Goal: Information Seeking & Learning: Learn about a topic

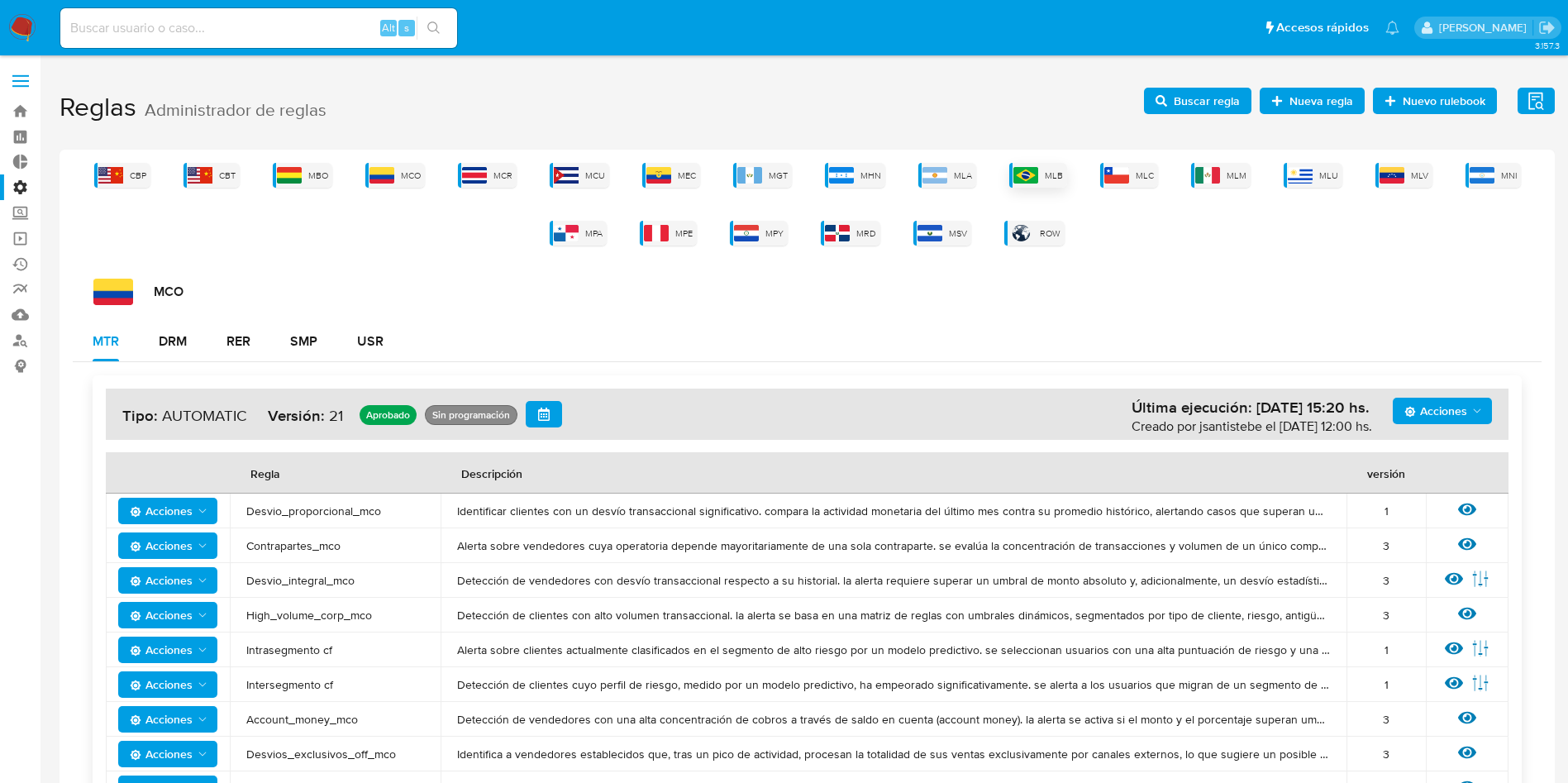
click at [1022, 181] on img at bounding box center [1025, 175] width 24 height 17
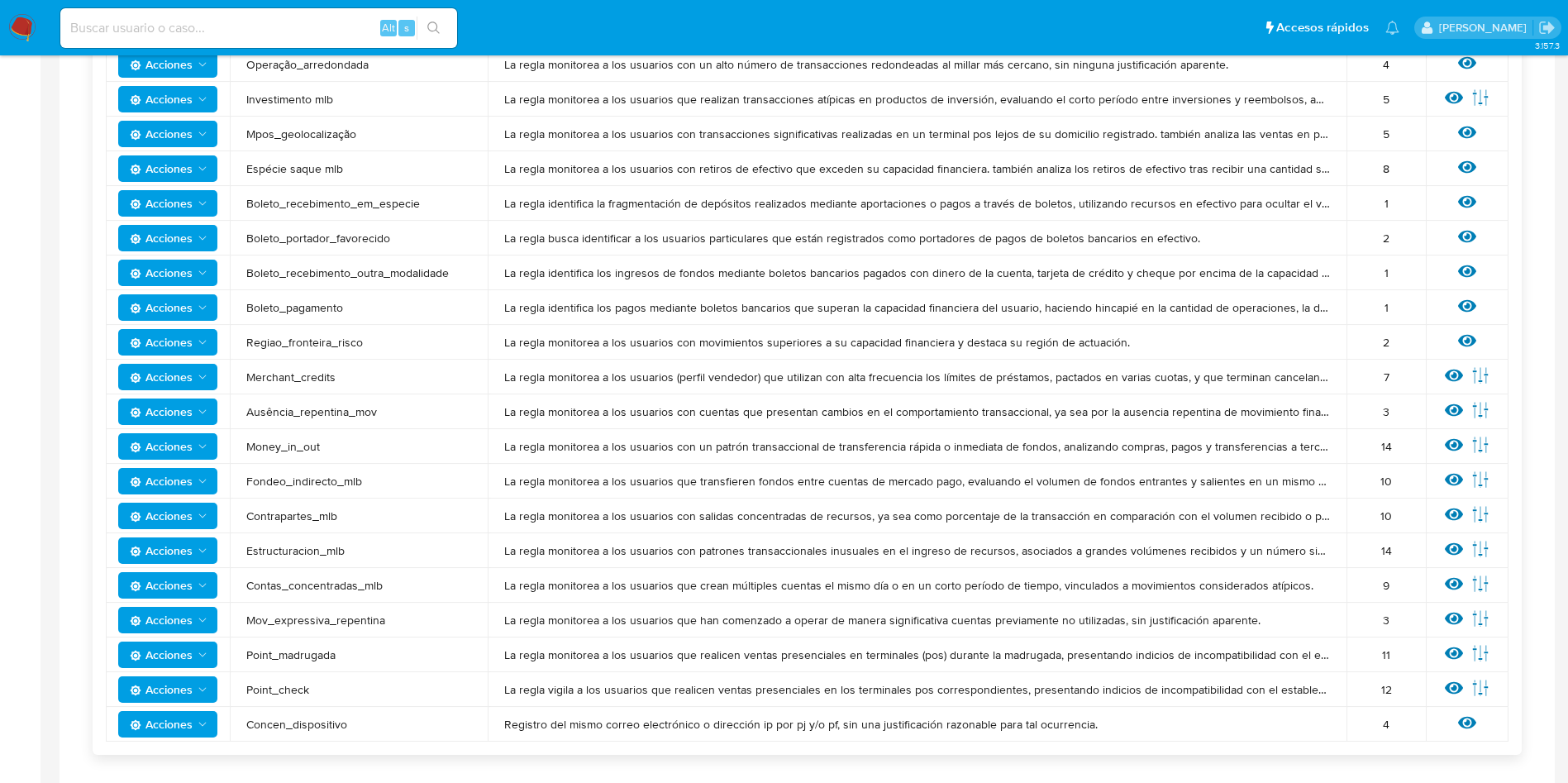
scroll to position [1240, 0]
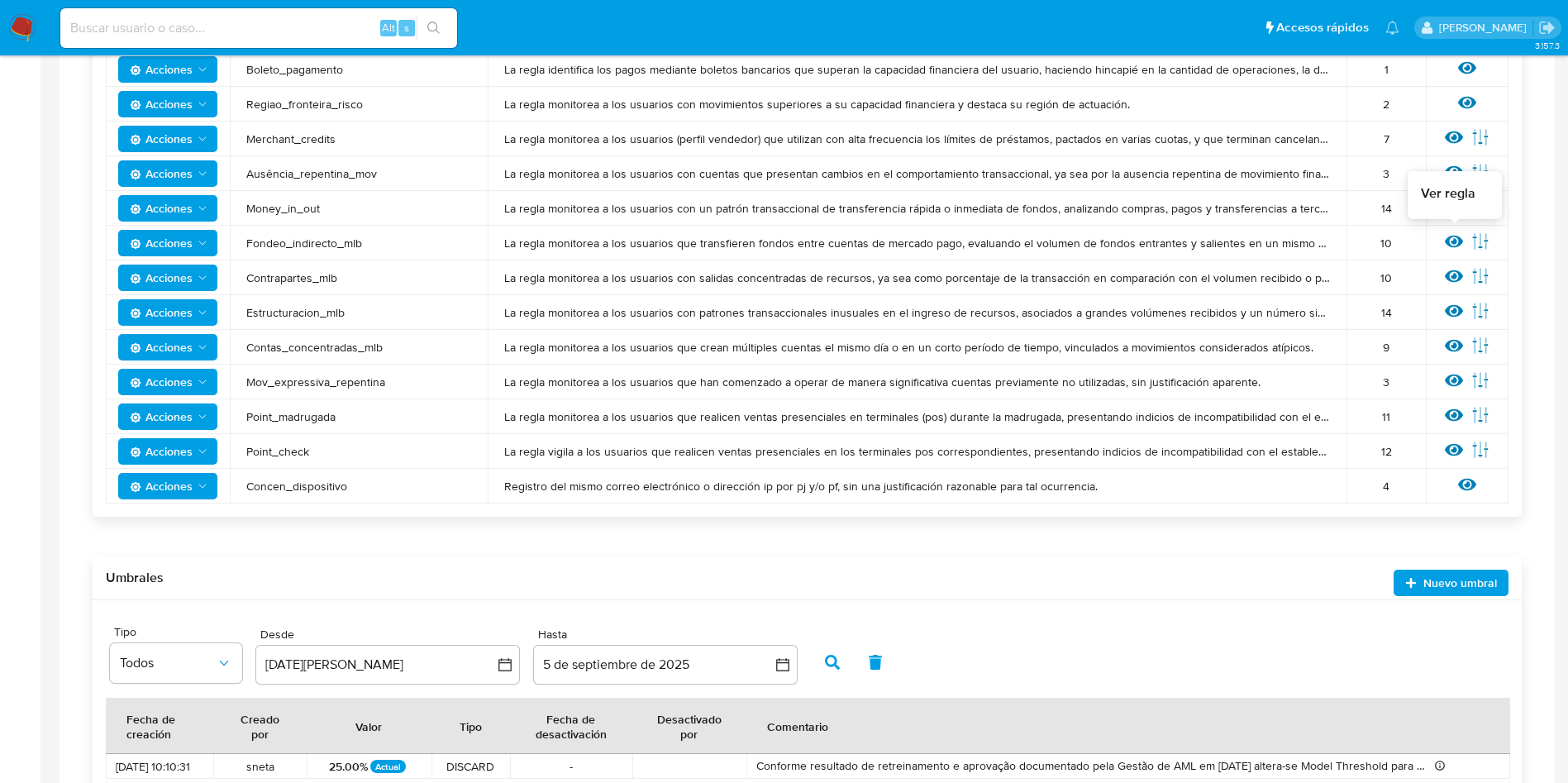
click at [1448, 233] on icon at bounding box center [1454, 241] width 19 height 19
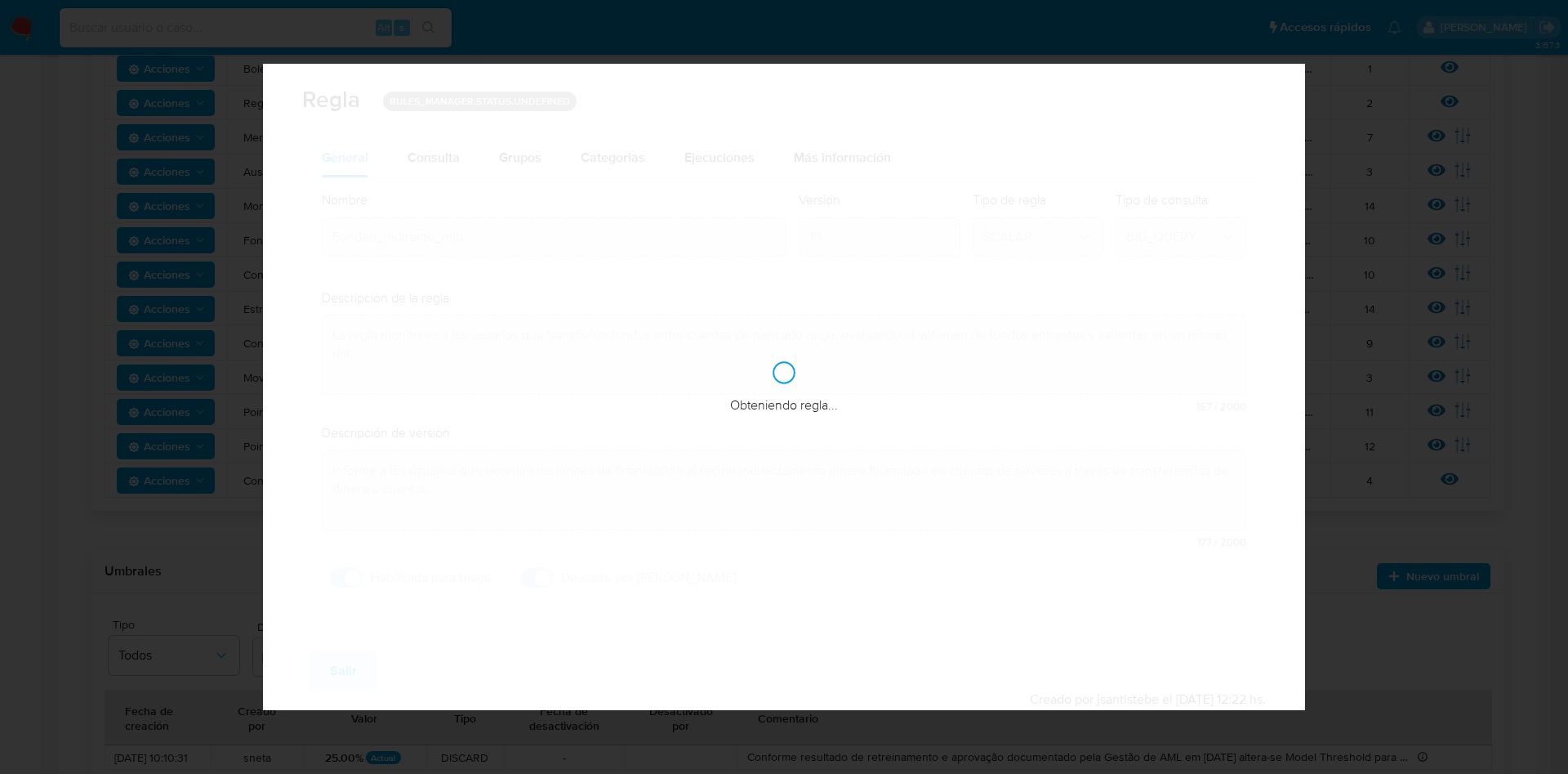
checkbox input "true"
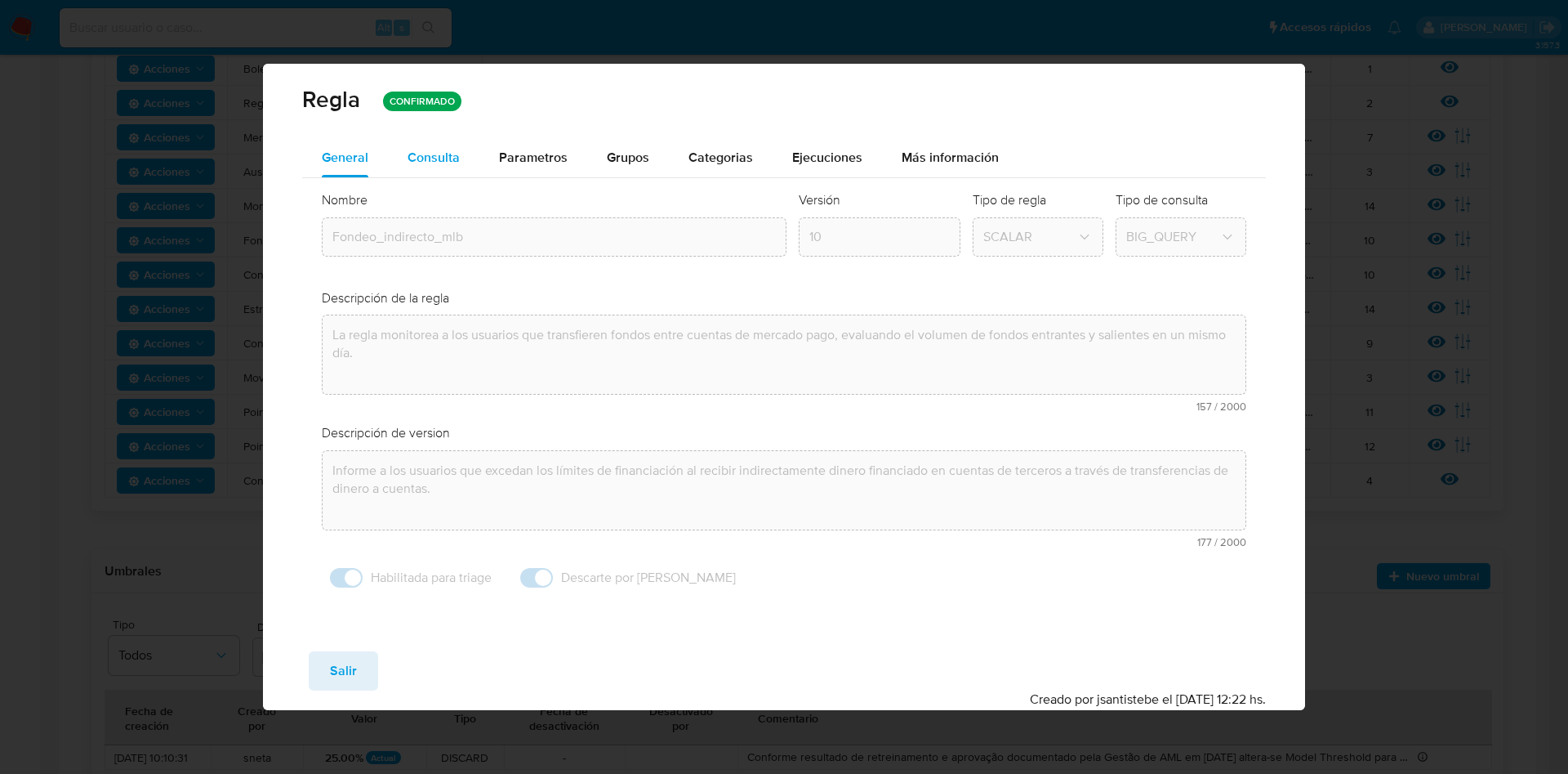
click at [420, 153] on span "Consulta" at bounding box center [434, 157] width 52 height 18
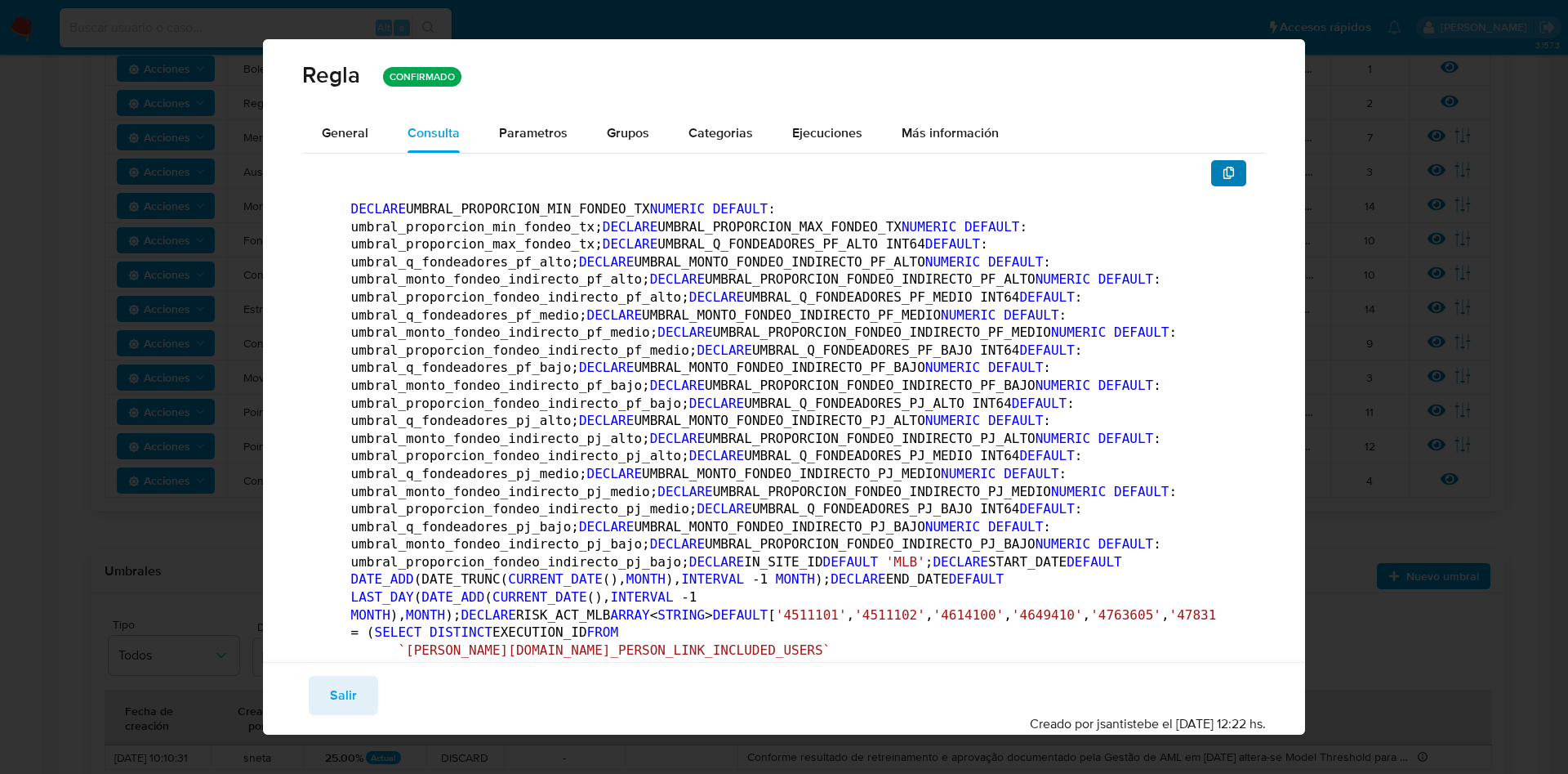
click at [1226, 177] on button "button" at bounding box center [1229, 173] width 36 height 26
click at [507, 141] on span "Parametros" at bounding box center [533, 132] width 69 height 18
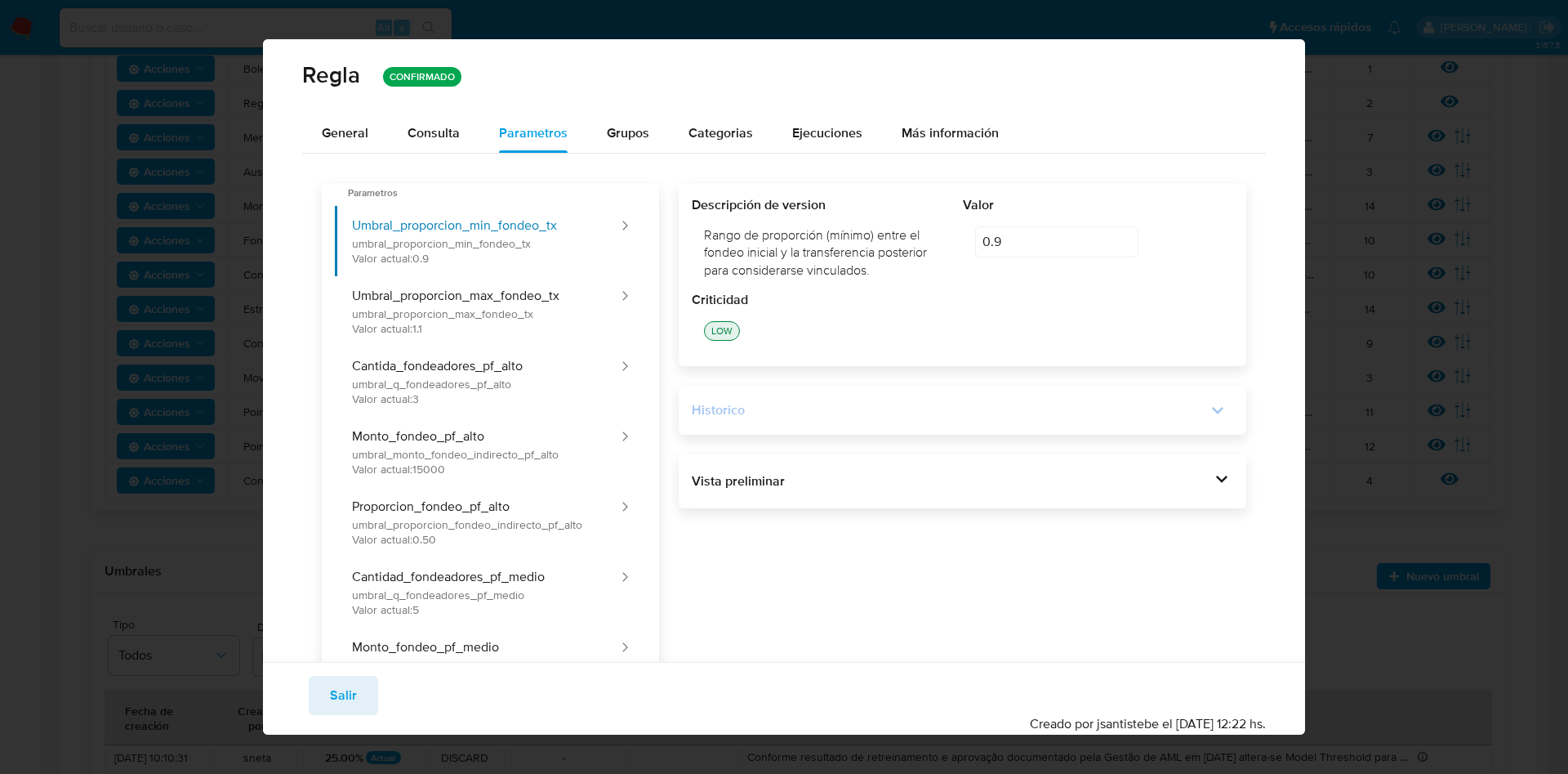
click at [1207, 414] on icon at bounding box center [1218, 411] width 23 height 23
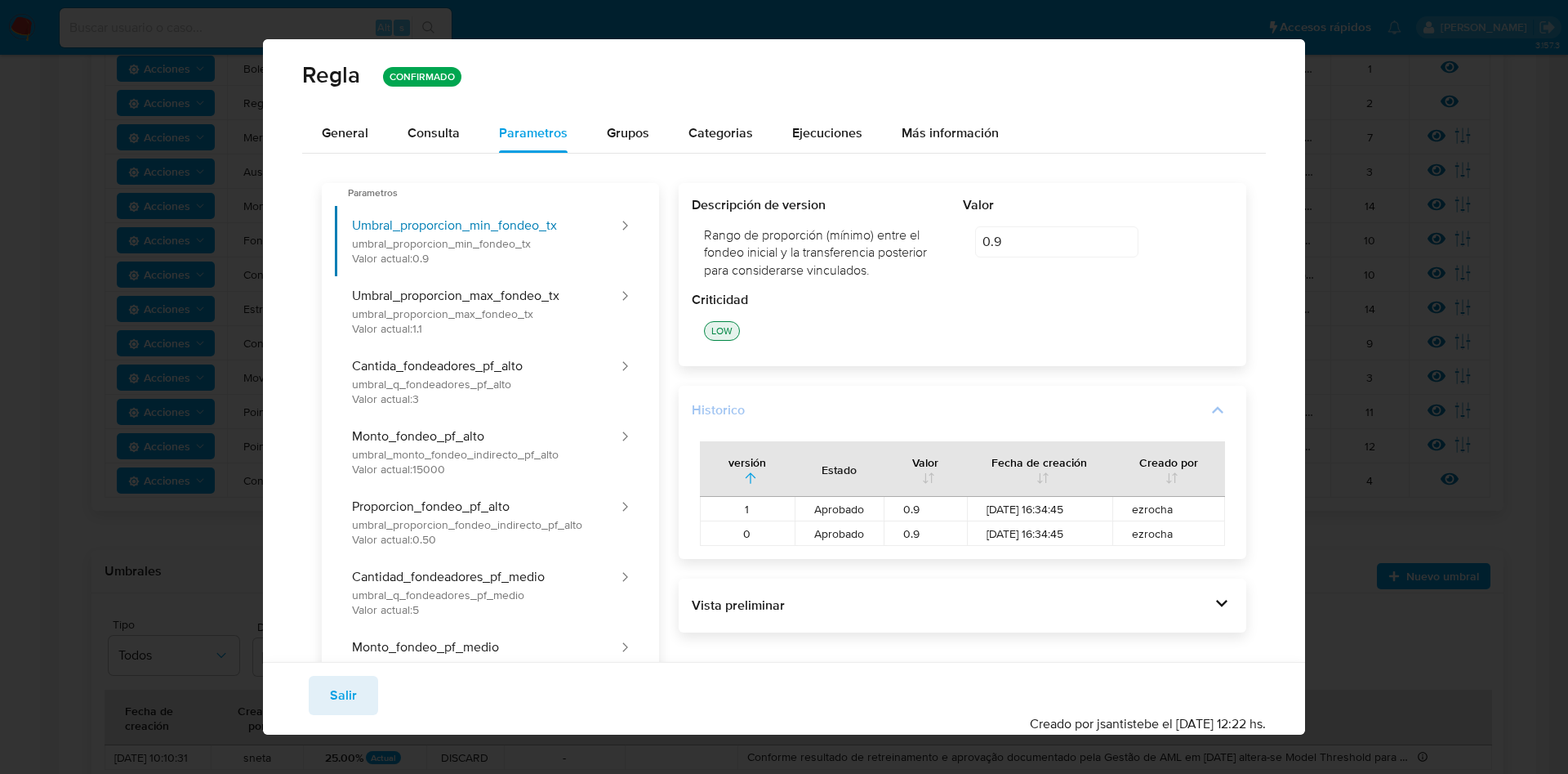
click at [1207, 420] on icon at bounding box center [1218, 411] width 23 height 23
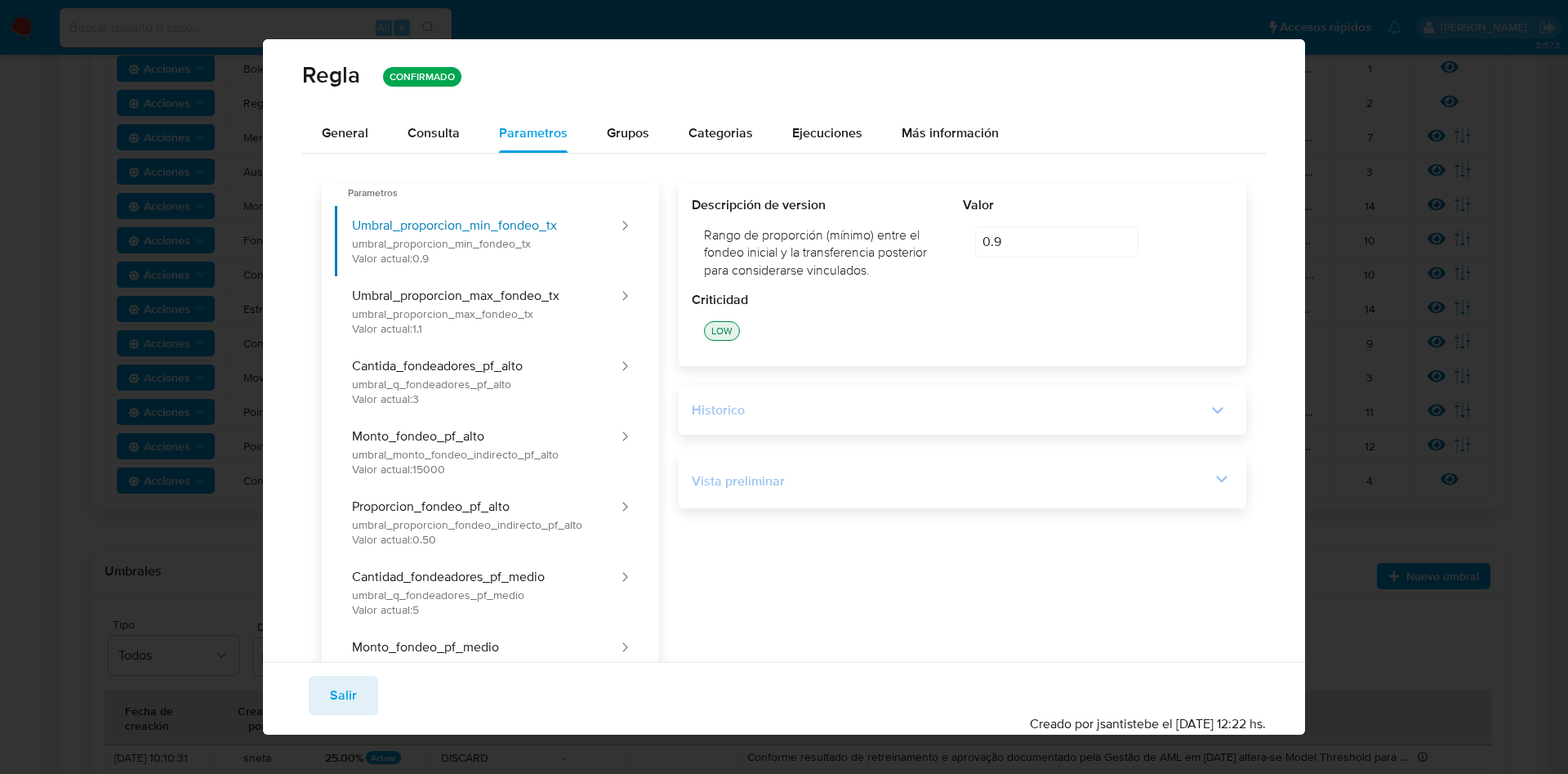
click at [1211, 474] on icon at bounding box center [1222, 479] width 23 height 23
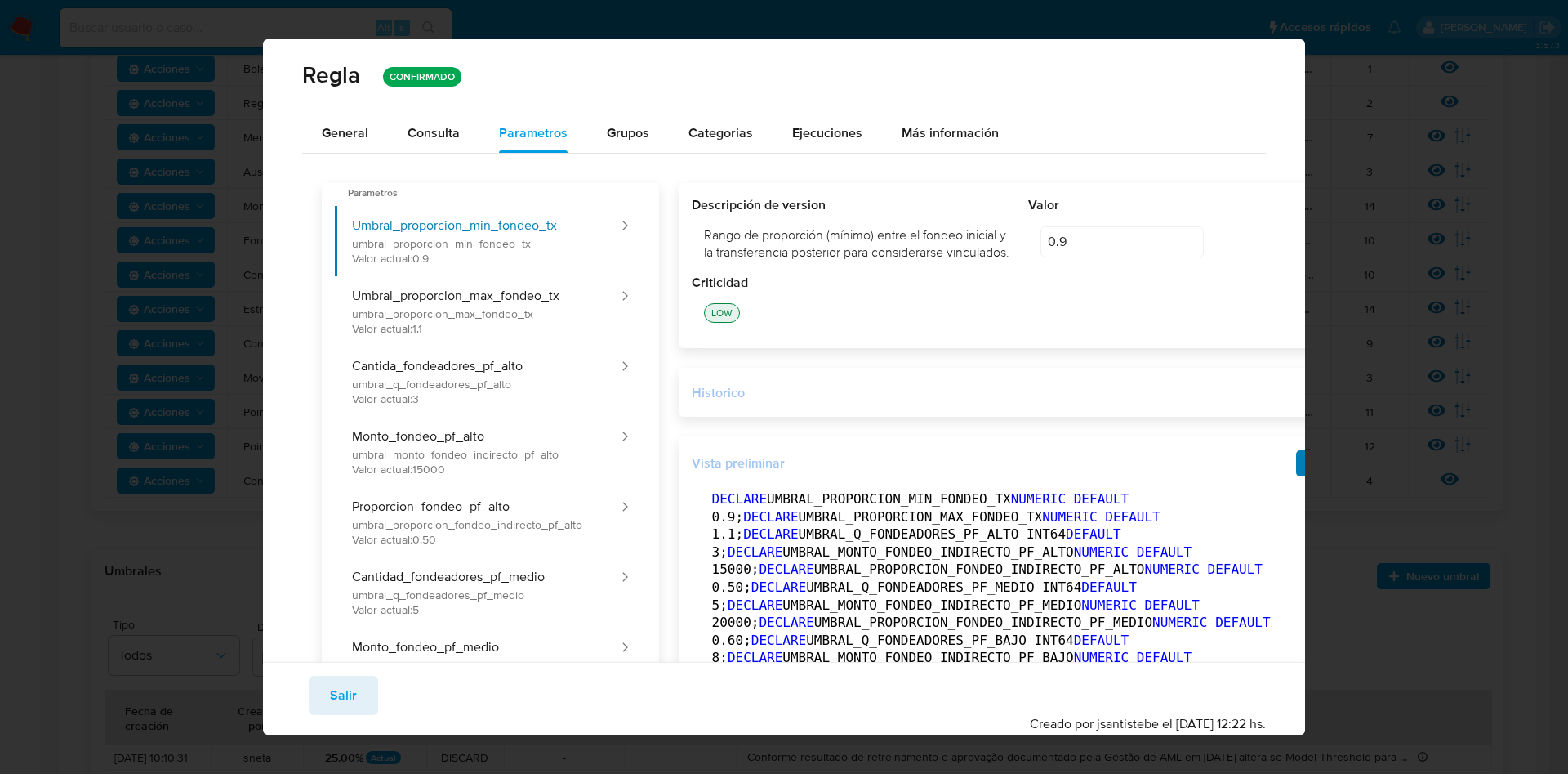
click at [1308, 470] on icon "button" at bounding box center [1315, 464] width 14 height 14
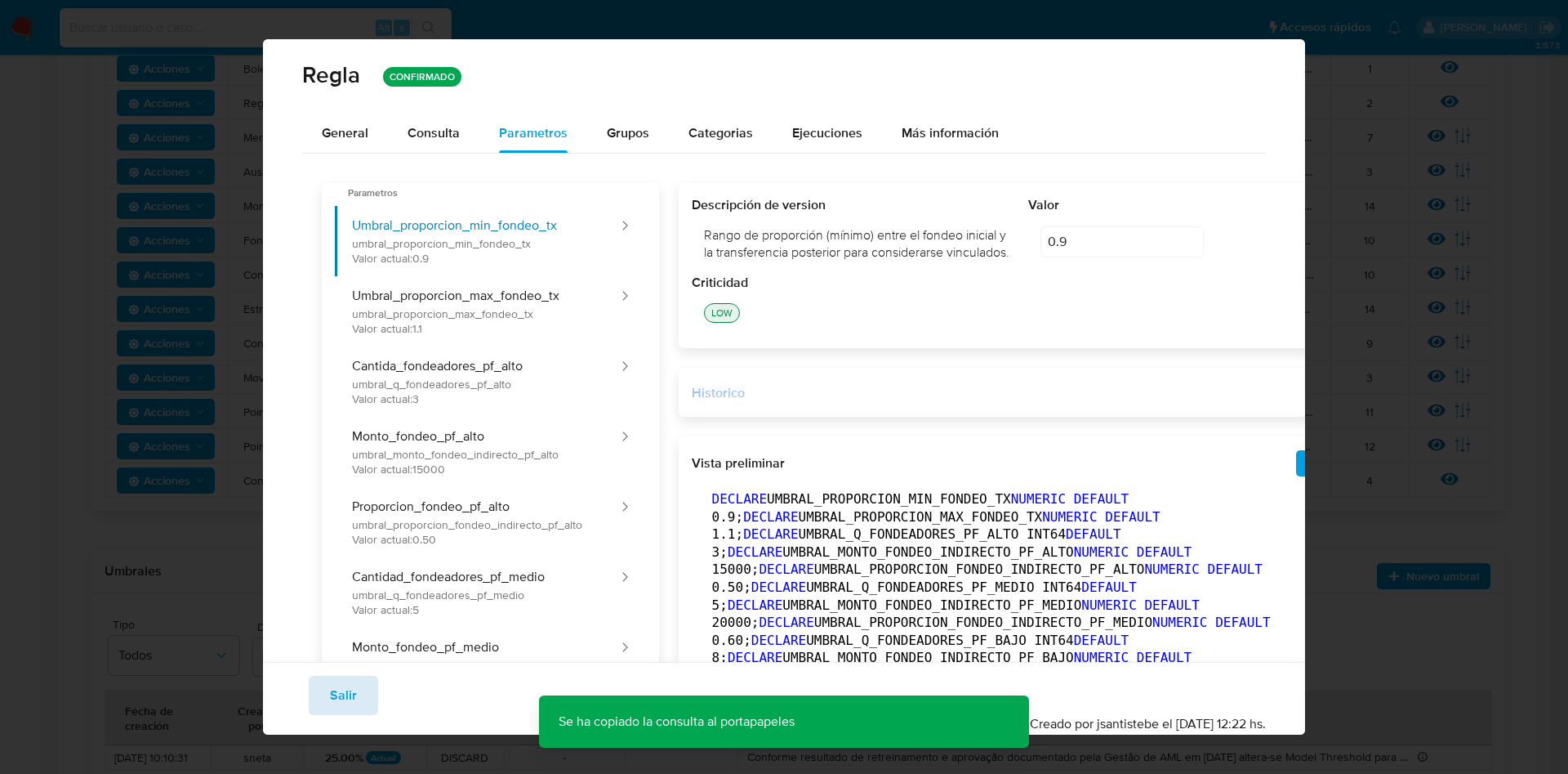
click at [341, 683] on span "Salir" at bounding box center [344, 695] width 27 height 36
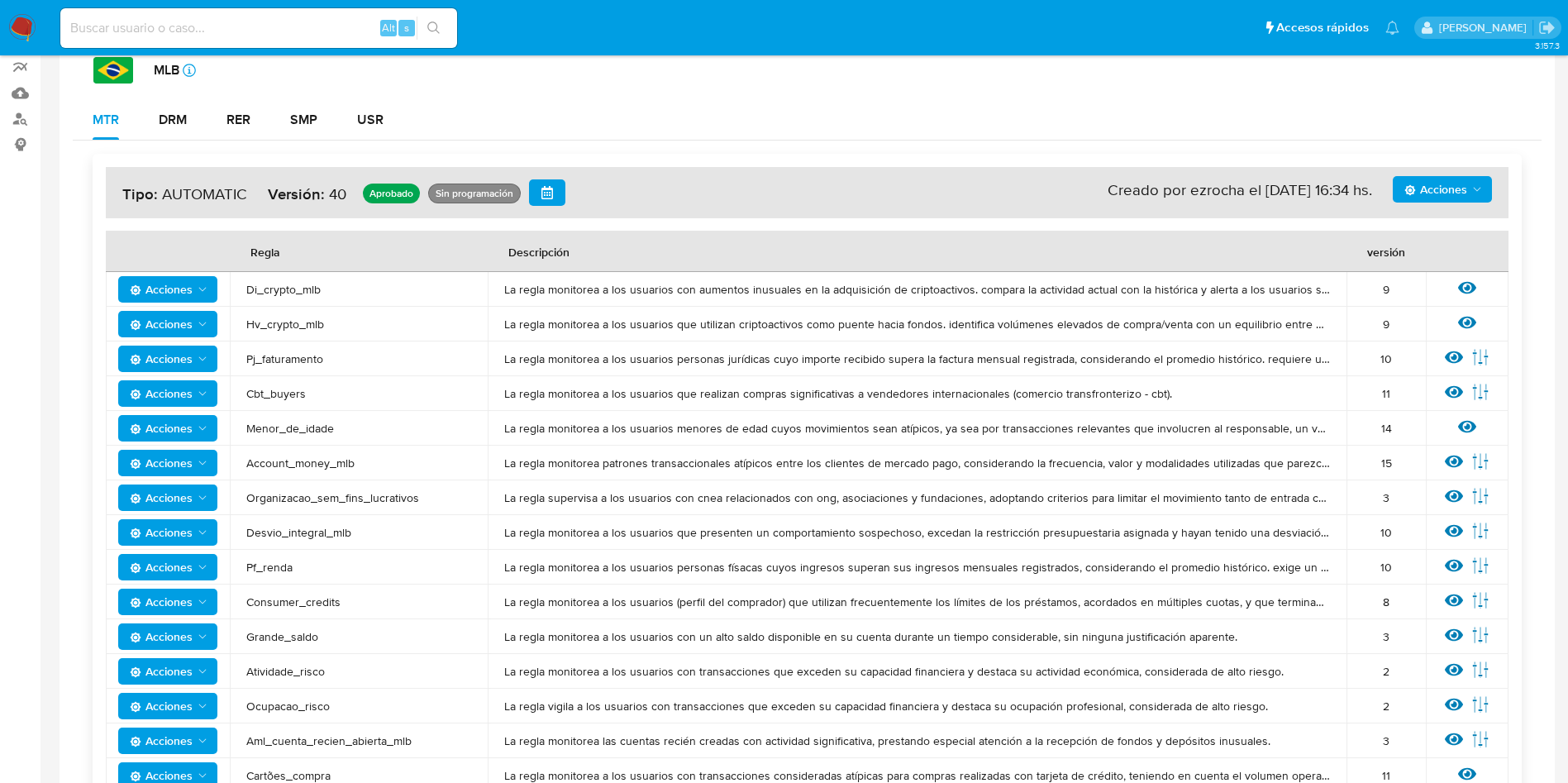
scroll to position [0, 0]
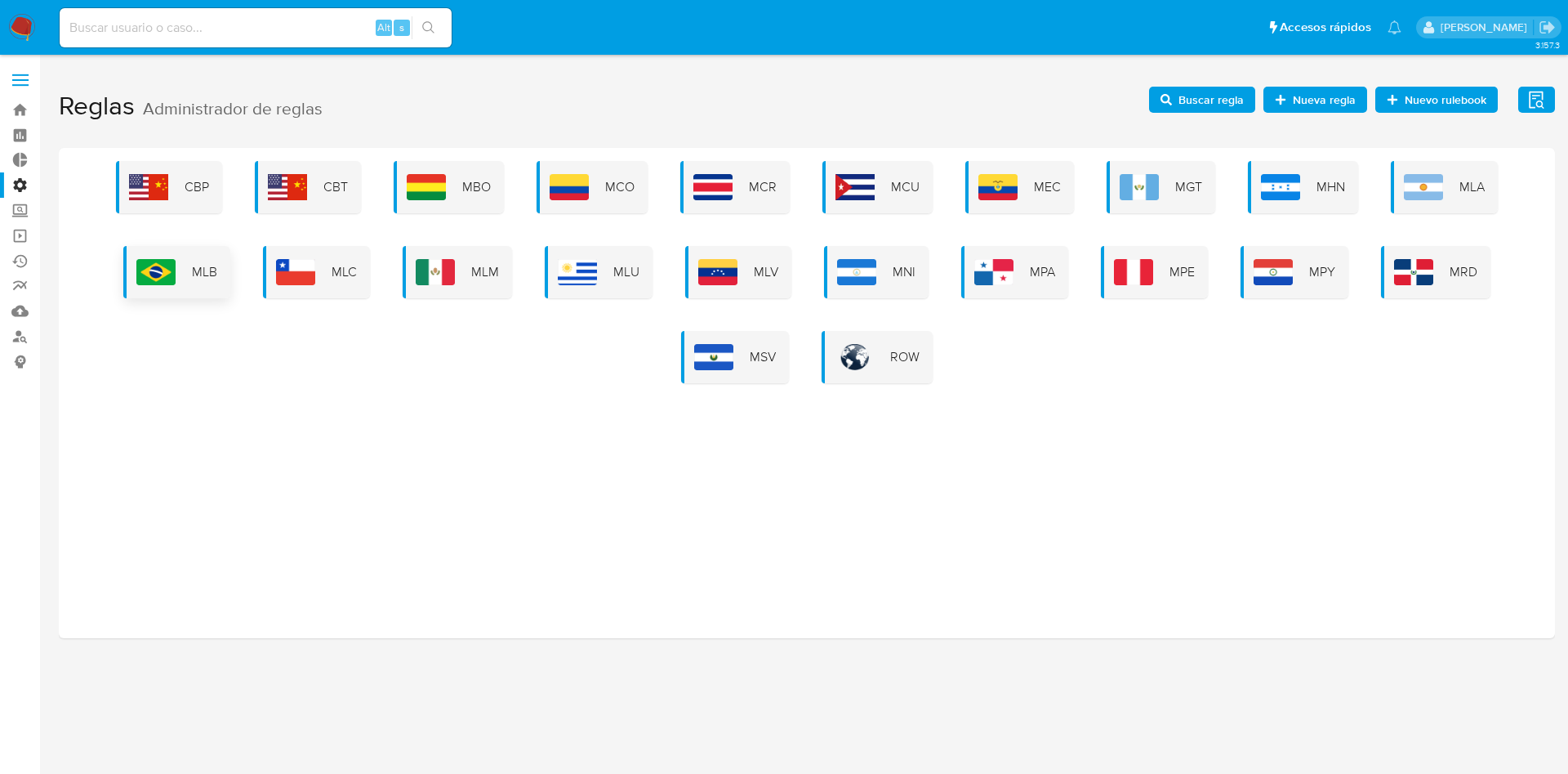
click at [200, 277] on span "MLB" at bounding box center [205, 272] width 25 height 18
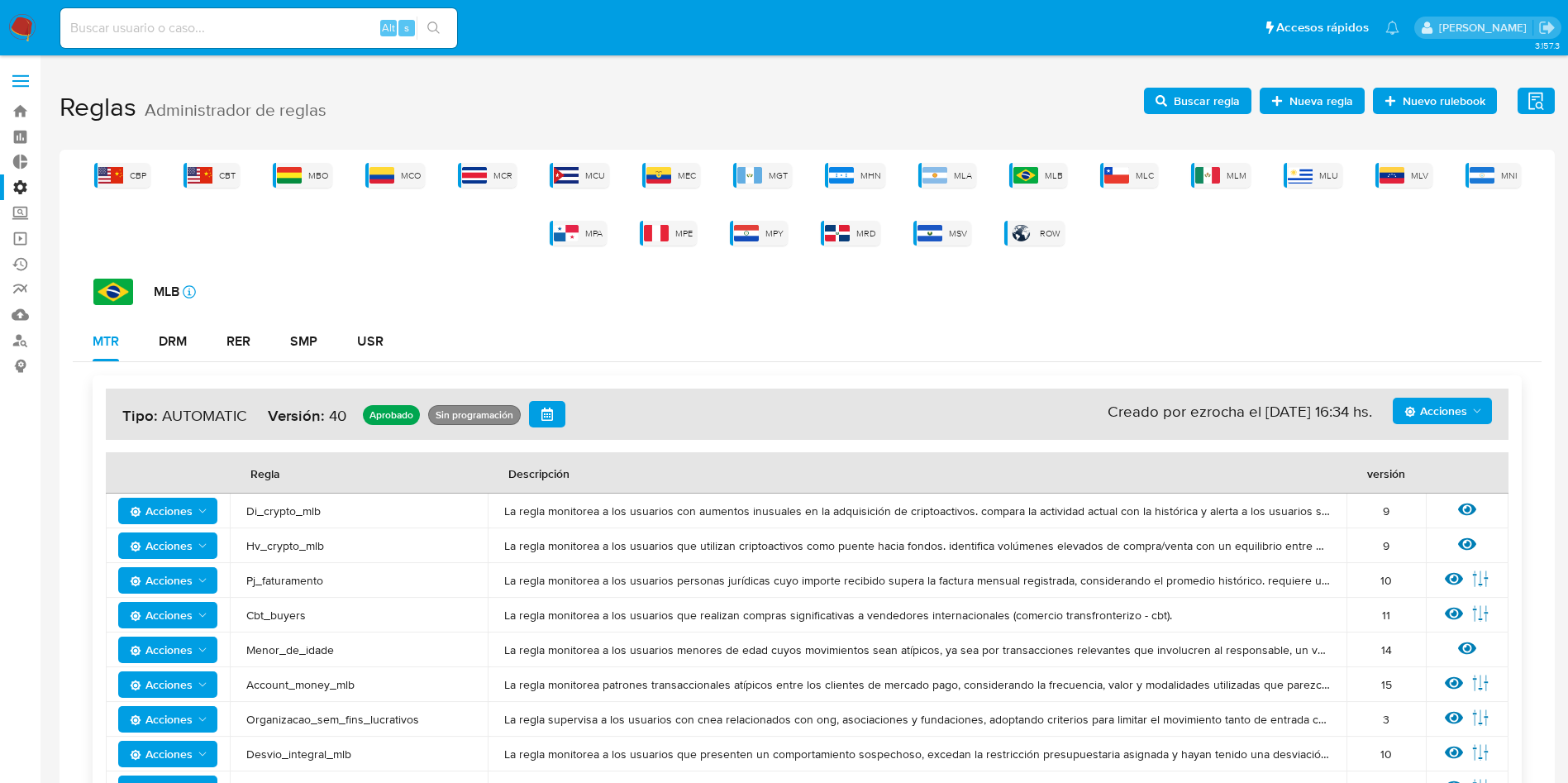
click at [1165, 92] on span "Buscar regla" at bounding box center [1198, 101] width 84 height 23
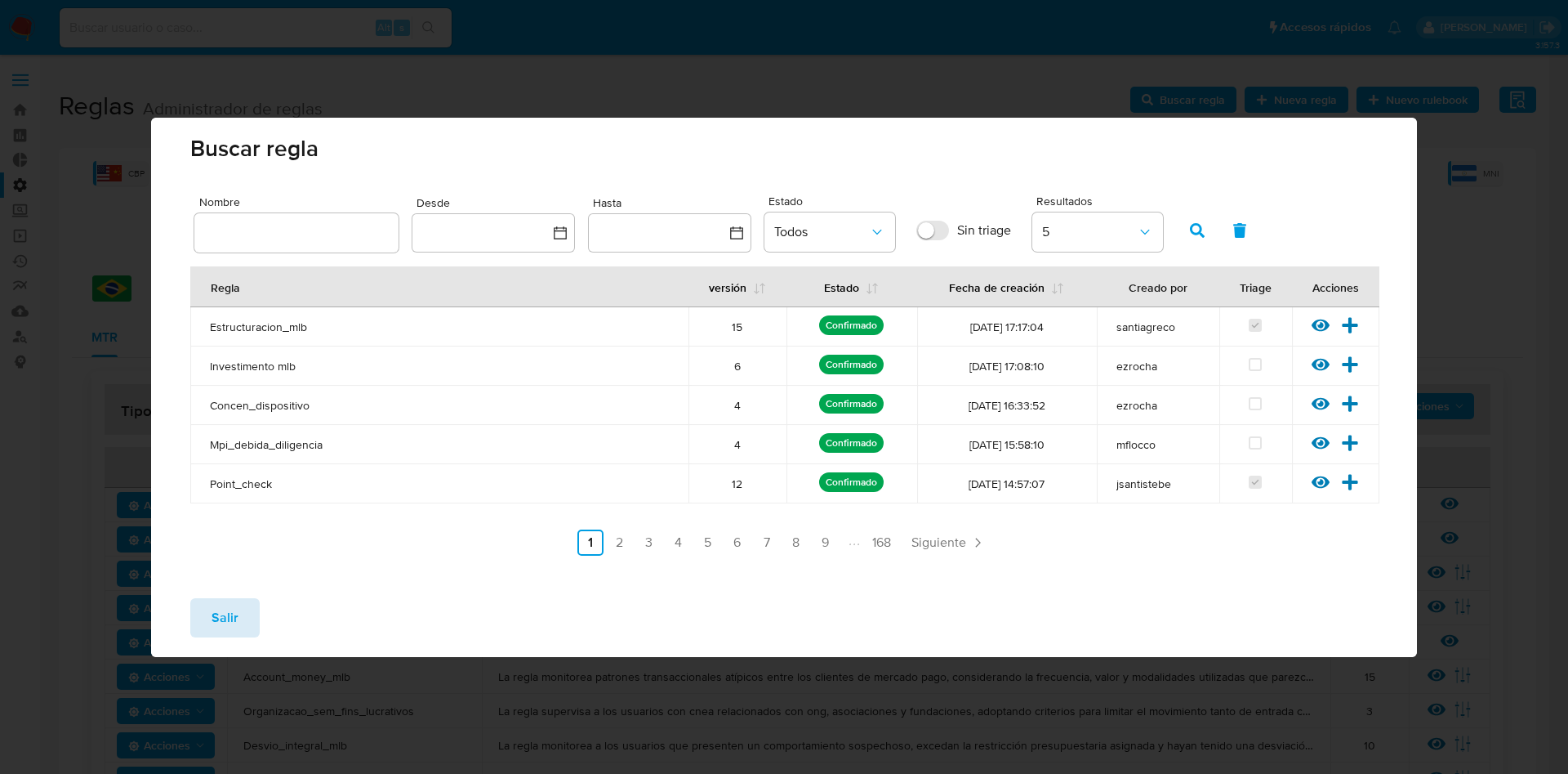
click at [215, 601] on span "Salir" at bounding box center [225, 617] width 27 height 36
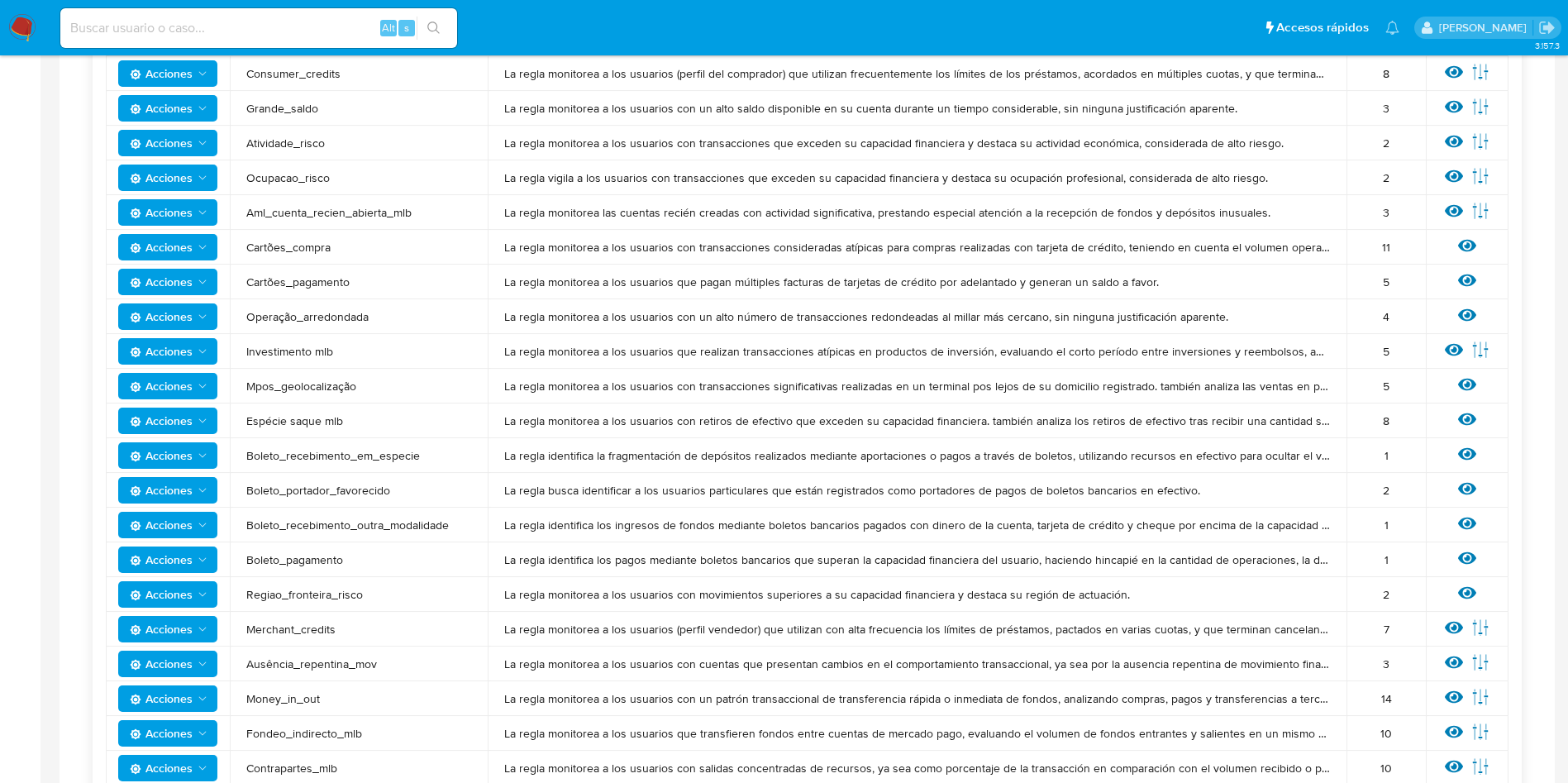
scroll to position [992, 0]
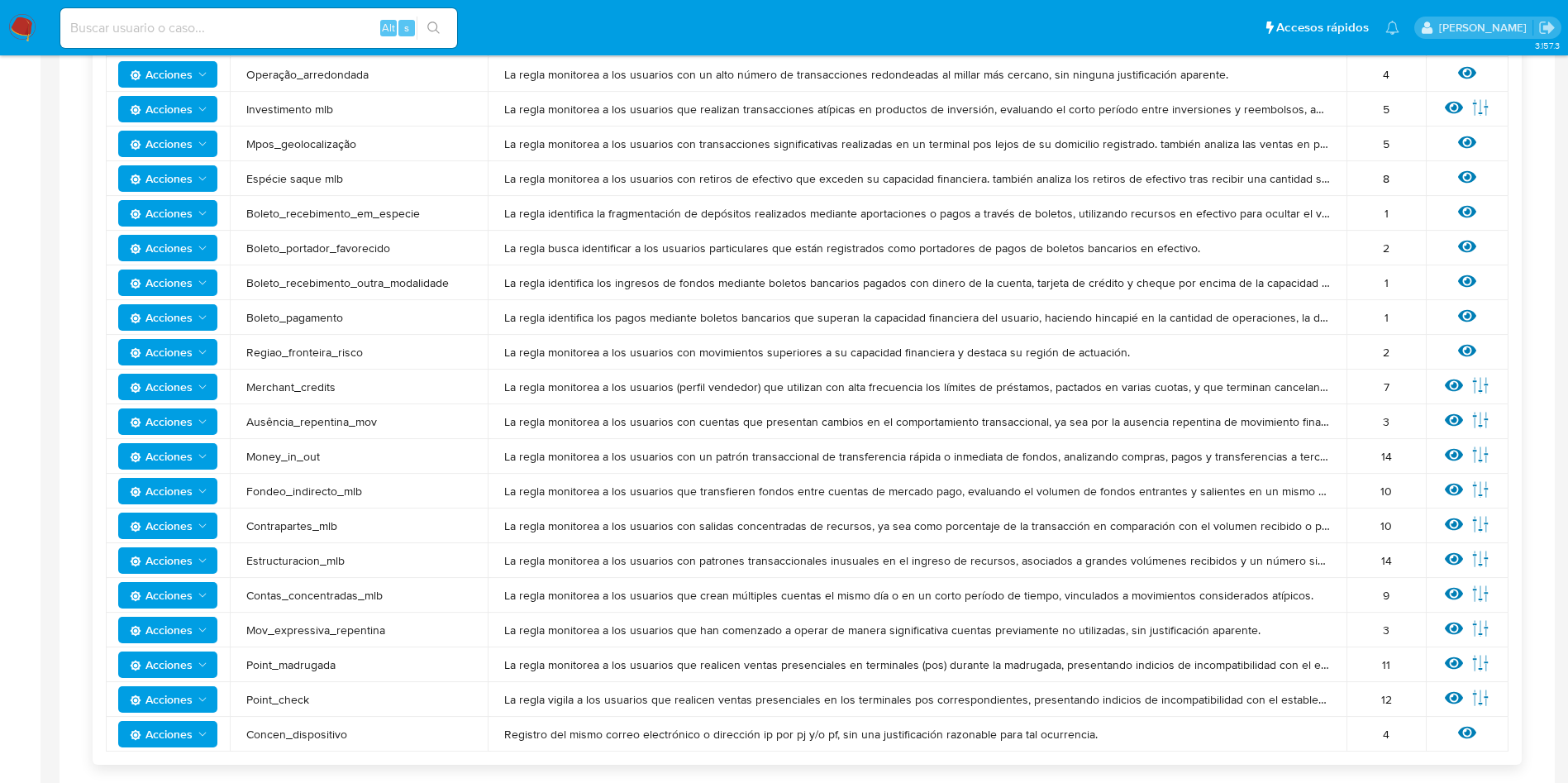
drag, startPoint x: 244, startPoint y: 496, endPoint x: 401, endPoint y: 491, distance: 157.1
click at [401, 491] on td "Fondeo_indirecto_mlb" at bounding box center [359, 491] width 258 height 35
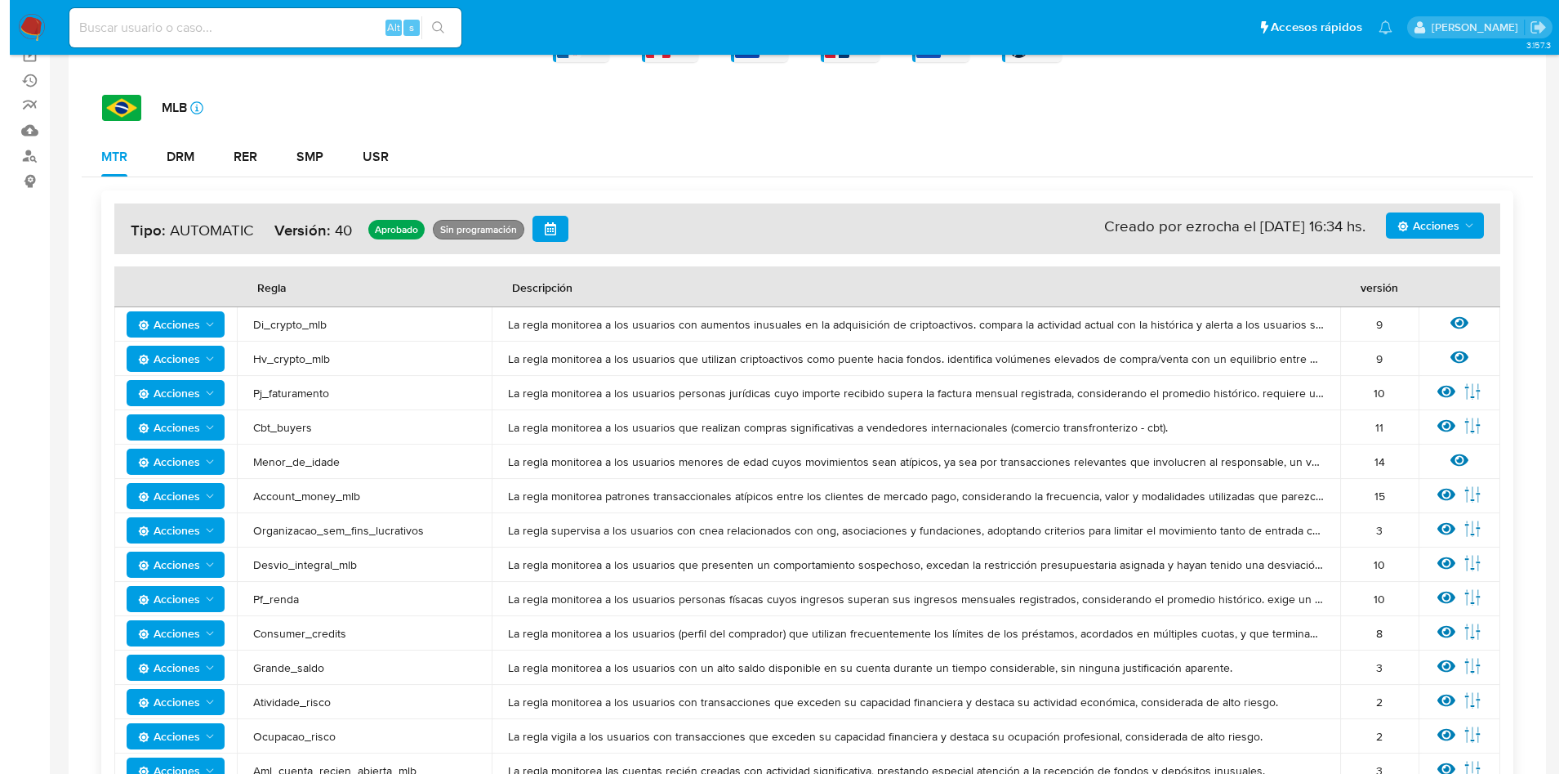
scroll to position [0, 0]
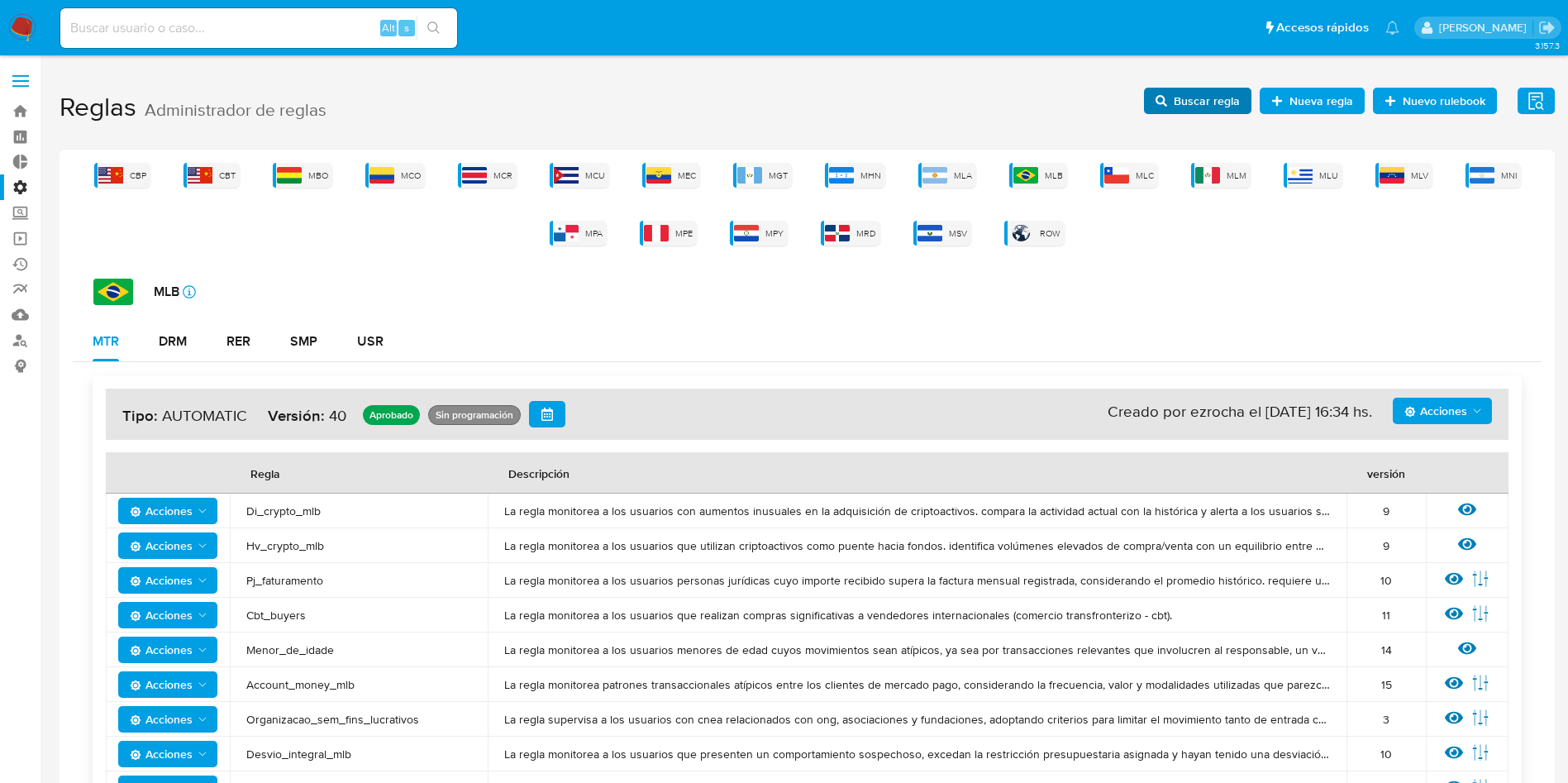
click at [1205, 99] on span "Buscar regla" at bounding box center [1207, 101] width 66 height 26
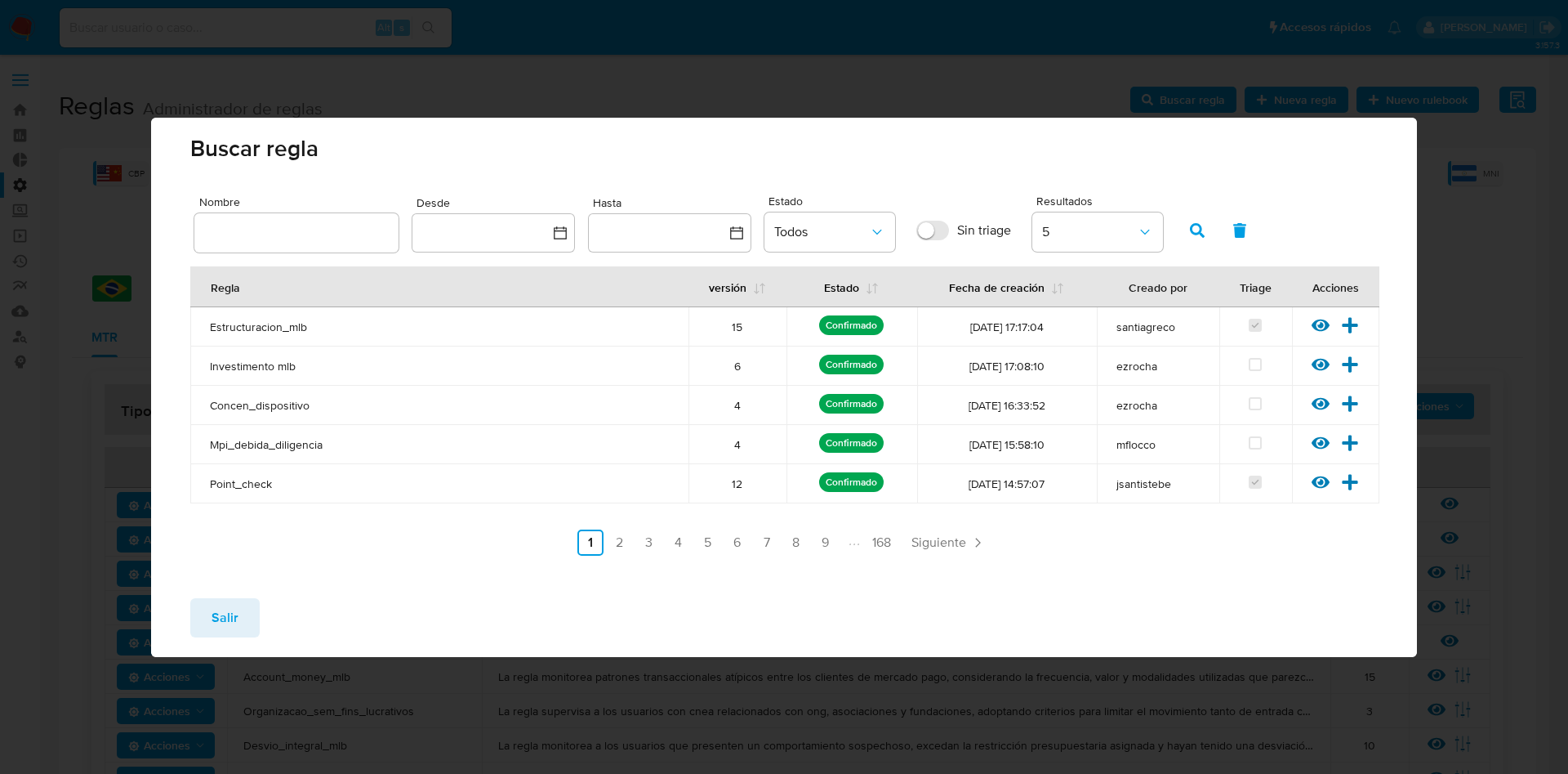
drag, startPoint x: 290, startPoint y: 230, endPoint x: 353, endPoint y: 241, distance: 64.0
click at [290, 230] on input "text" at bounding box center [296, 233] width 204 height 21
type input "Fondeo_indirecto_mlb"
click at [1199, 225] on icon "button" at bounding box center [1197, 230] width 14 height 14
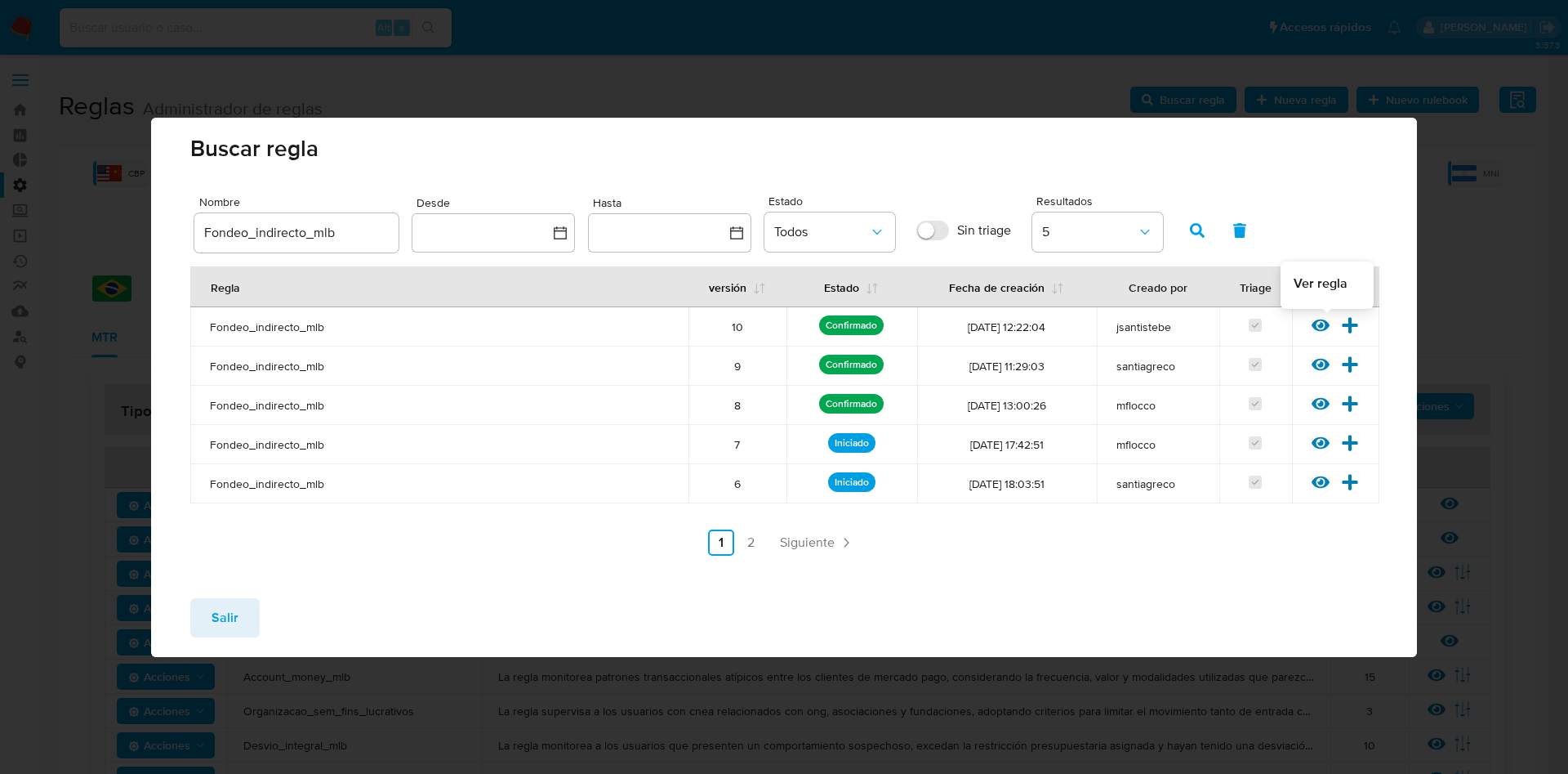
click at [1318, 318] on icon at bounding box center [1321, 325] width 18 height 18
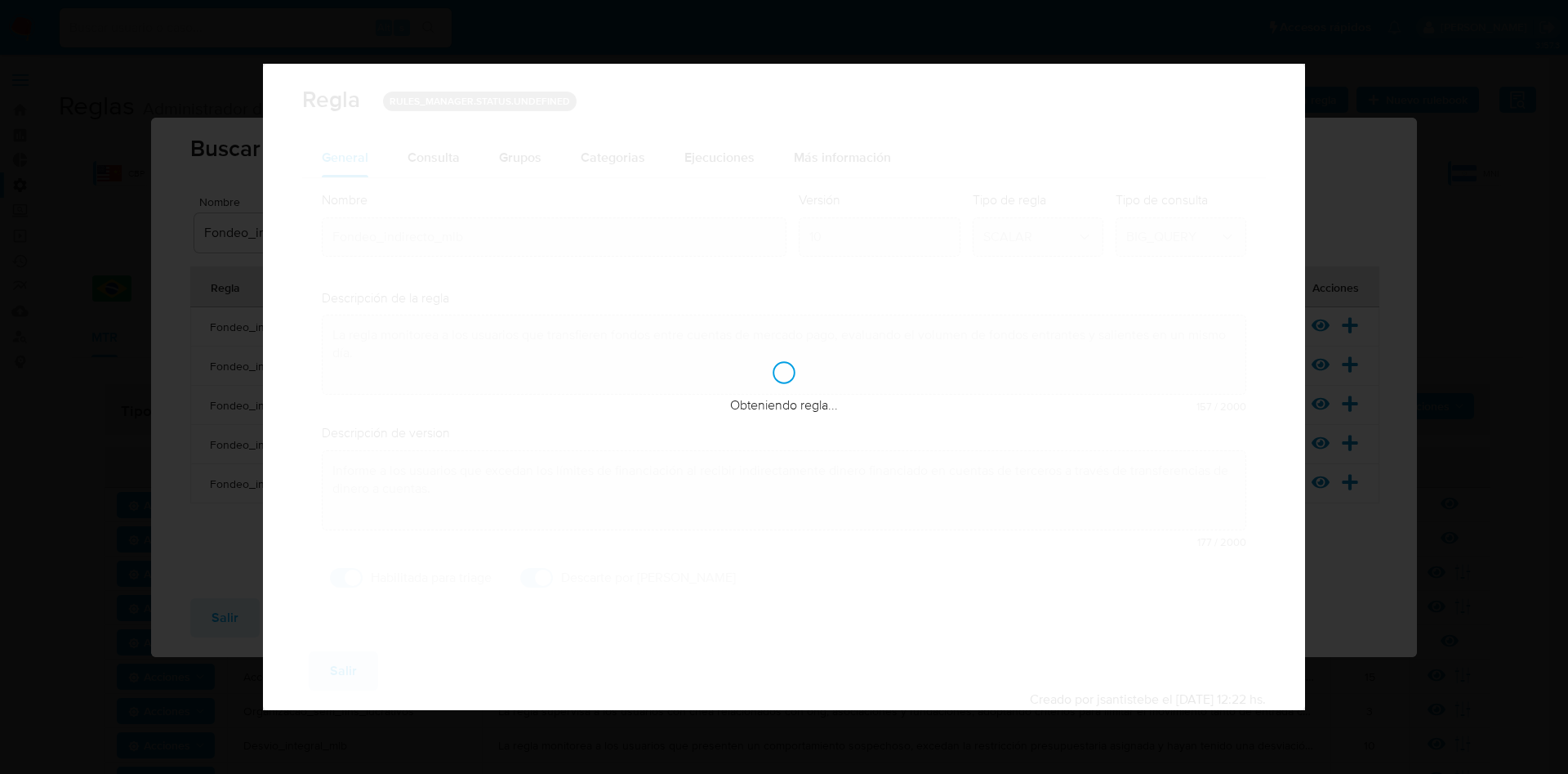
checkbox input "true"
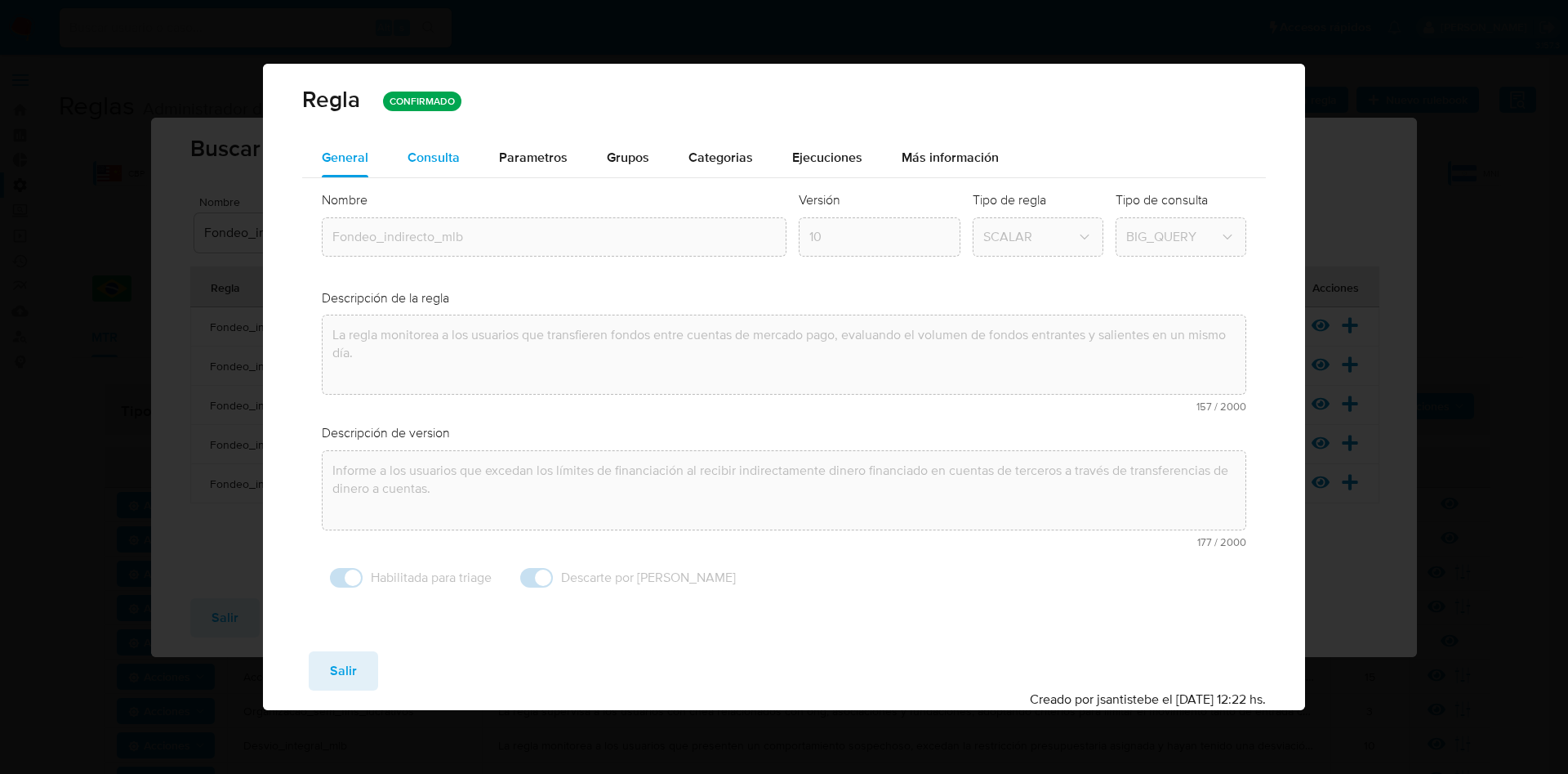
click at [420, 157] on span "Consulta" at bounding box center [434, 157] width 52 height 18
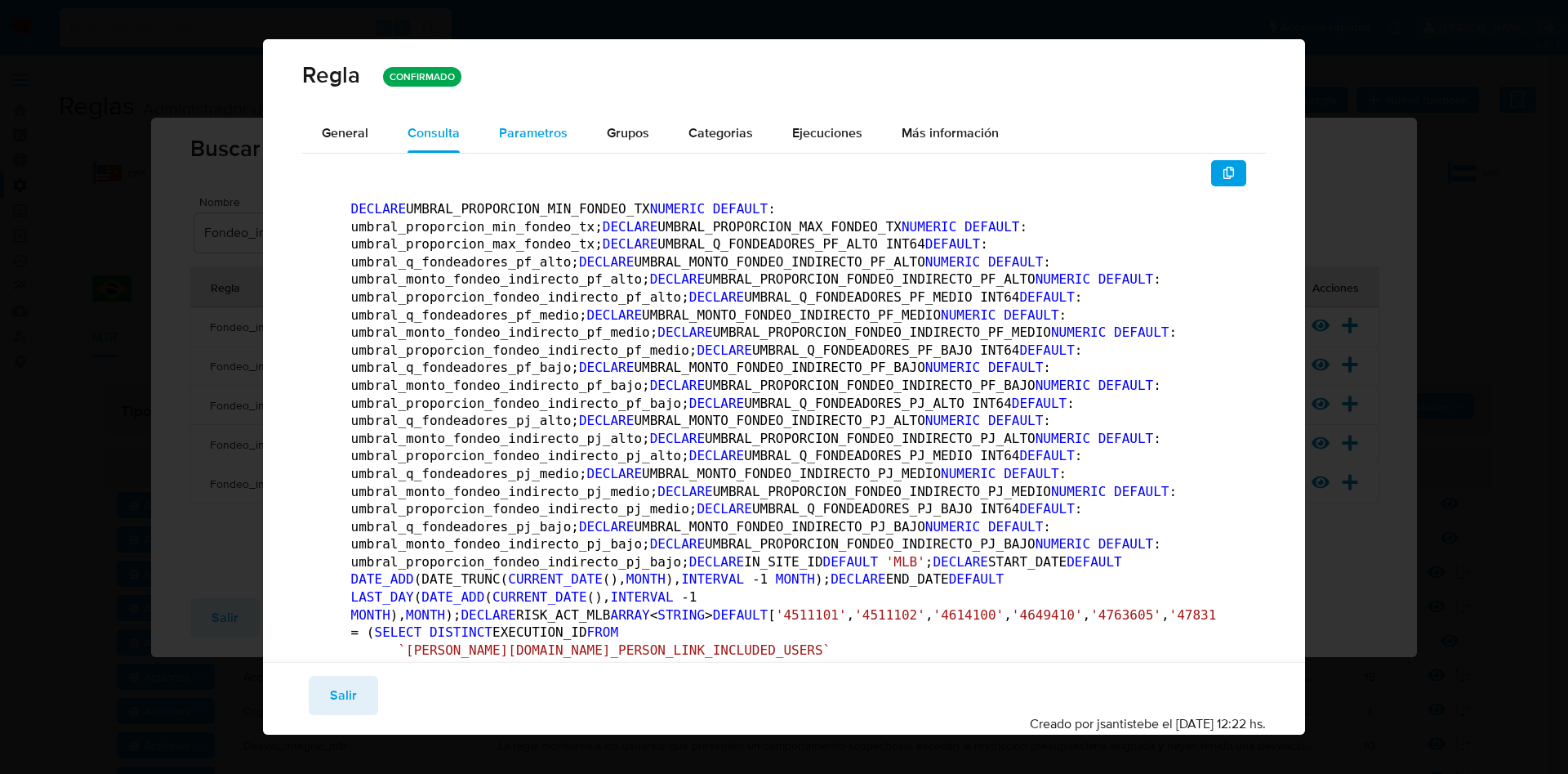
click at [547, 149] on div "Parametros" at bounding box center [533, 133] width 69 height 40
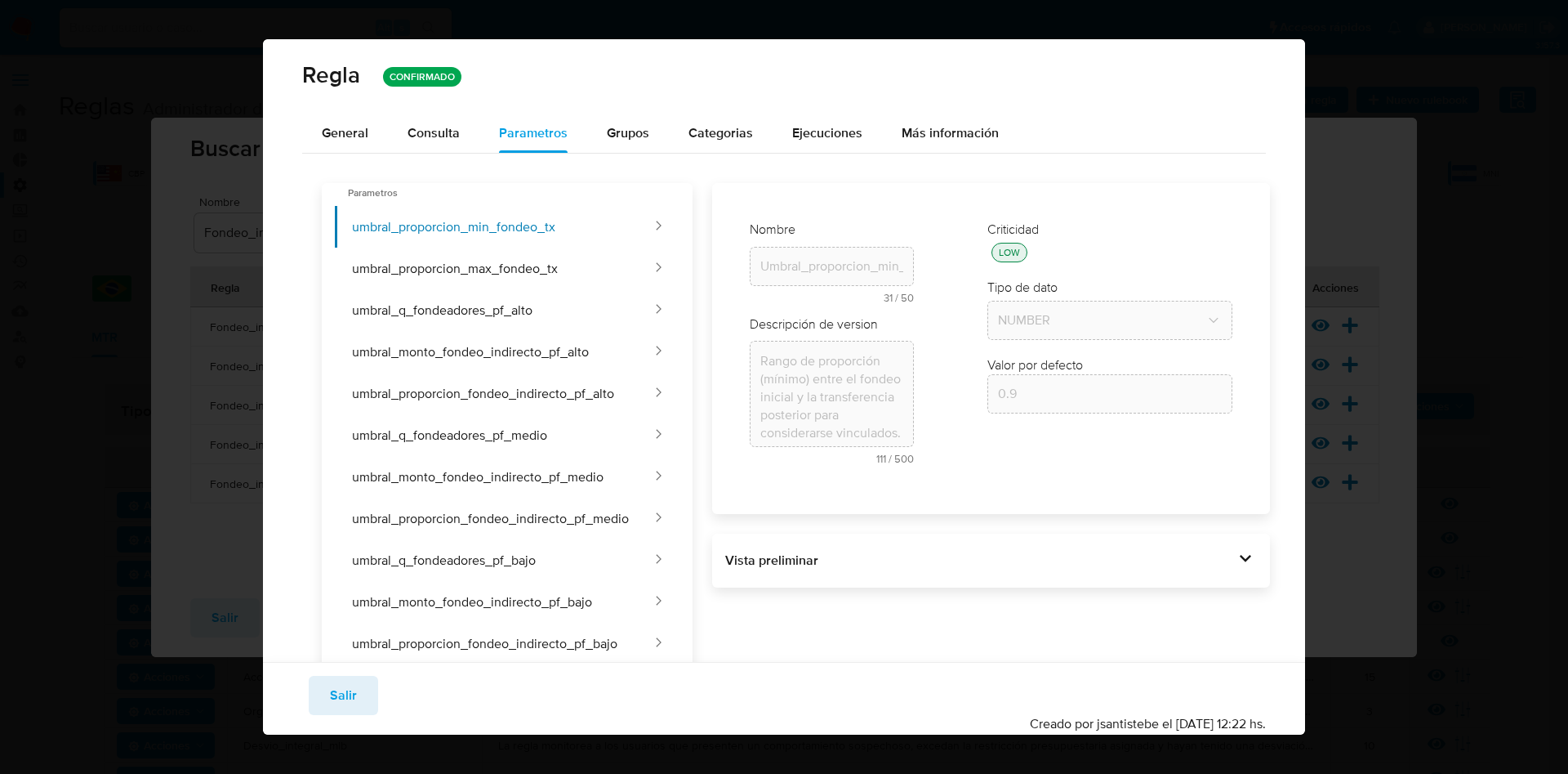
click at [1221, 577] on div "Vista preliminar DECLARE UMBRAL_PROPORCION_MIN_FONDEO_TX NUMERIC DEFAULT 0.9 ; …" at bounding box center [991, 560] width 558 height 54
click at [1267, 549] on div "Vista preliminar DECLARE UMBRAL_PROPORCION_MIN_FONDEO_TX NUMERIC DEFAULT 0.9 ; …" at bounding box center [991, 560] width 558 height 54
click at [1251, 561] on icon at bounding box center [1246, 559] width 23 height 23
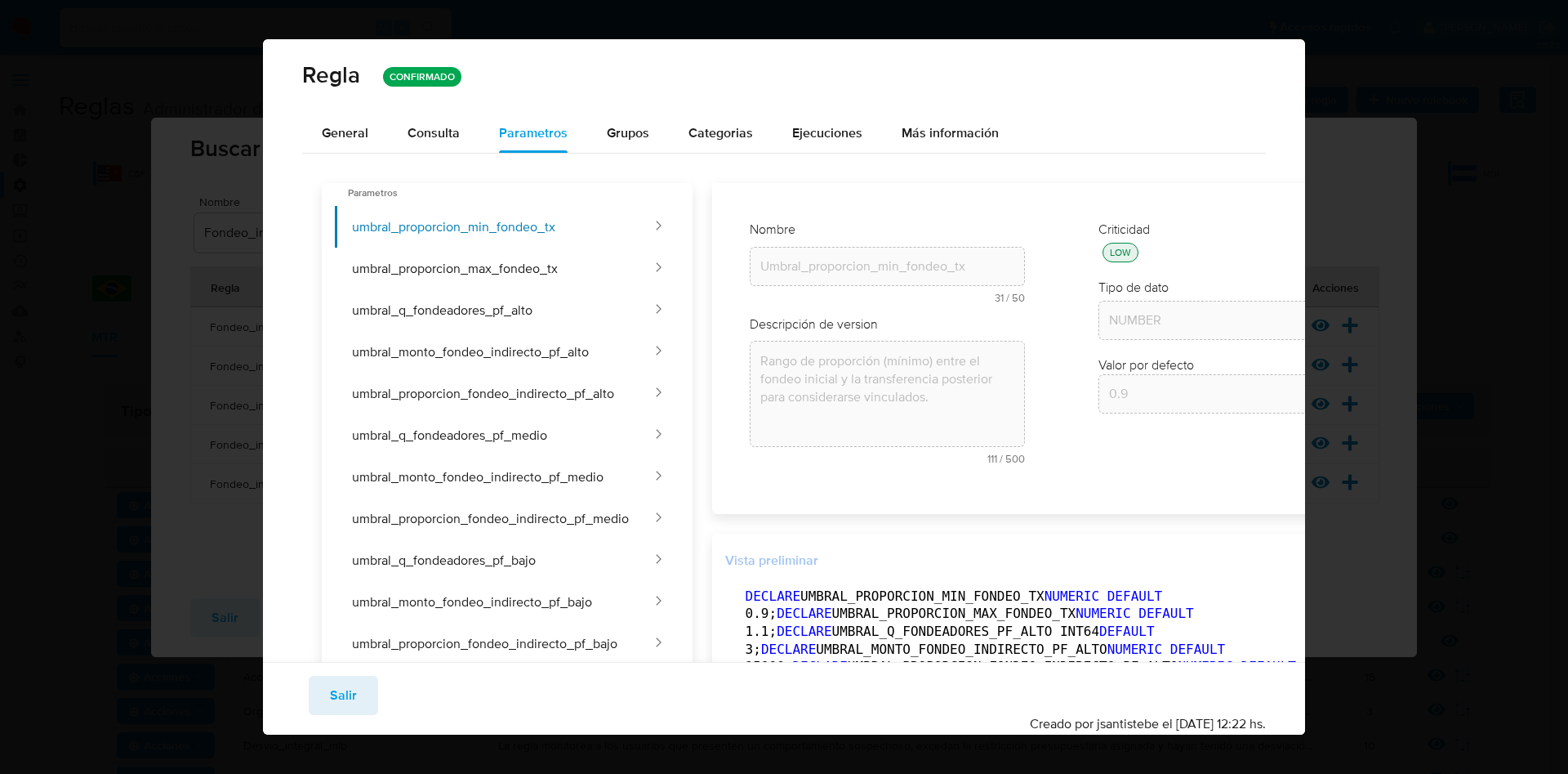
click at [1193, 548] on div "Vista preliminar" at bounding box center [1062, 560] width 673 height 28
click at [1330, 549] on button "button" at bounding box center [1348, 560] width 36 height 26
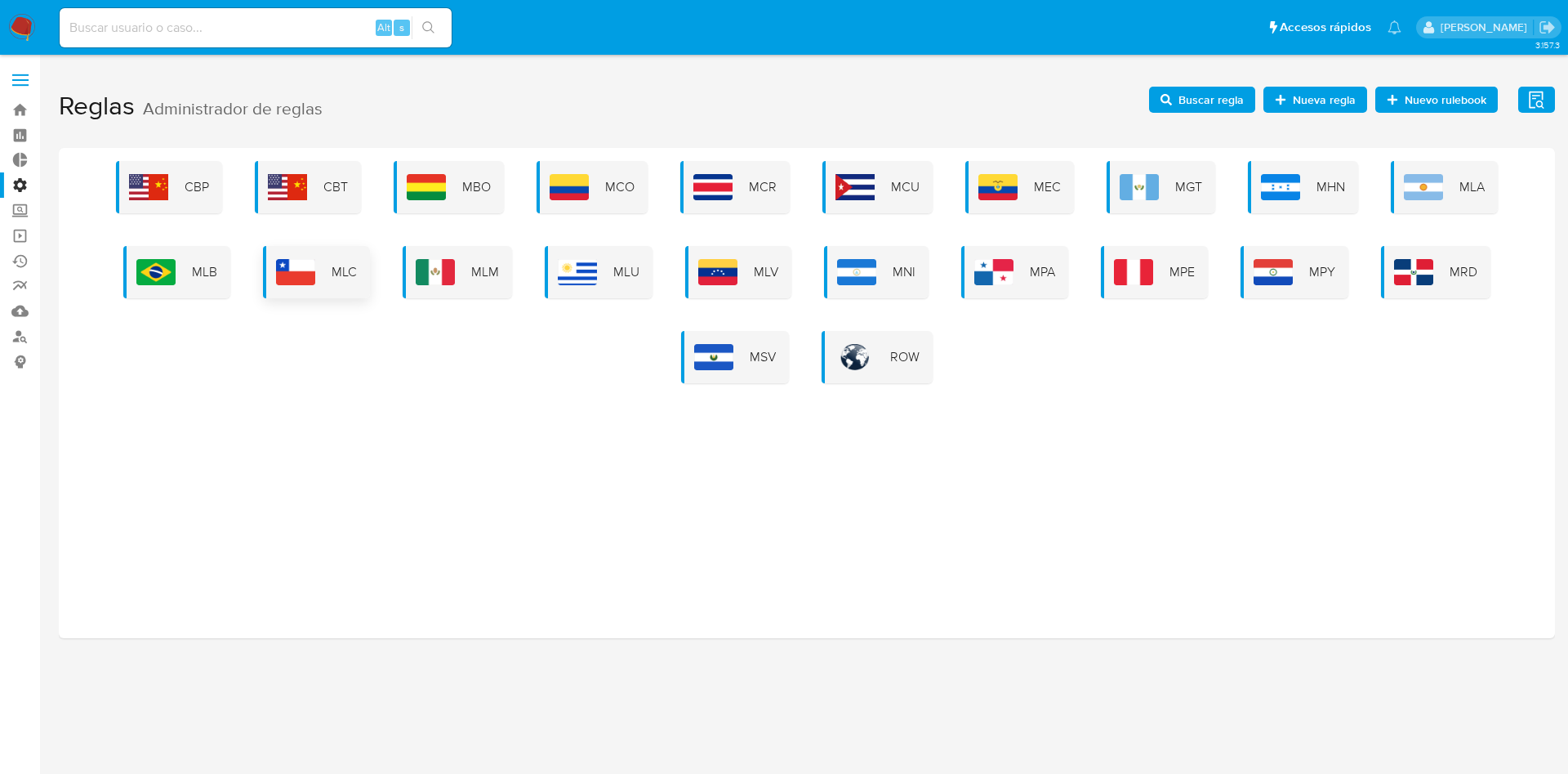
click at [356, 279] on span "MLC" at bounding box center [344, 272] width 25 height 18
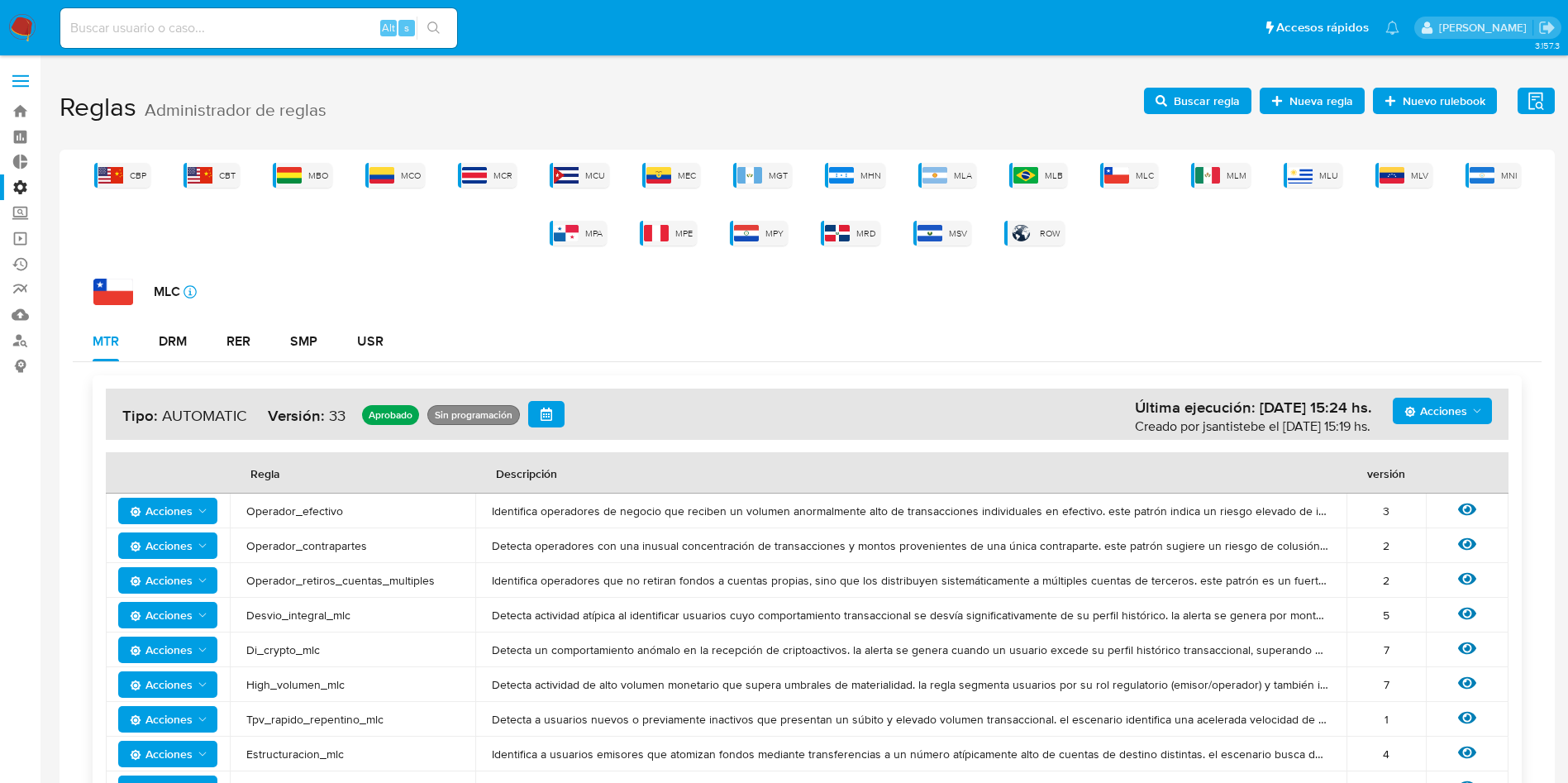
click at [1466, 417] on span "Acciones" at bounding box center [1436, 411] width 63 height 26
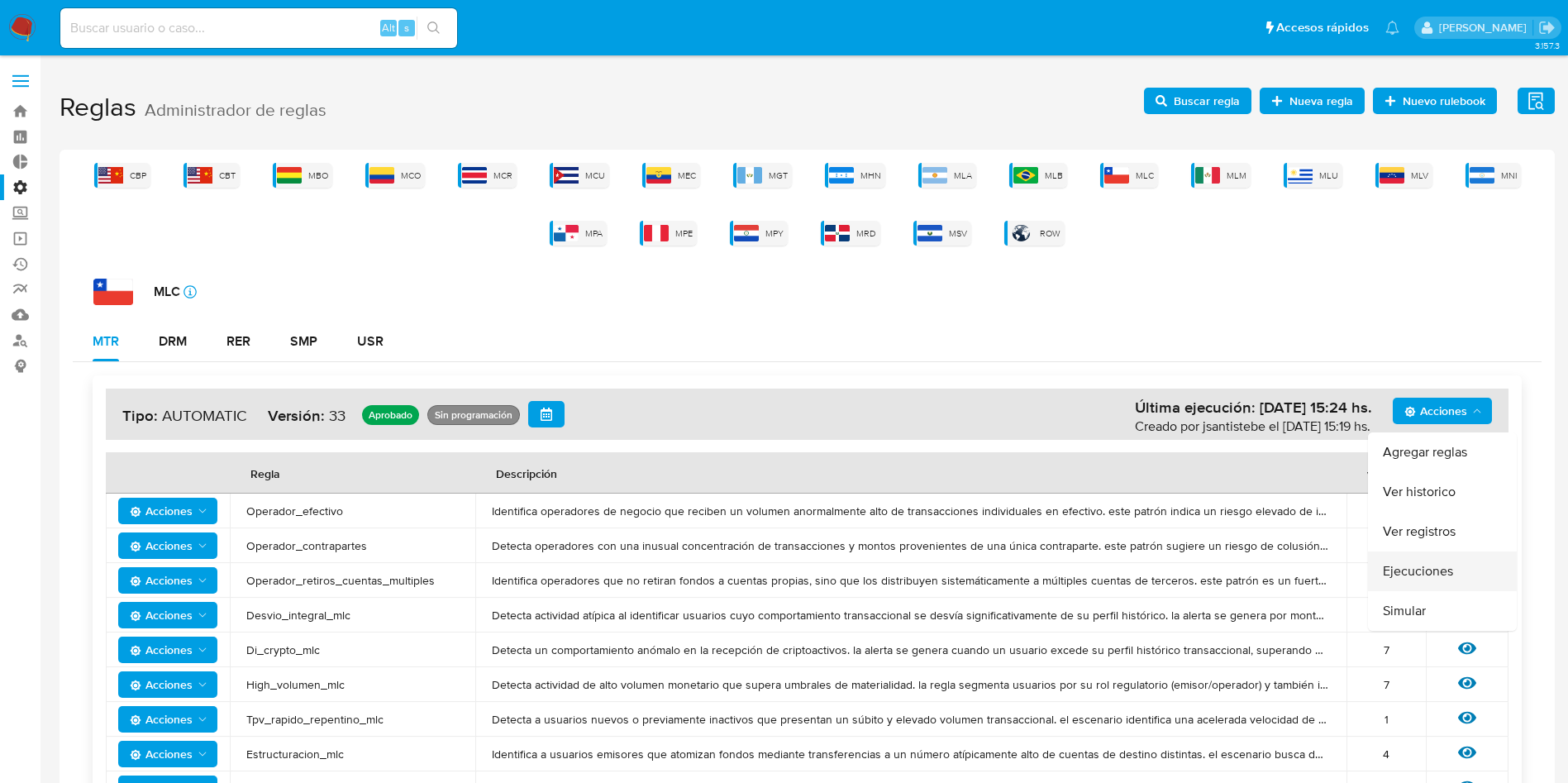
click at [1401, 565] on button "Ejecuciones" at bounding box center [1442, 571] width 149 height 40
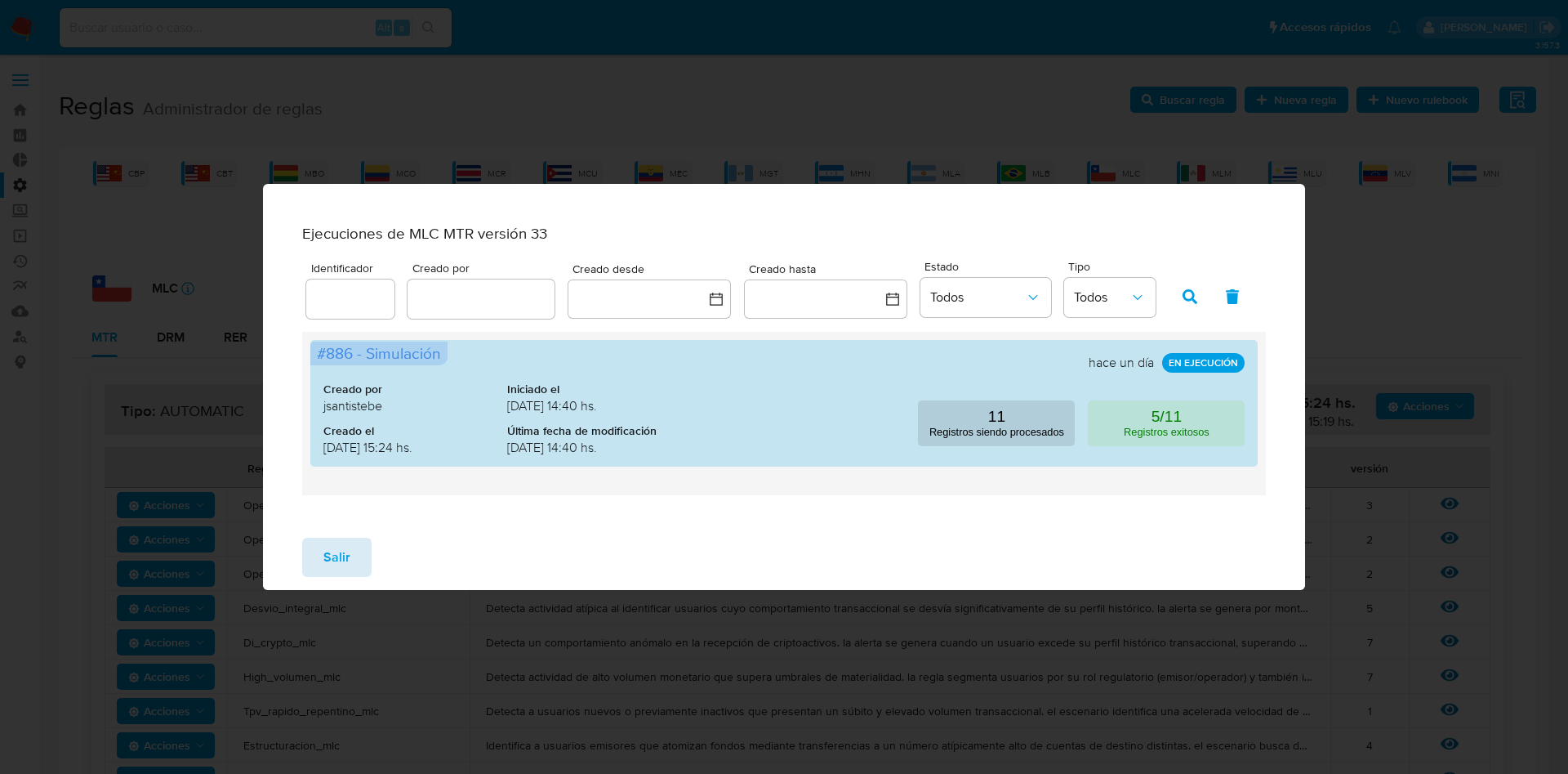
click at [331, 556] on span "Salir" at bounding box center [337, 557] width 27 height 36
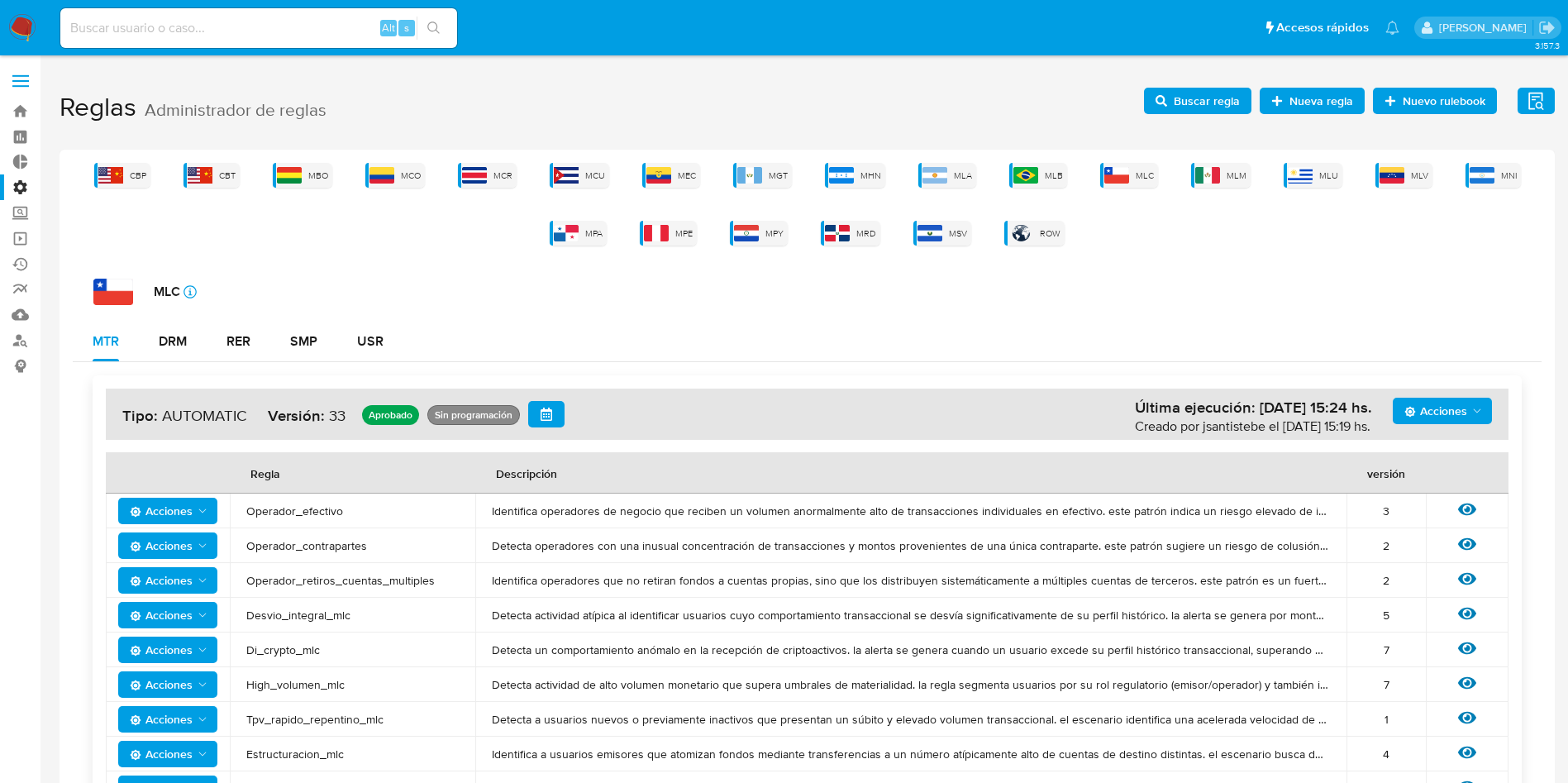
click at [1313, 175] on div "MLU" at bounding box center [1313, 175] width 59 height 24
click at [1468, 417] on span "Acciones" at bounding box center [1444, 411] width 79 height 23
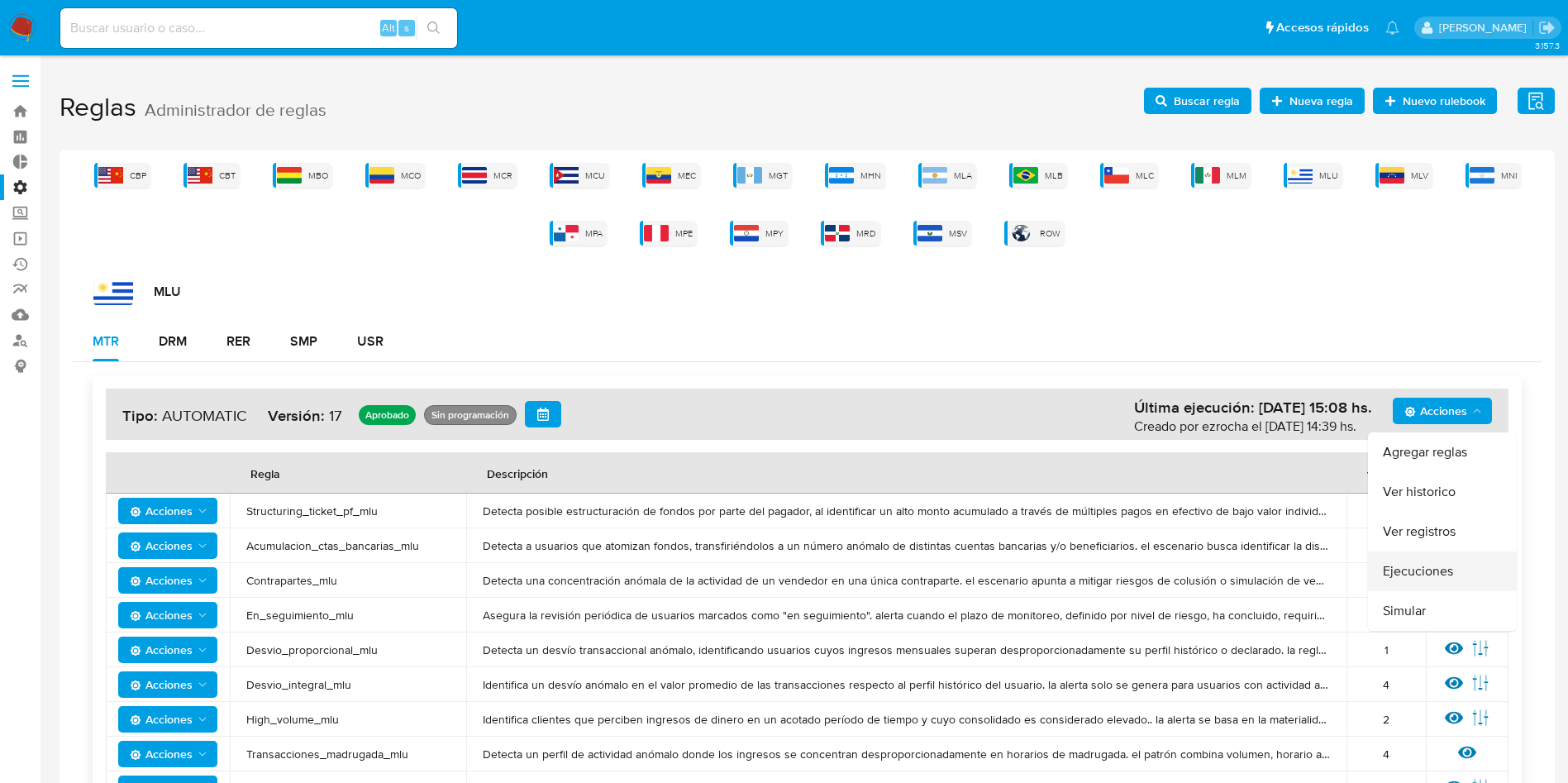
click at [1409, 560] on button "Ejecuciones" at bounding box center [1442, 571] width 149 height 40
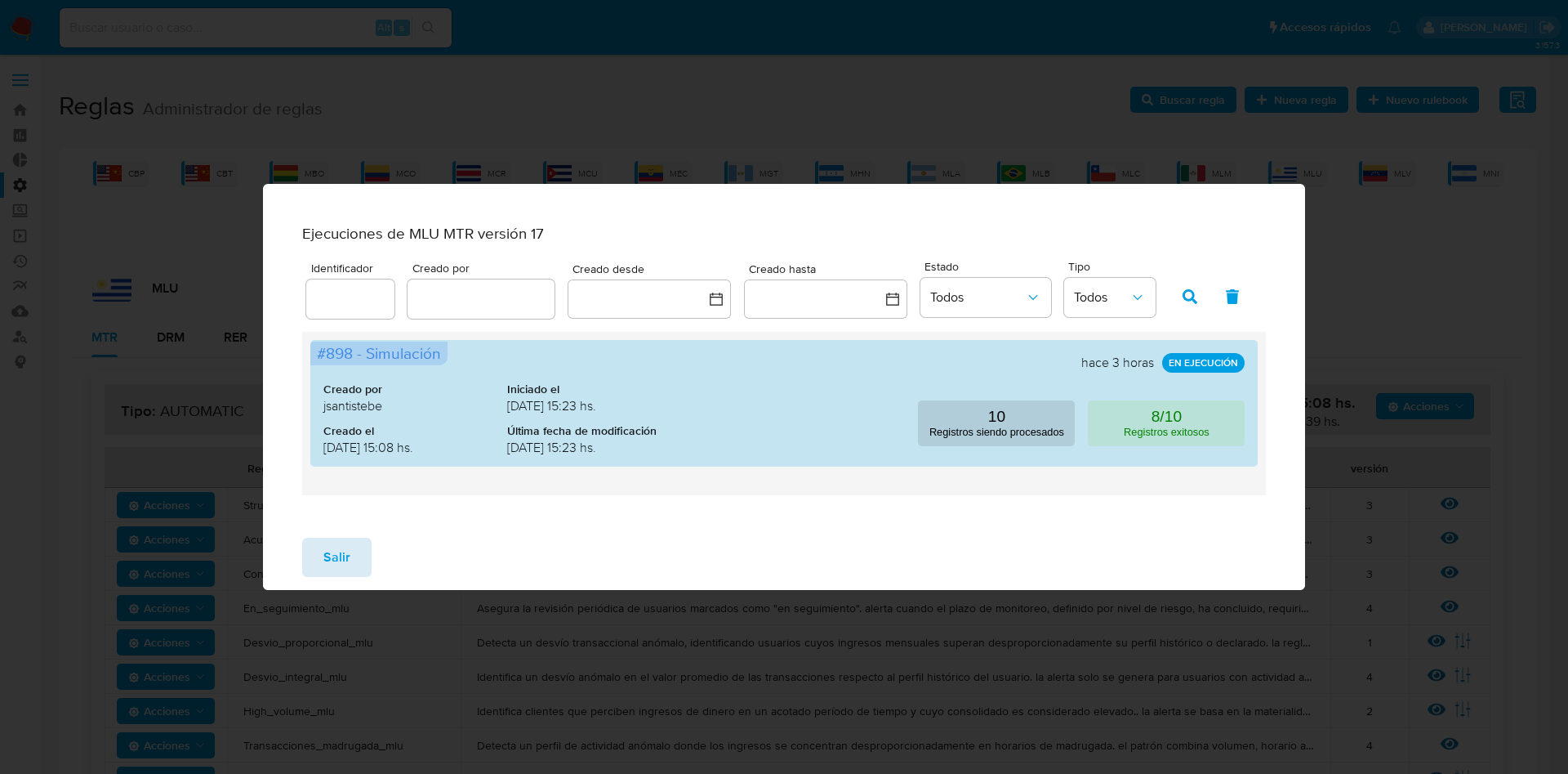
click at [326, 553] on span "Salir" at bounding box center [337, 557] width 27 height 36
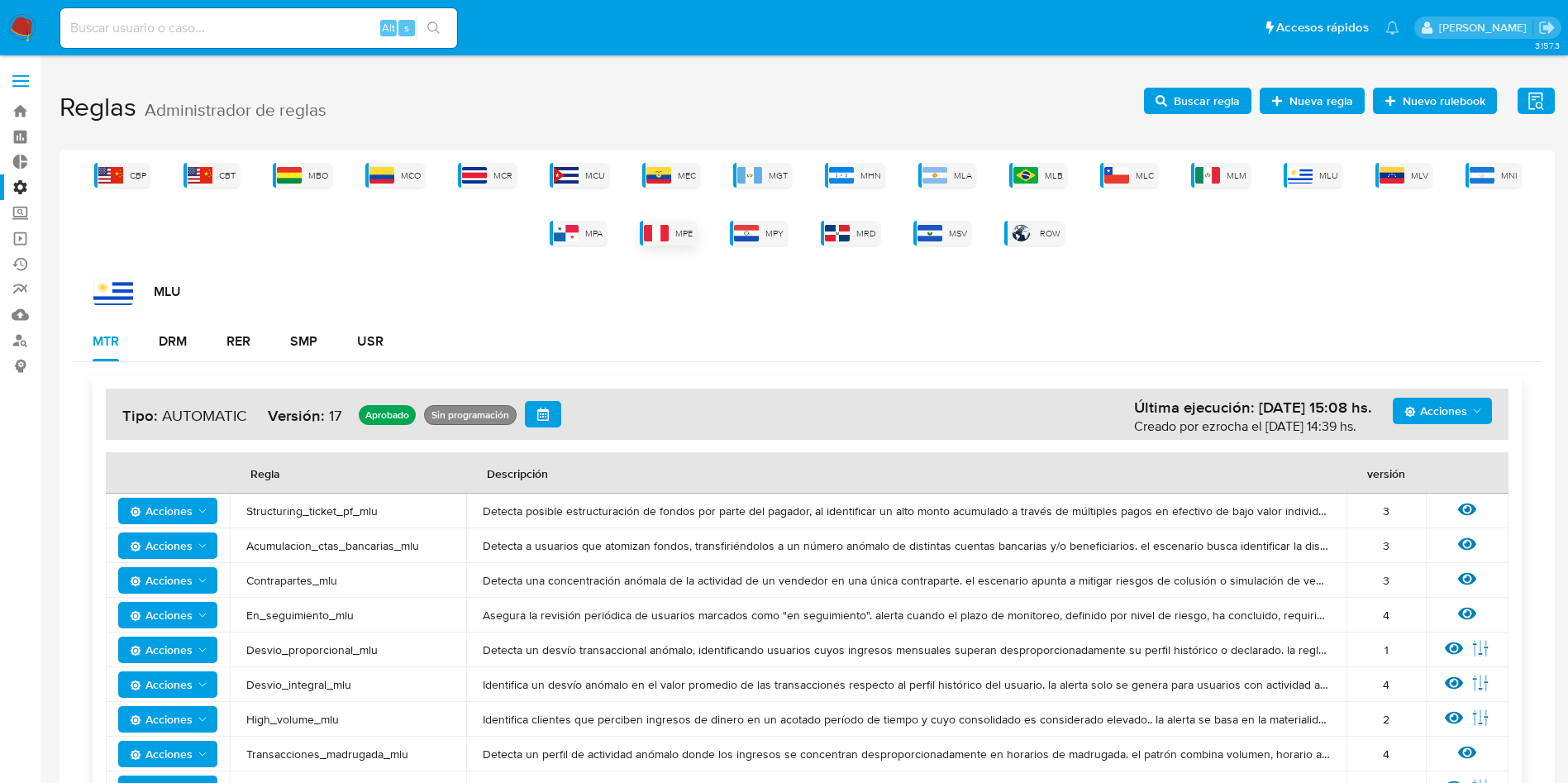
click at [674, 236] on div "MPE" at bounding box center [668, 233] width 57 height 24
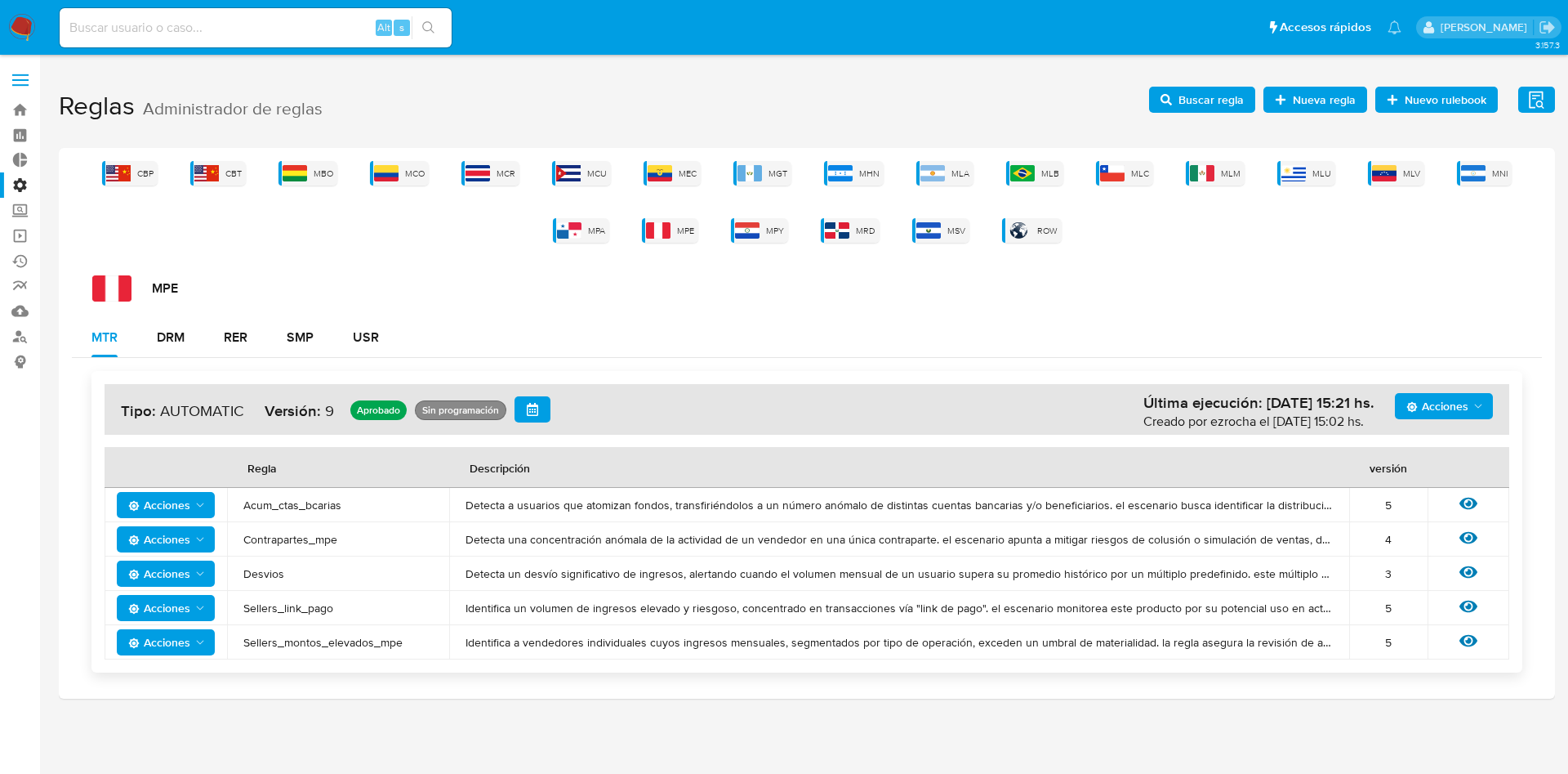
click at [1451, 405] on span "Acciones" at bounding box center [1438, 406] width 62 height 26
click at [1418, 574] on button "Ejecuciones" at bounding box center [1444, 564] width 147 height 40
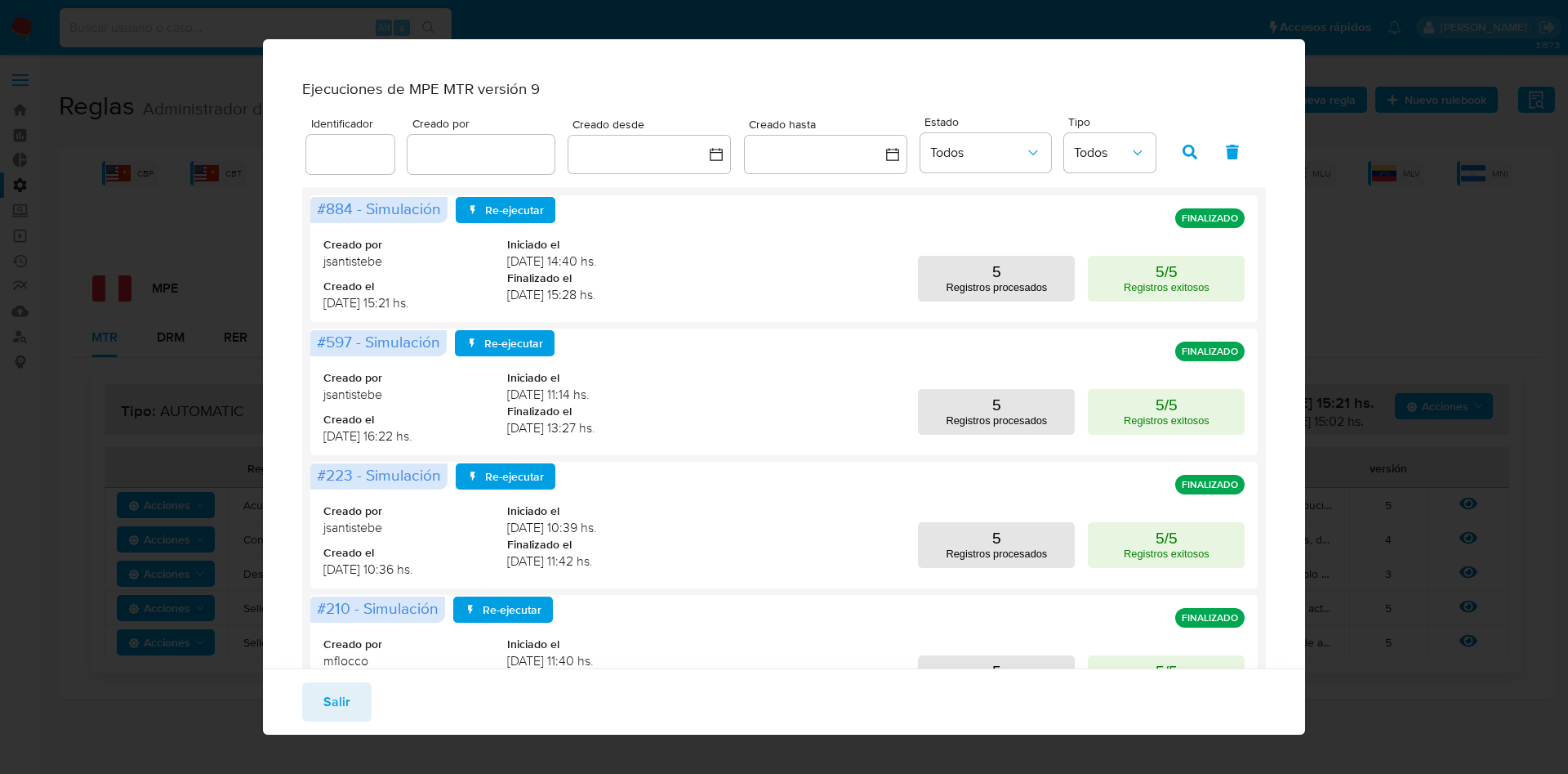
click at [365, 702] on button "Salir" at bounding box center [337, 702] width 70 height 40
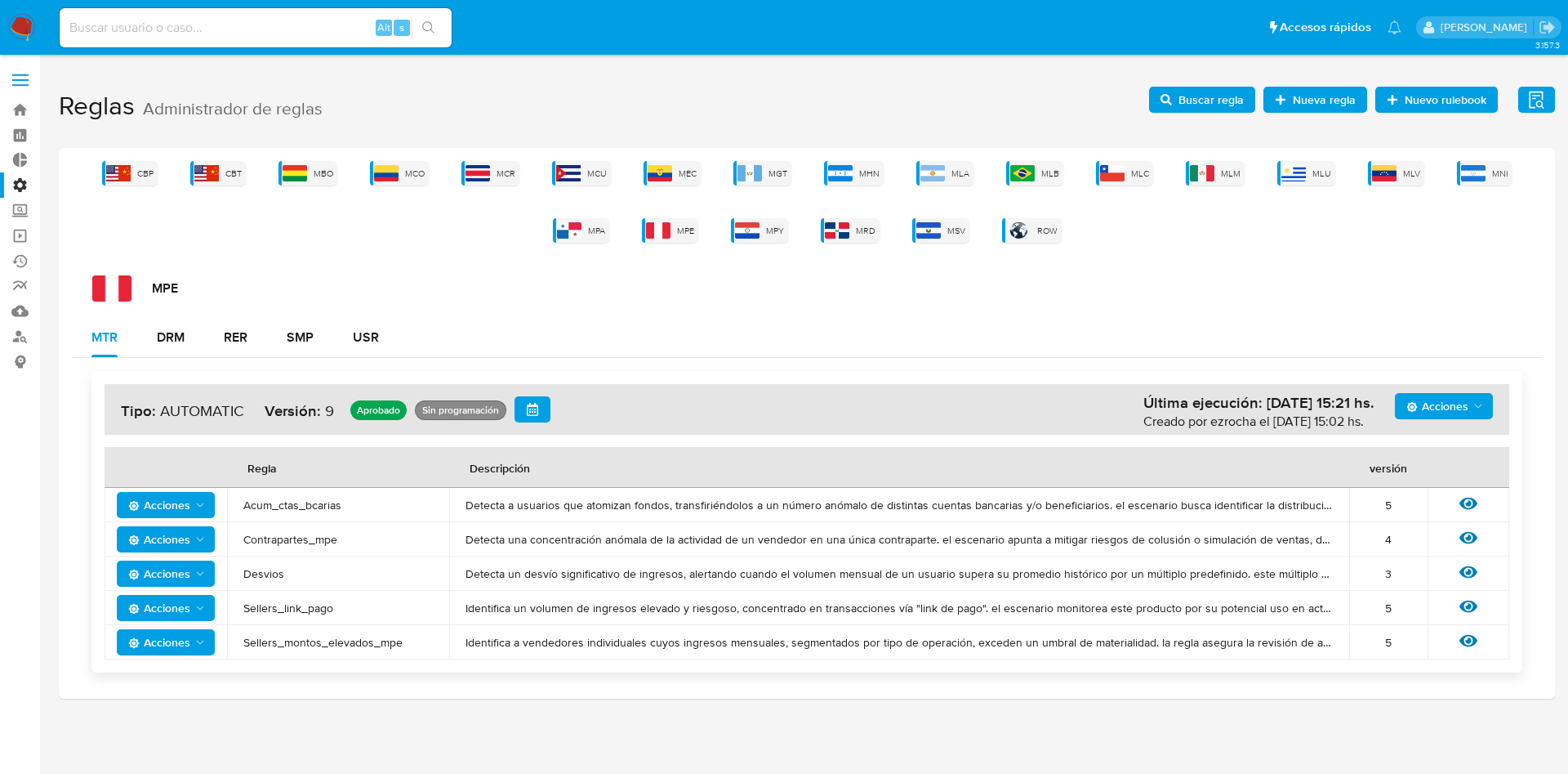
click at [367, 172] on div "CBP CBT MBO MCO MCR MCU MEC MGT MHN MLA MLB MLC MLM MLU MLV MNI MPA MPE MPY MRD…" at bounding box center [807, 202] width 1470 height 82
click at [399, 177] on img at bounding box center [385, 173] width 24 height 16
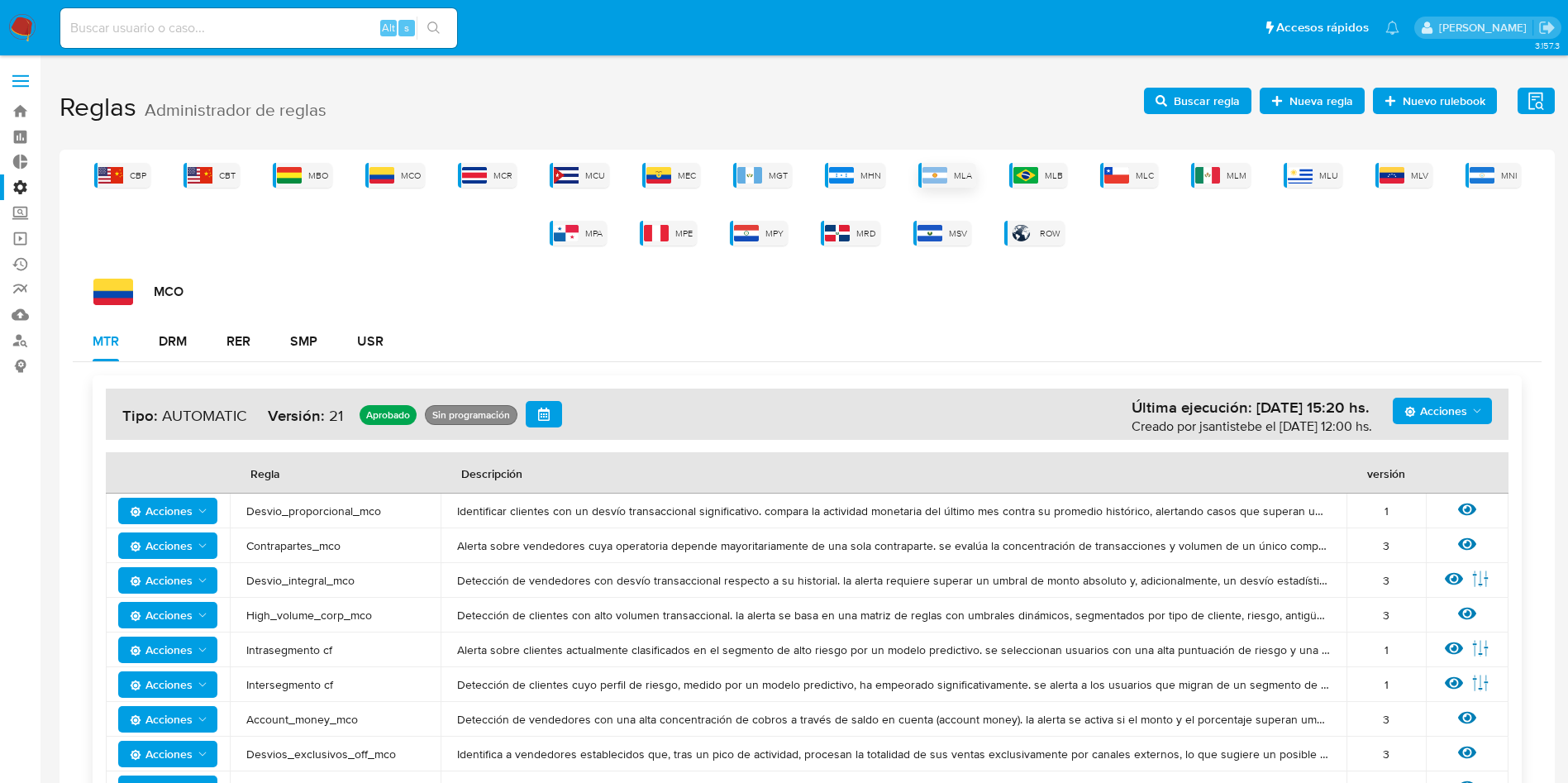
click at [959, 176] on span "MLA" at bounding box center [963, 175] width 19 height 13
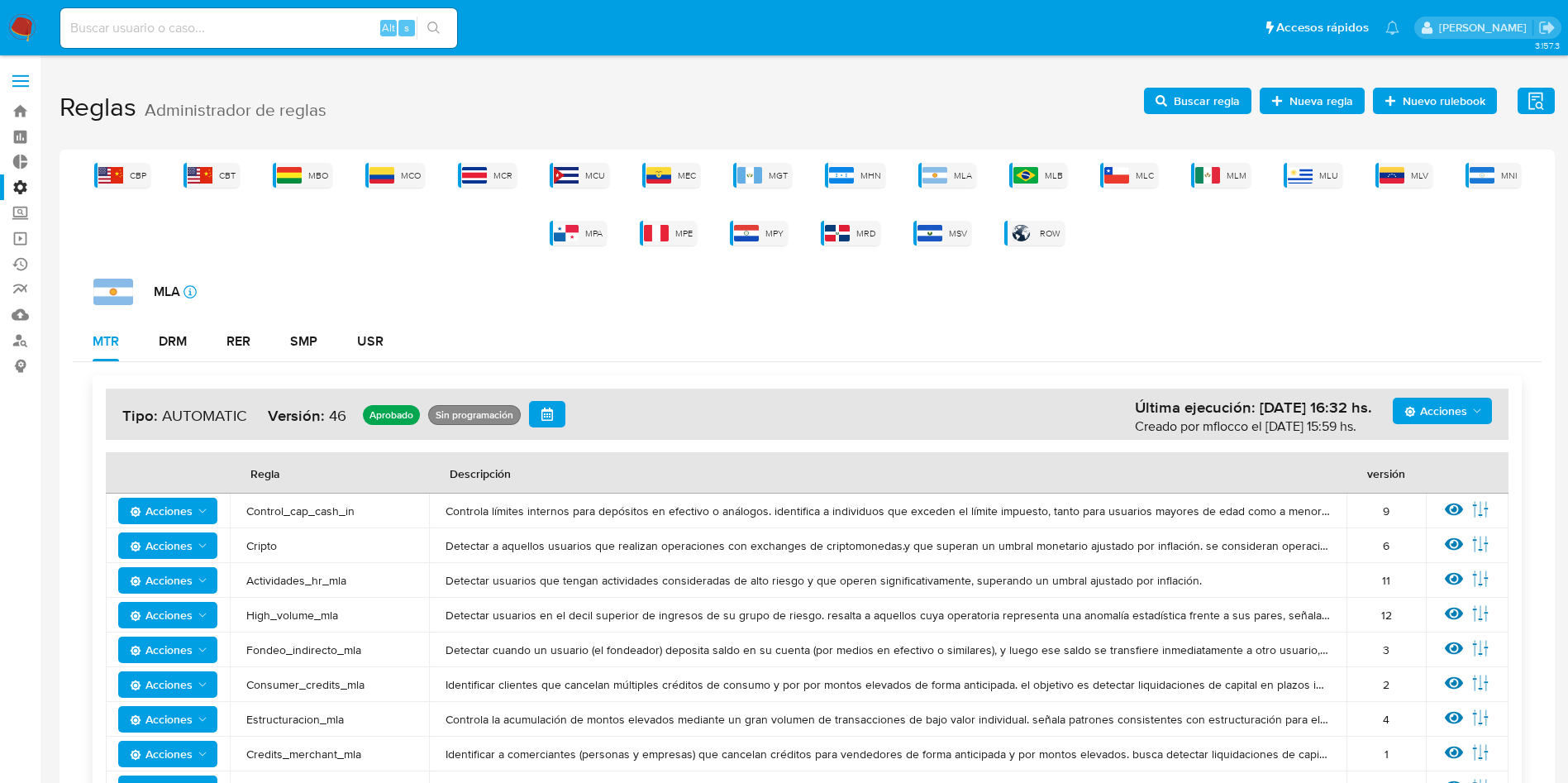
click at [1459, 402] on span "Acciones" at bounding box center [1436, 411] width 63 height 26
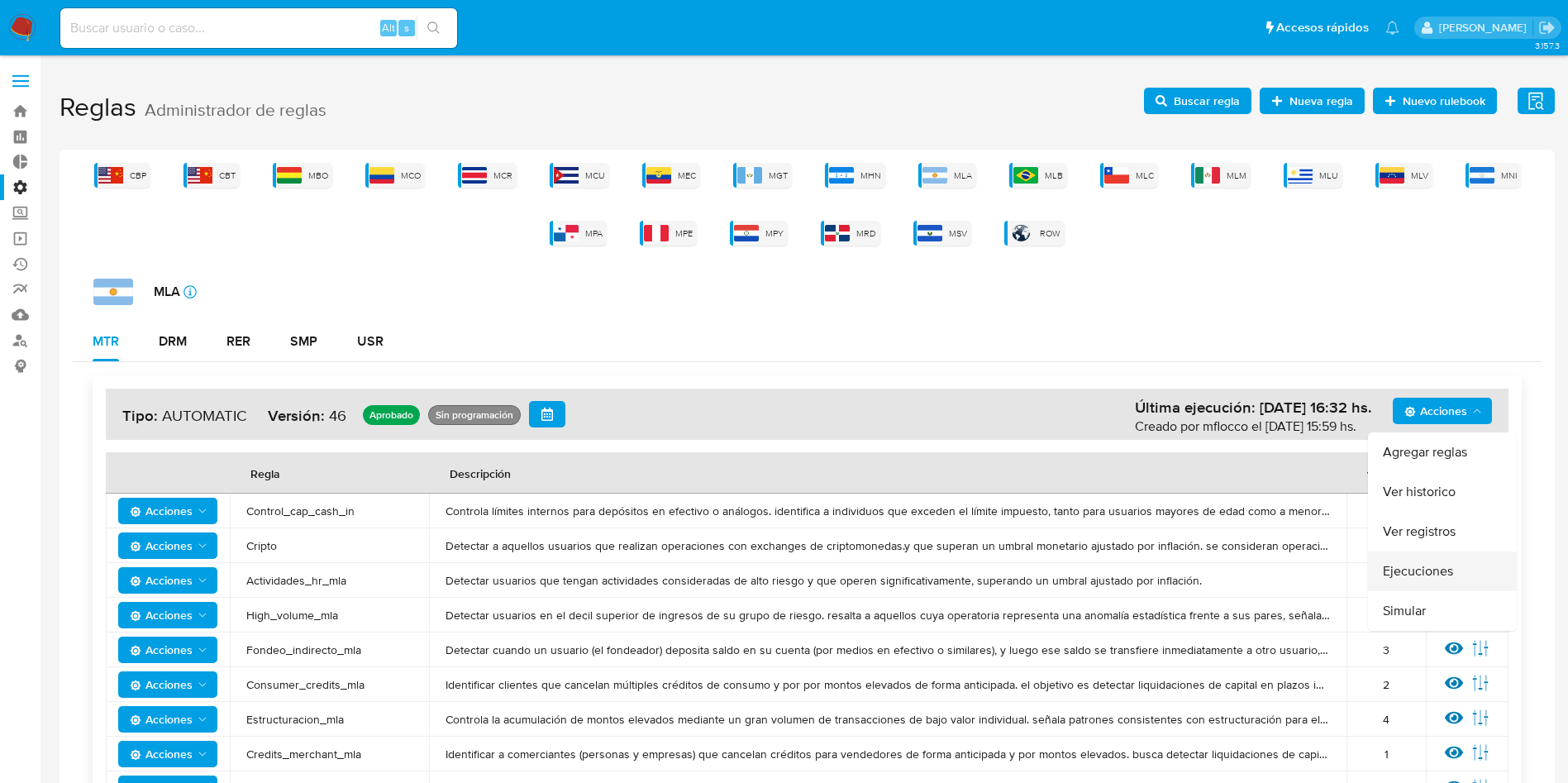
click at [1407, 557] on button "Ejecuciones" at bounding box center [1442, 571] width 149 height 40
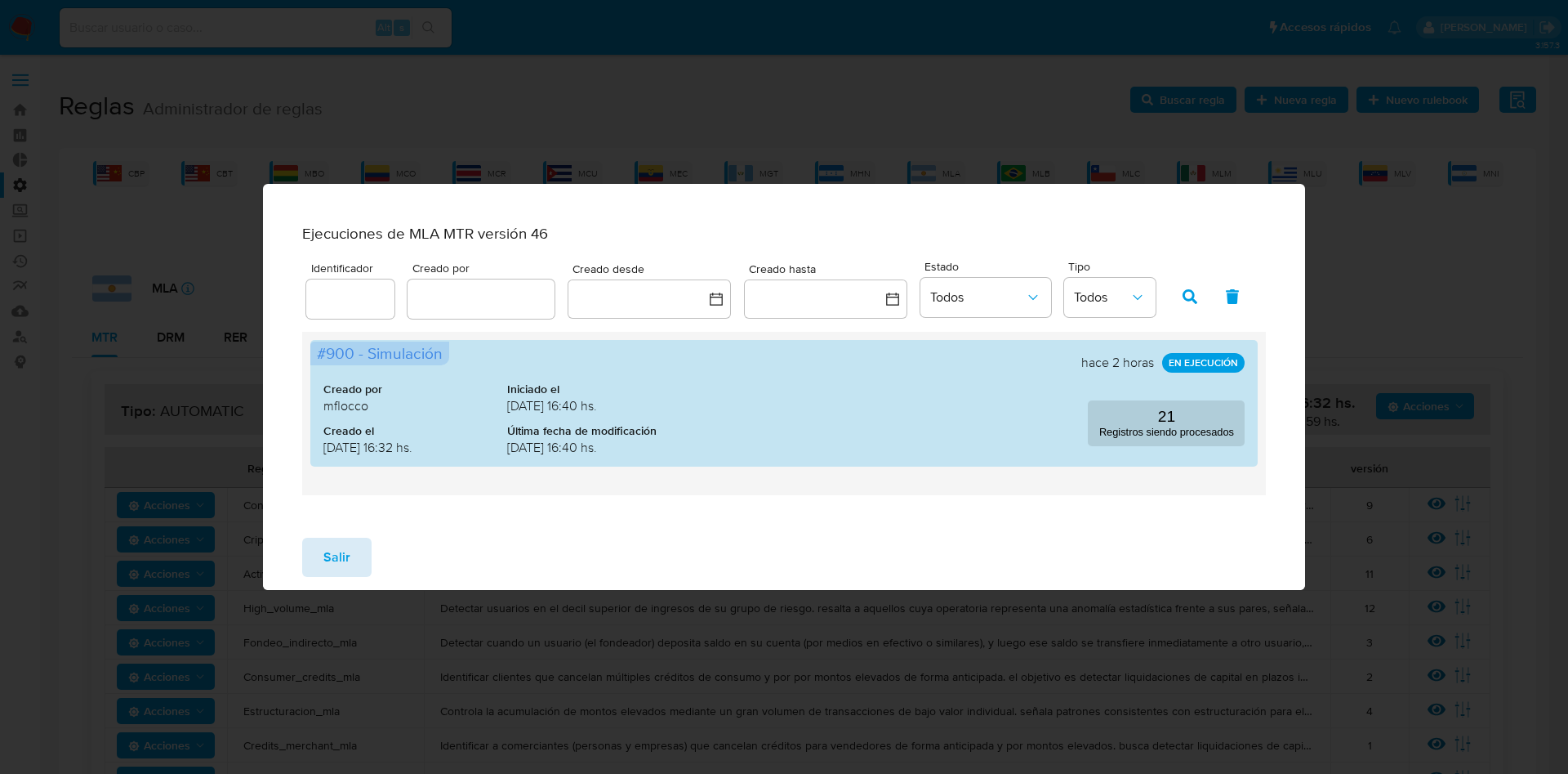
click at [327, 556] on span "Salir" at bounding box center [337, 557] width 27 height 36
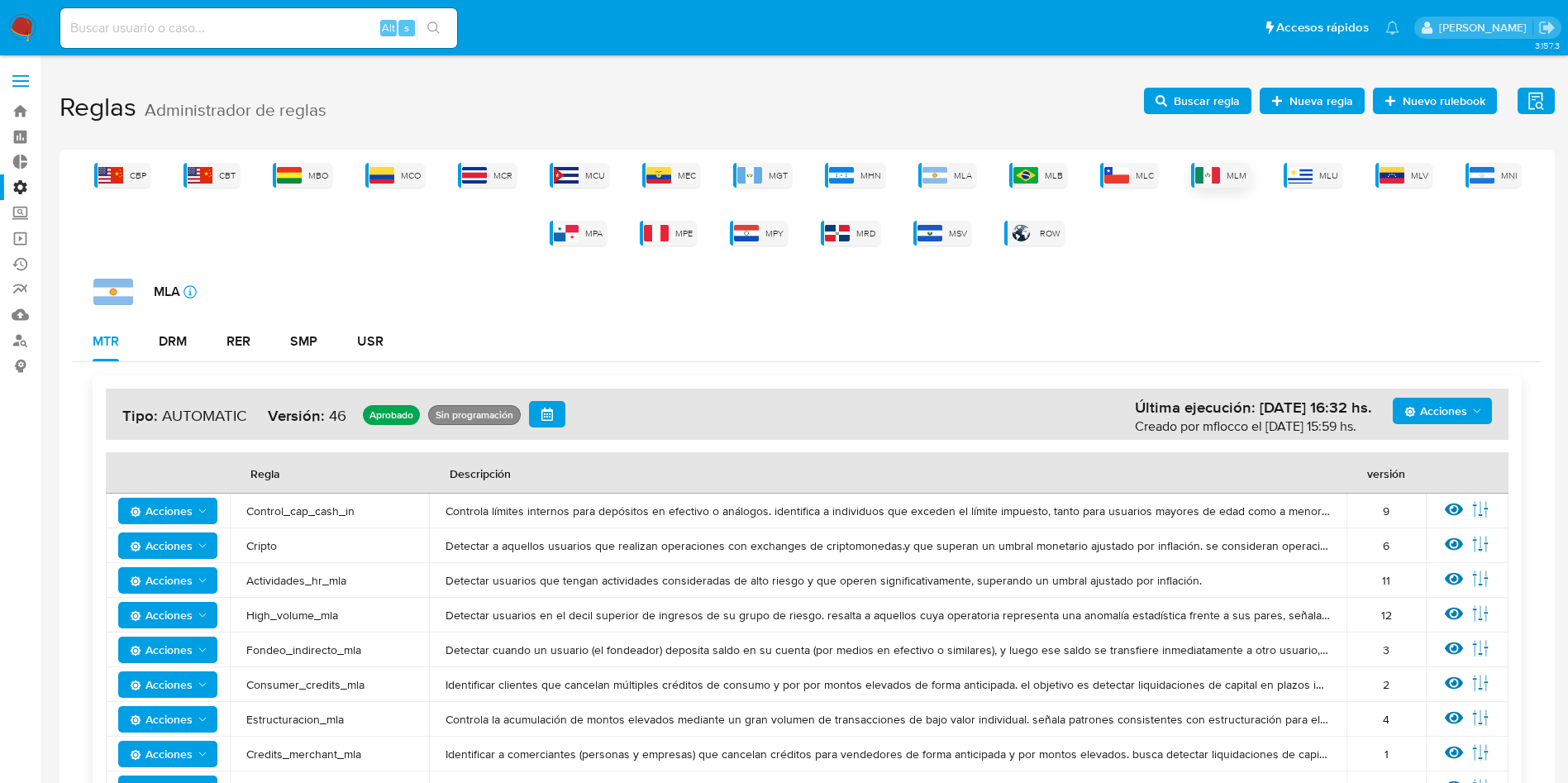
click at [1223, 173] on div "MLM" at bounding box center [1220, 175] width 60 height 24
click at [1442, 410] on span "Acciones" at bounding box center [1436, 411] width 63 height 26
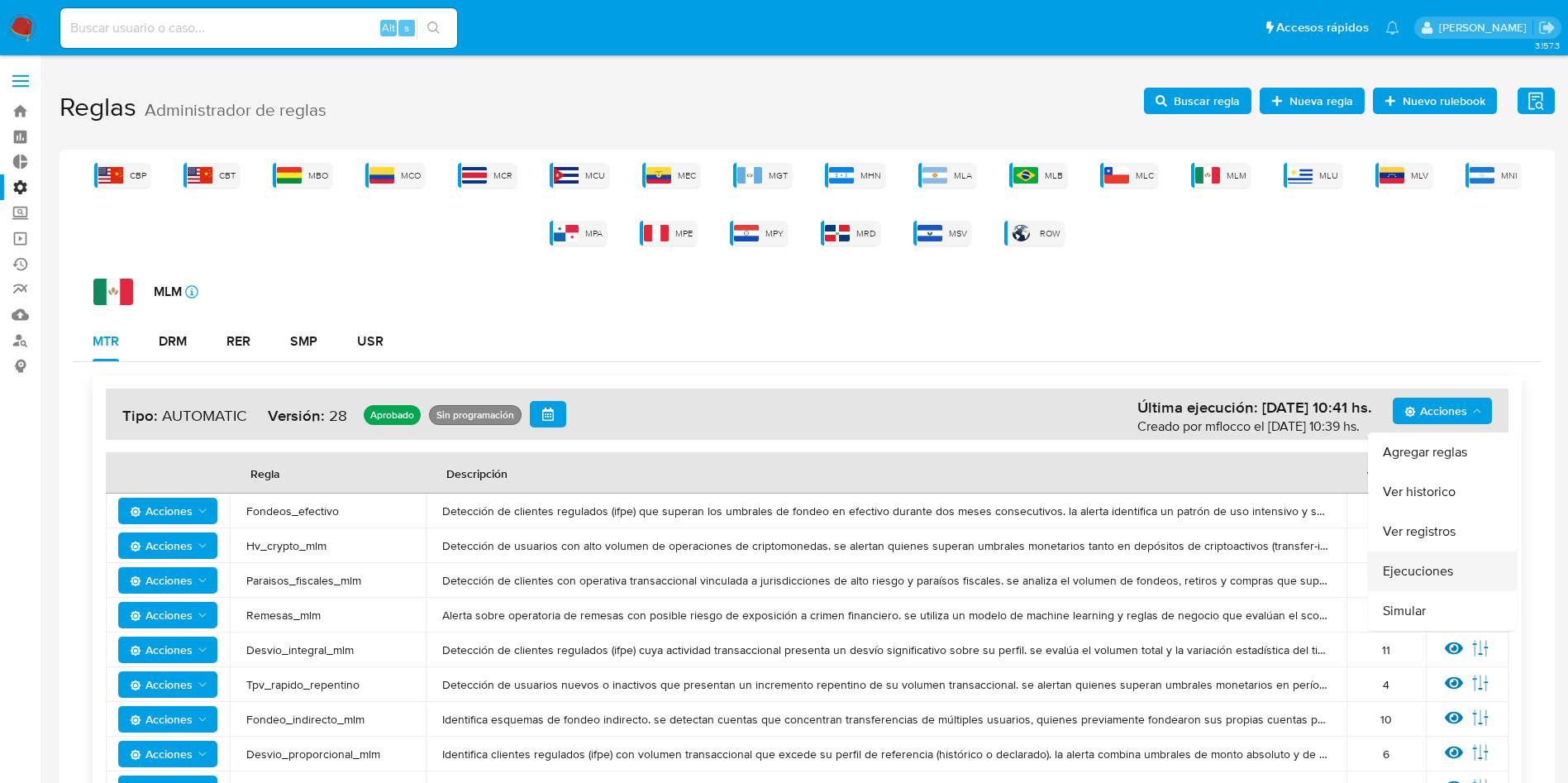
click at [1408, 572] on button "Ejecuciones" at bounding box center [1442, 571] width 149 height 40
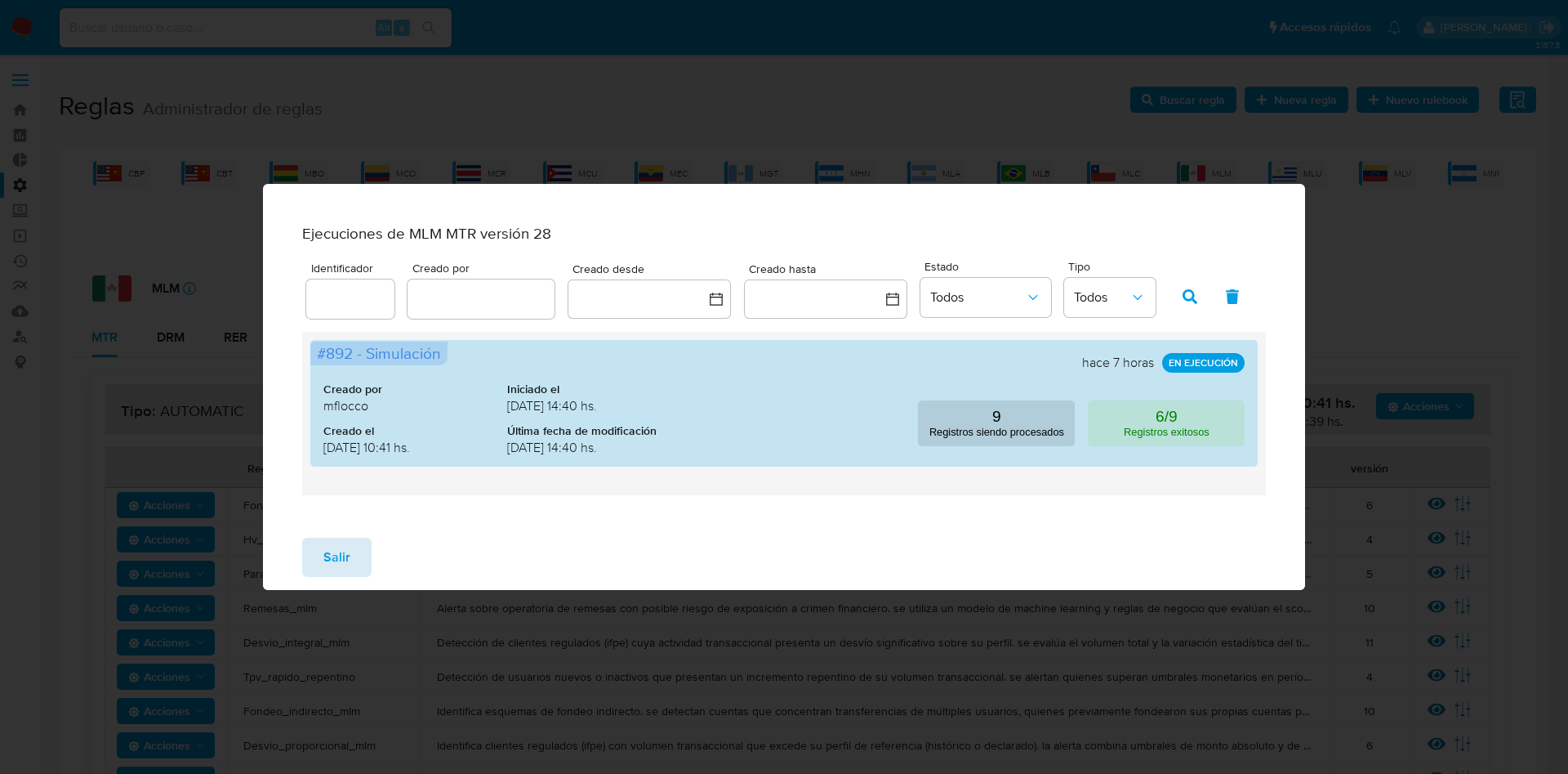
click at [337, 549] on span "Salir" at bounding box center [337, 557] width 27 height 36
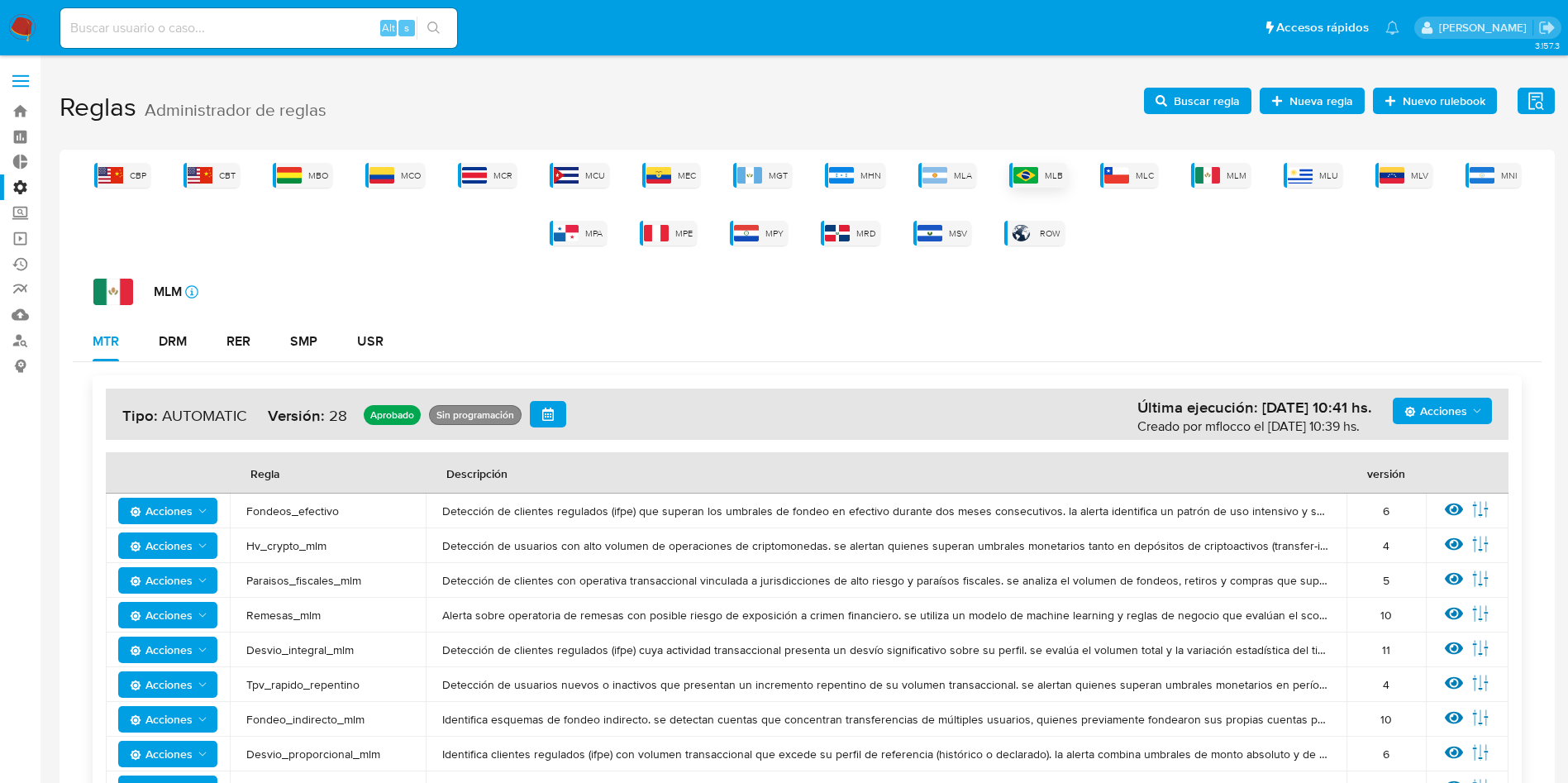
click at [1041, 176] on div "MLB" at bounding box center [1037, 175] width 58 height 24
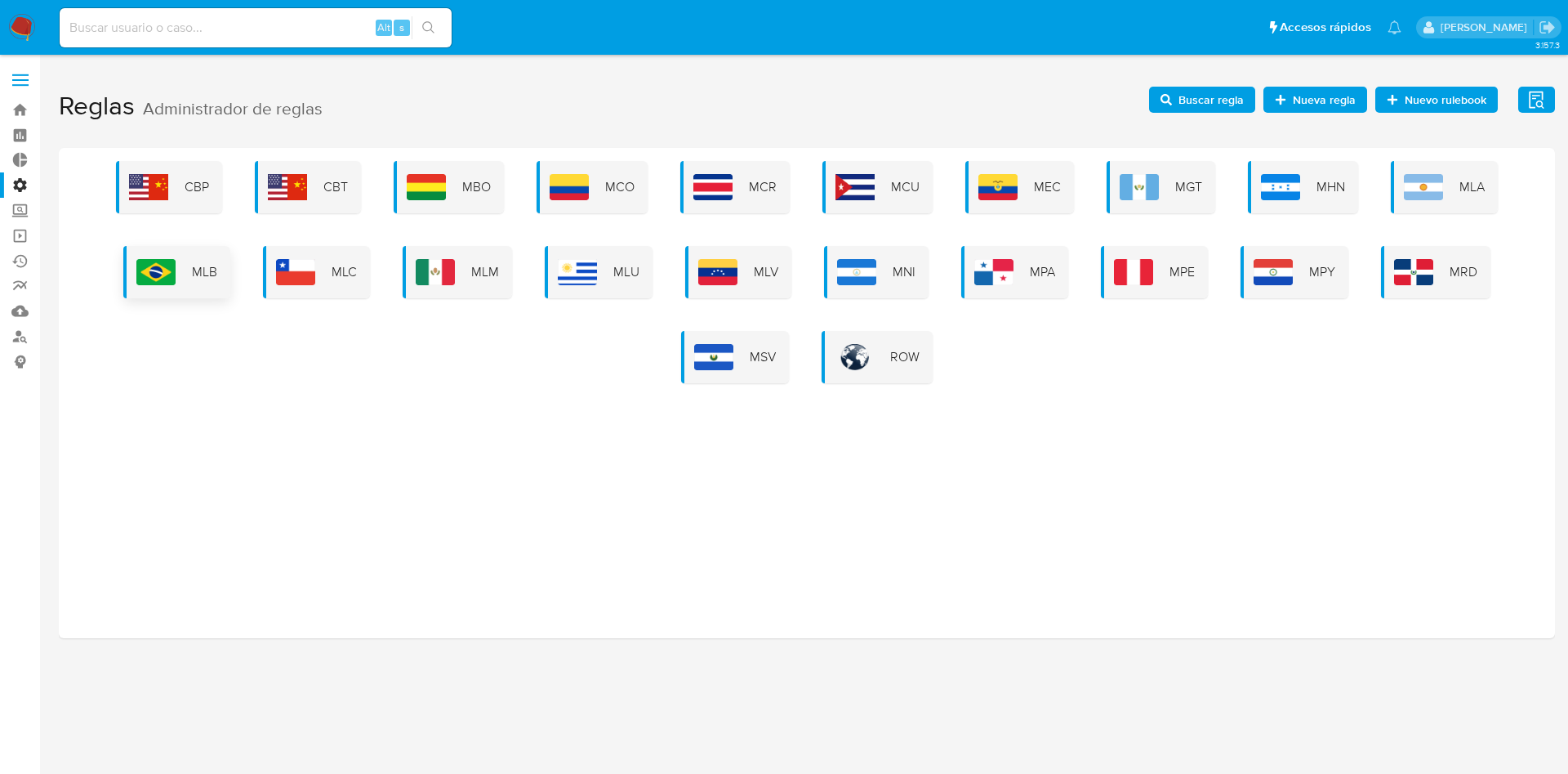
click at [174, 261] on img at bounding box center [156, 272] width 40 height 26
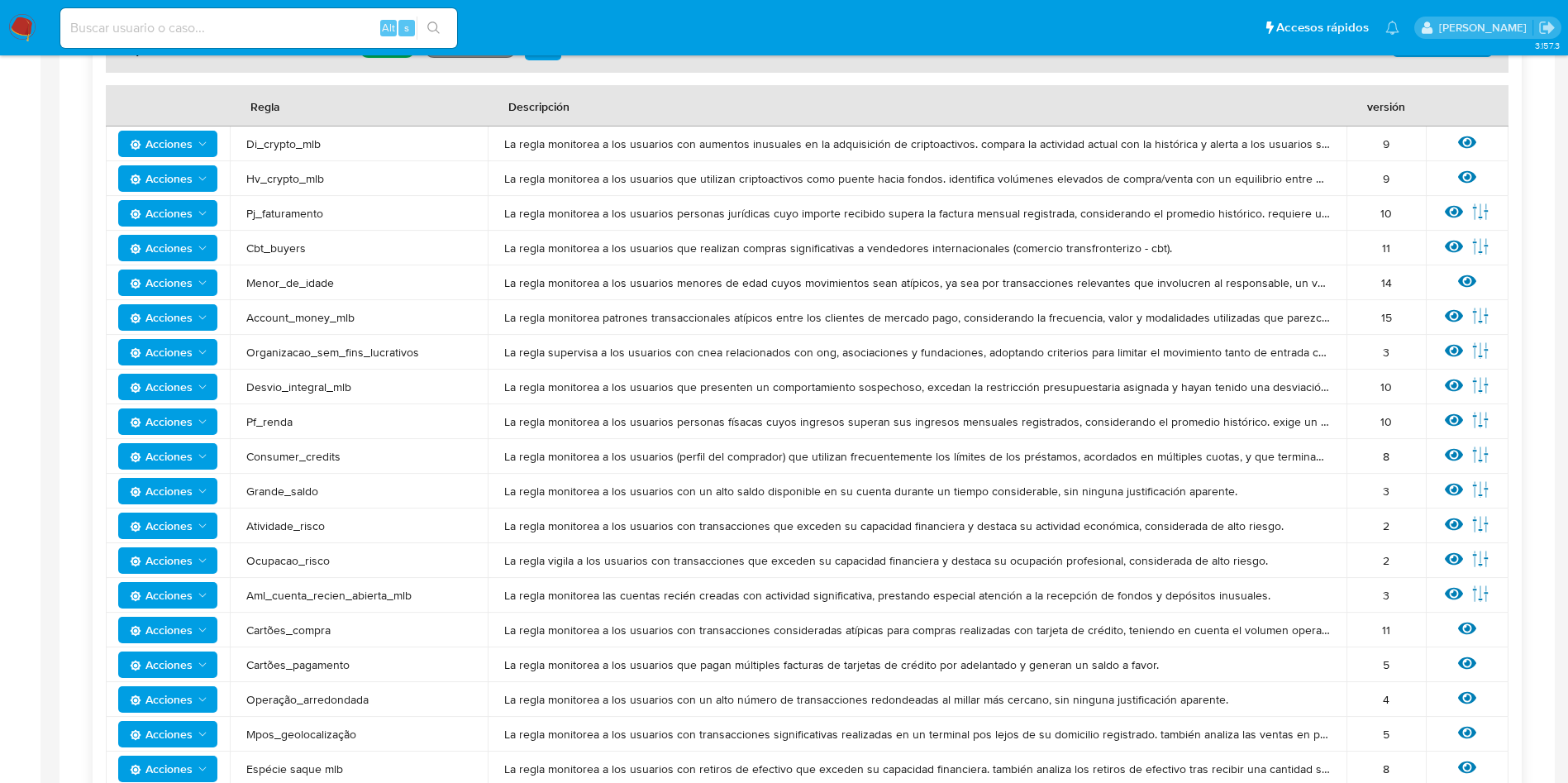
scroll to position [487, 0]
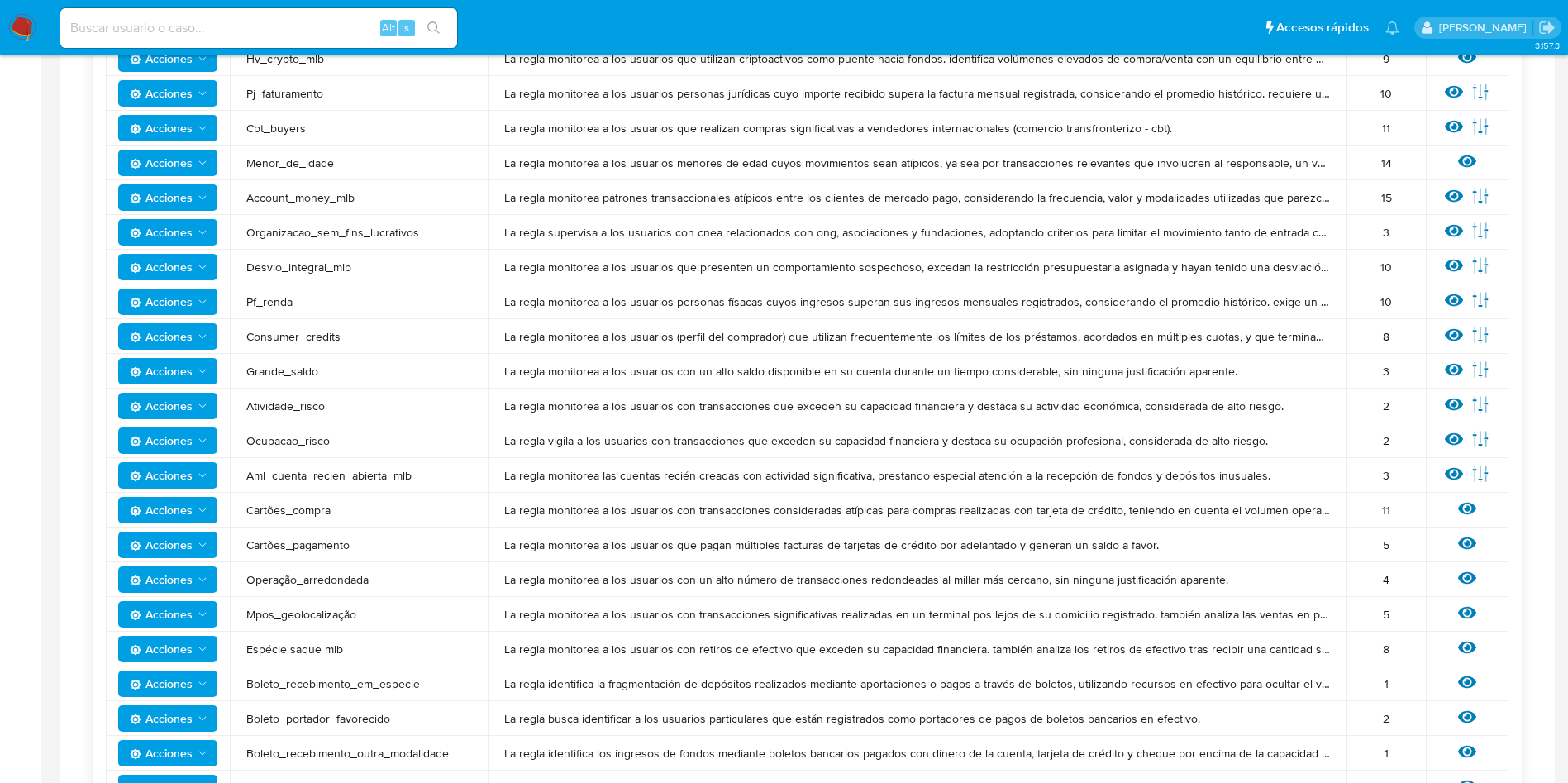
click at [1440, 298] on td "Ver regla Editar parámetros" at bounding box center [1467, 302] width 83 height 35
click at [1445, 298] on icon at bounding box center [1454, 300] width 19 height 19
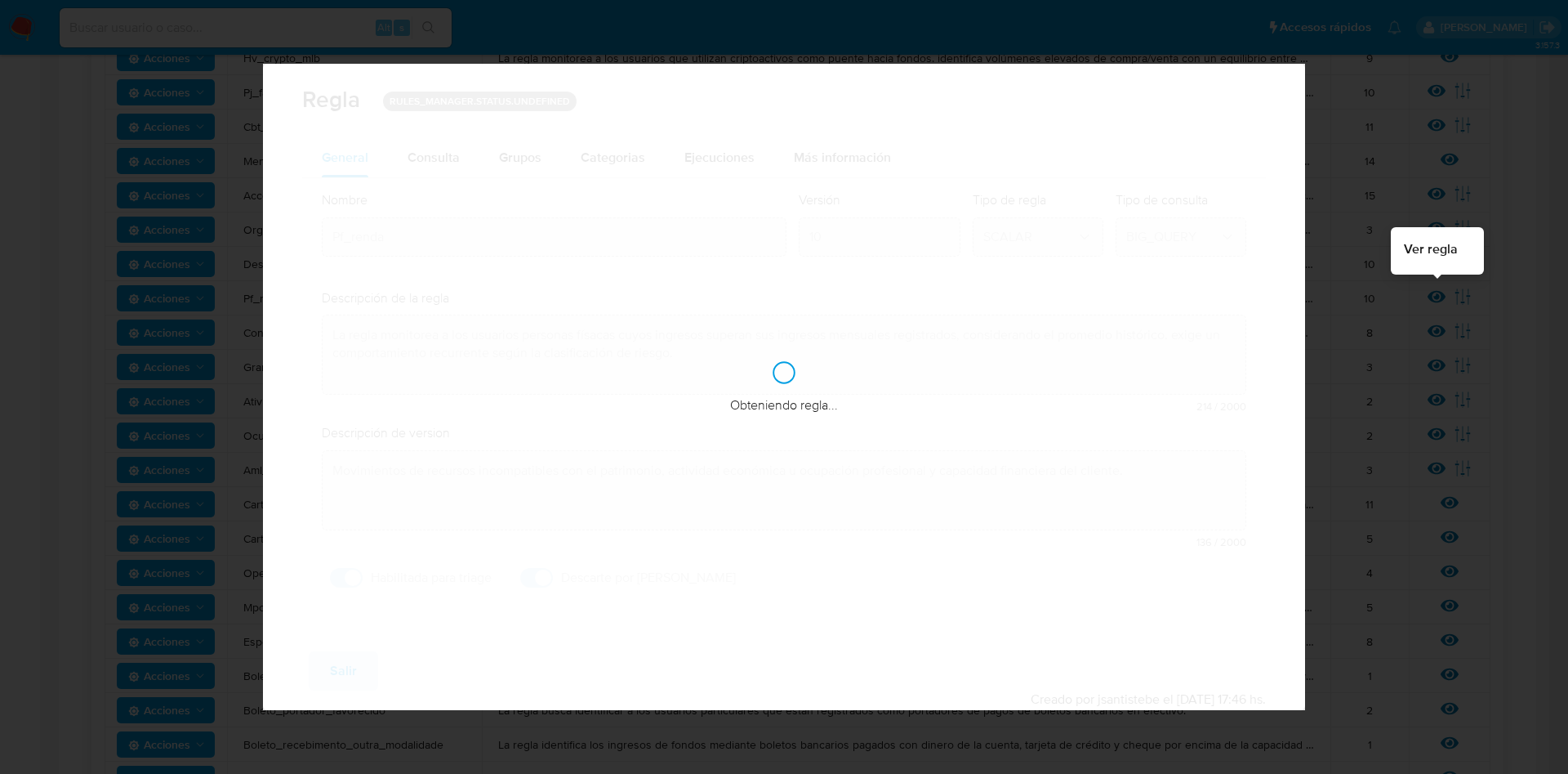
checkbox input "true"
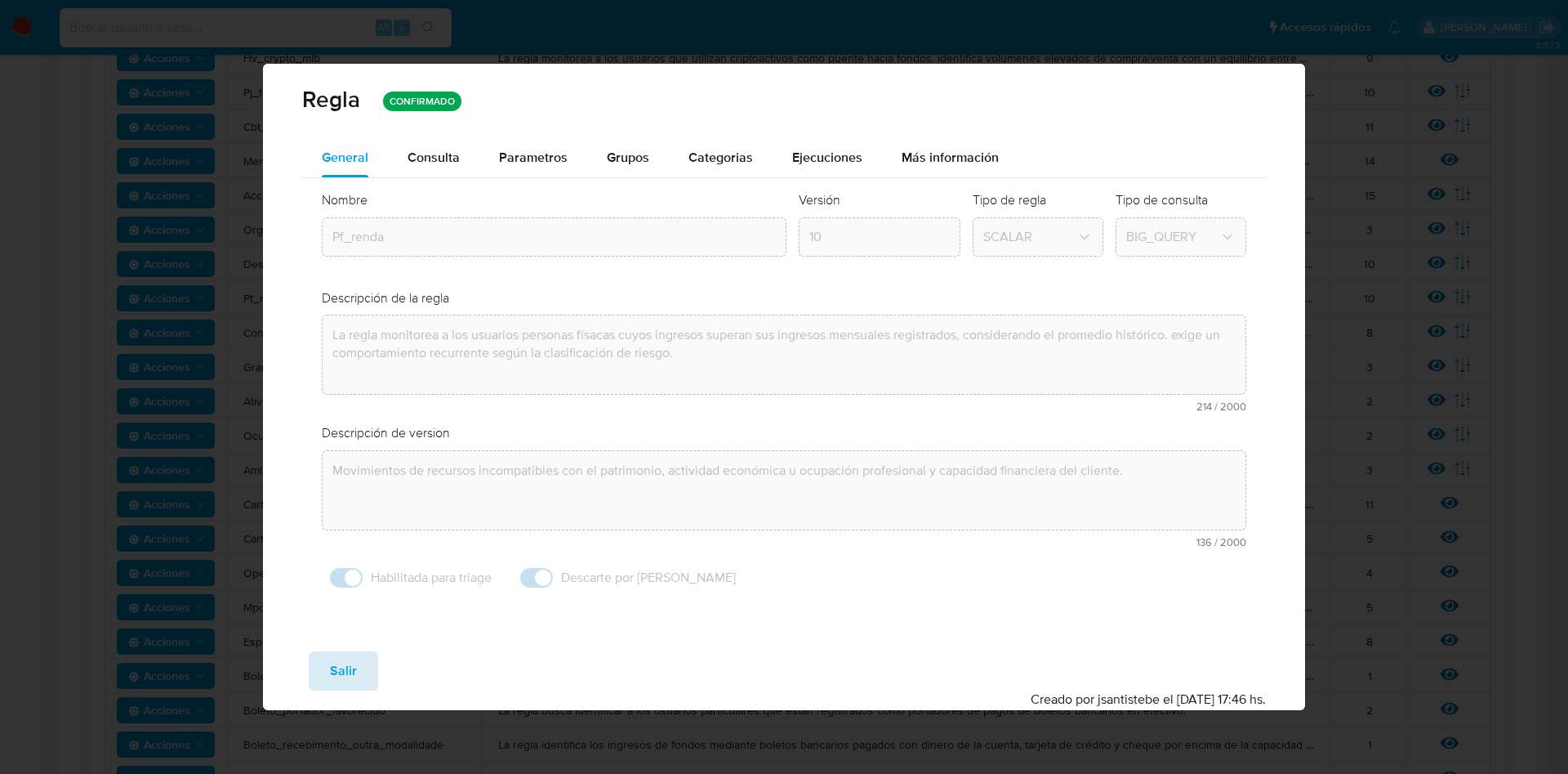
click at [347, 658] on span "Salir" at bounding box center [344, 671] width 27 height 36
type input "1"
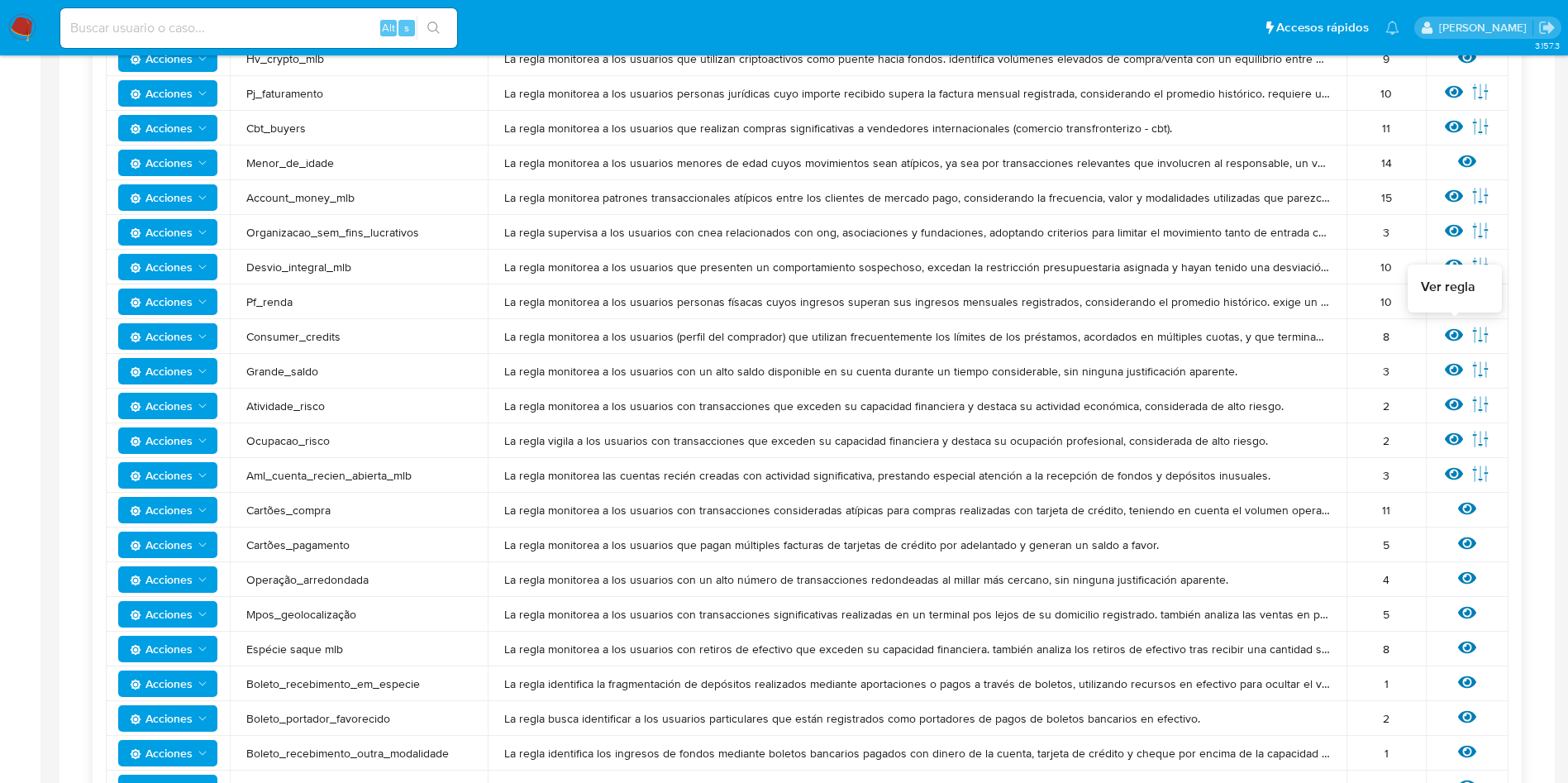
click at [1454, 337] on icon at bounding box center [1454, 335] width 19 height 13
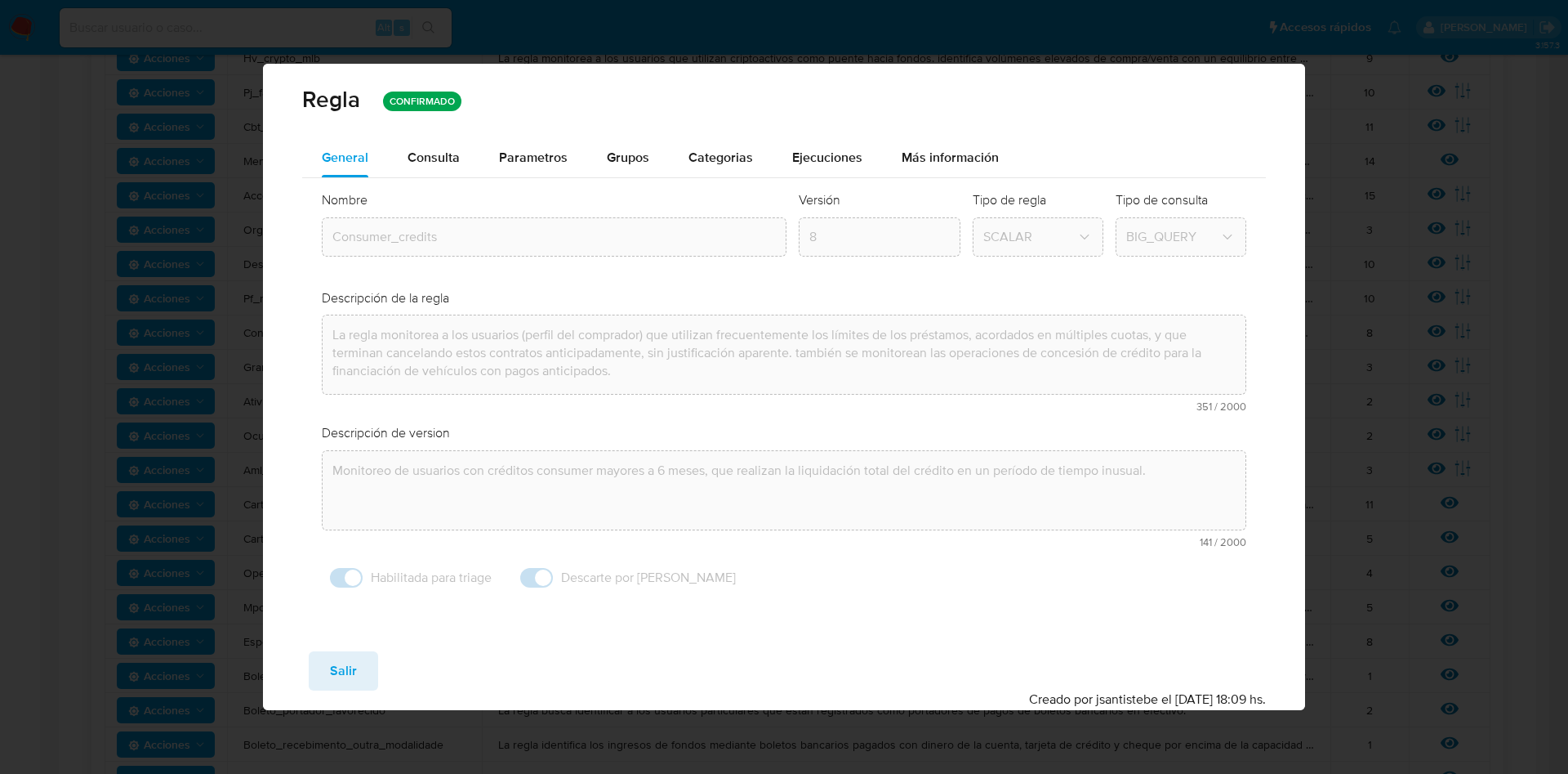
click at [307, 652] on div "Guardar Salir Simular Confirmar" at bounding box center [784, 671] width 965 height 40
click at [324, 662] on button "Salir" at bounding box center [344, 671] width 70 height 40
type input "1"
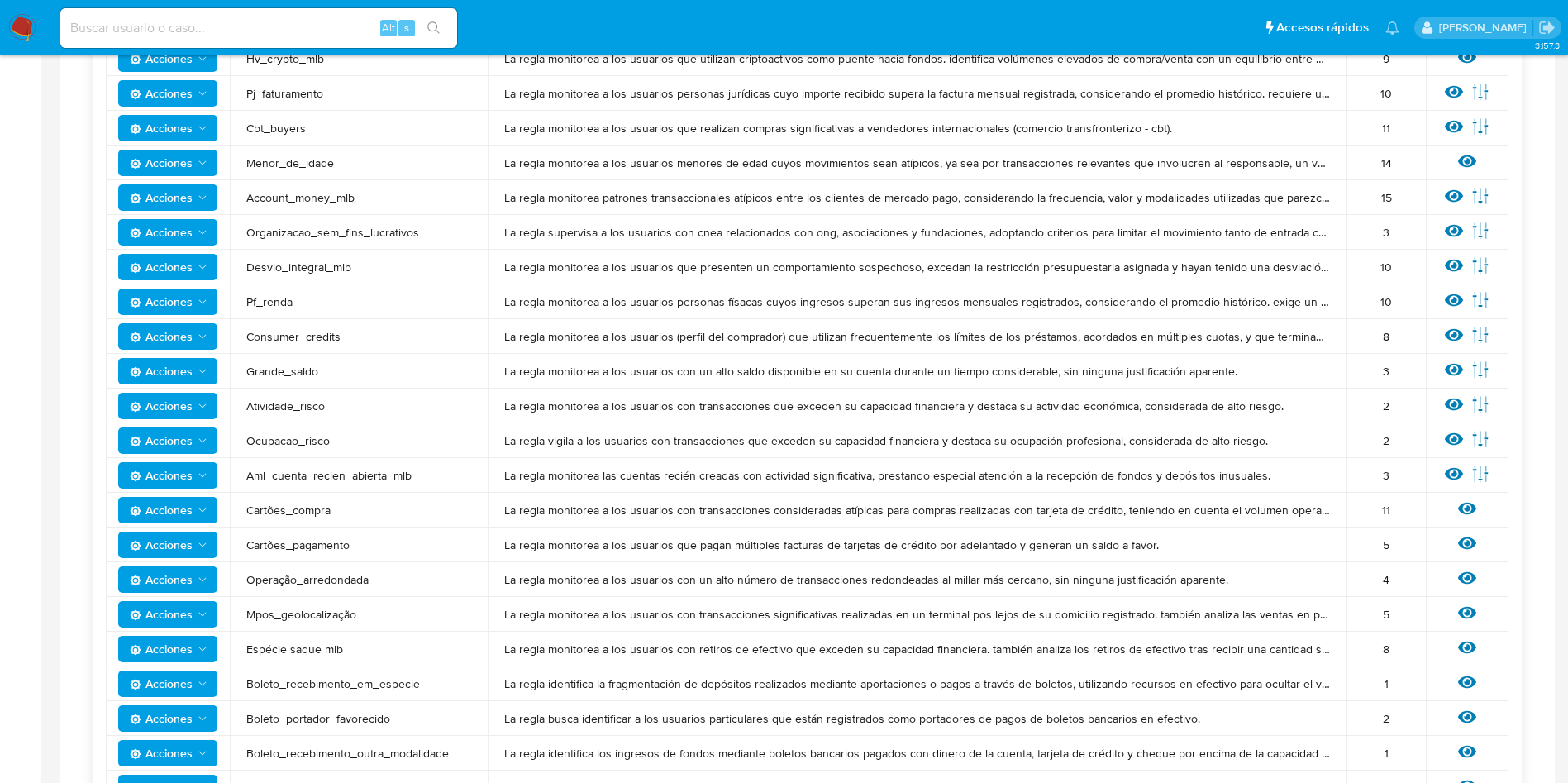
click at [1444, 367] on div "Ver regla Editar parámetros" at bounding box center [1466, 371] width 50 height 22
click at [1448, 367] on icon at bounding box center [1454, 370] width 19 height 13
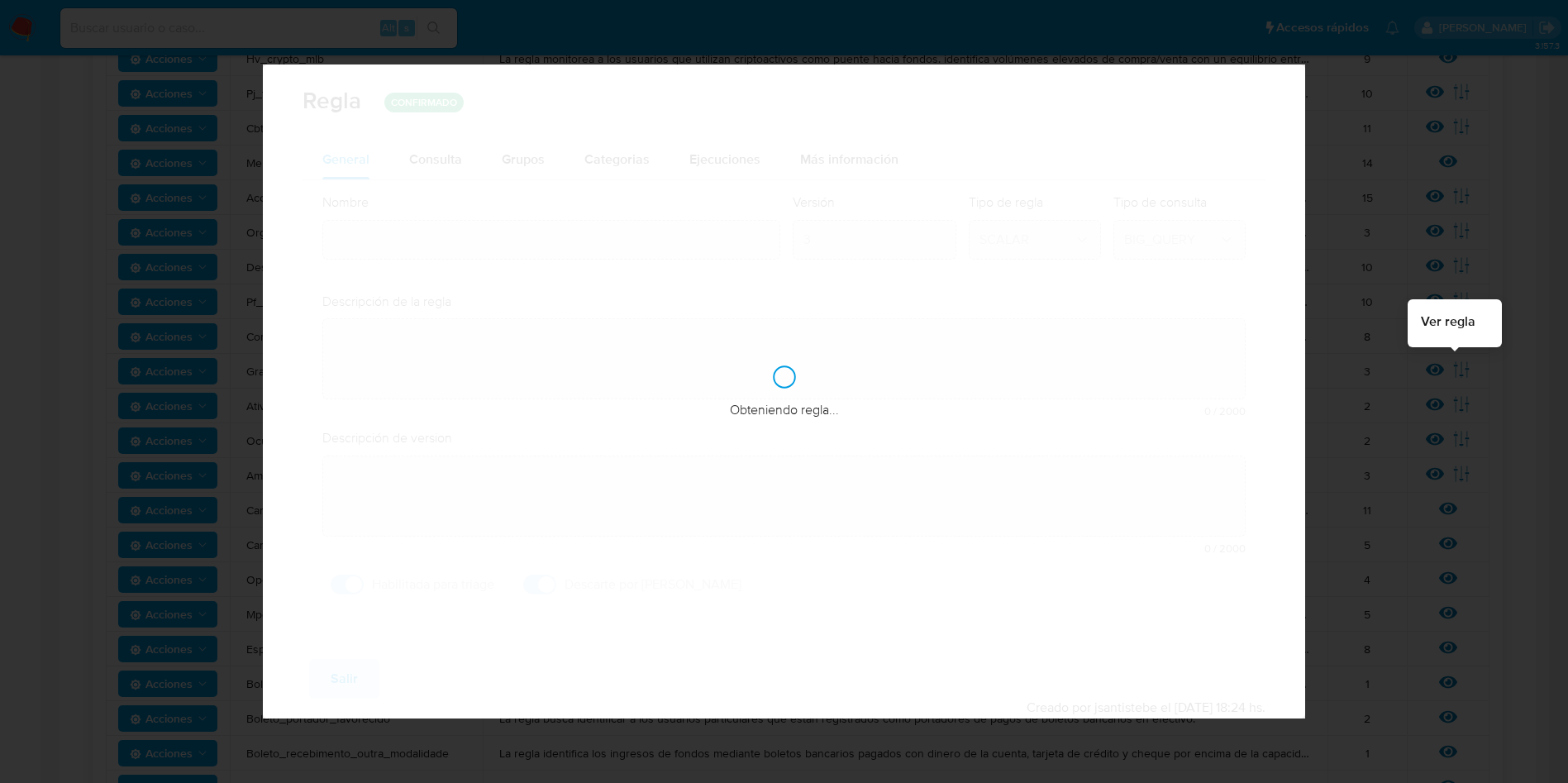
type input "Grande_saldo"
type textarea "La regla monitorea a los usuarios con un alto saldo disponible en su cuenta dur…"
type textarea "Ausencia repentina de movimientos financieros en cuentas que anteriormente pres…"
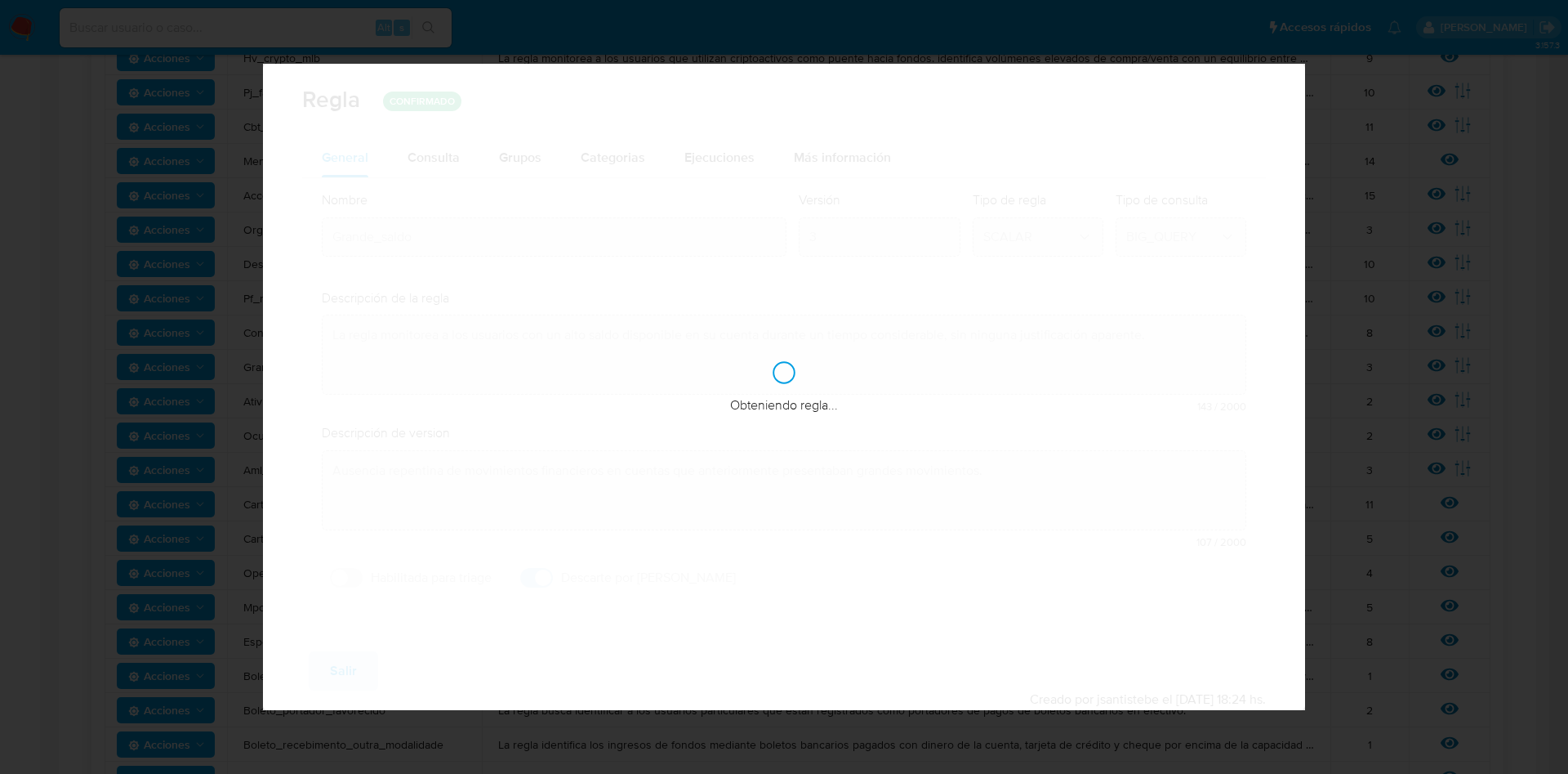
checkbox input "false"
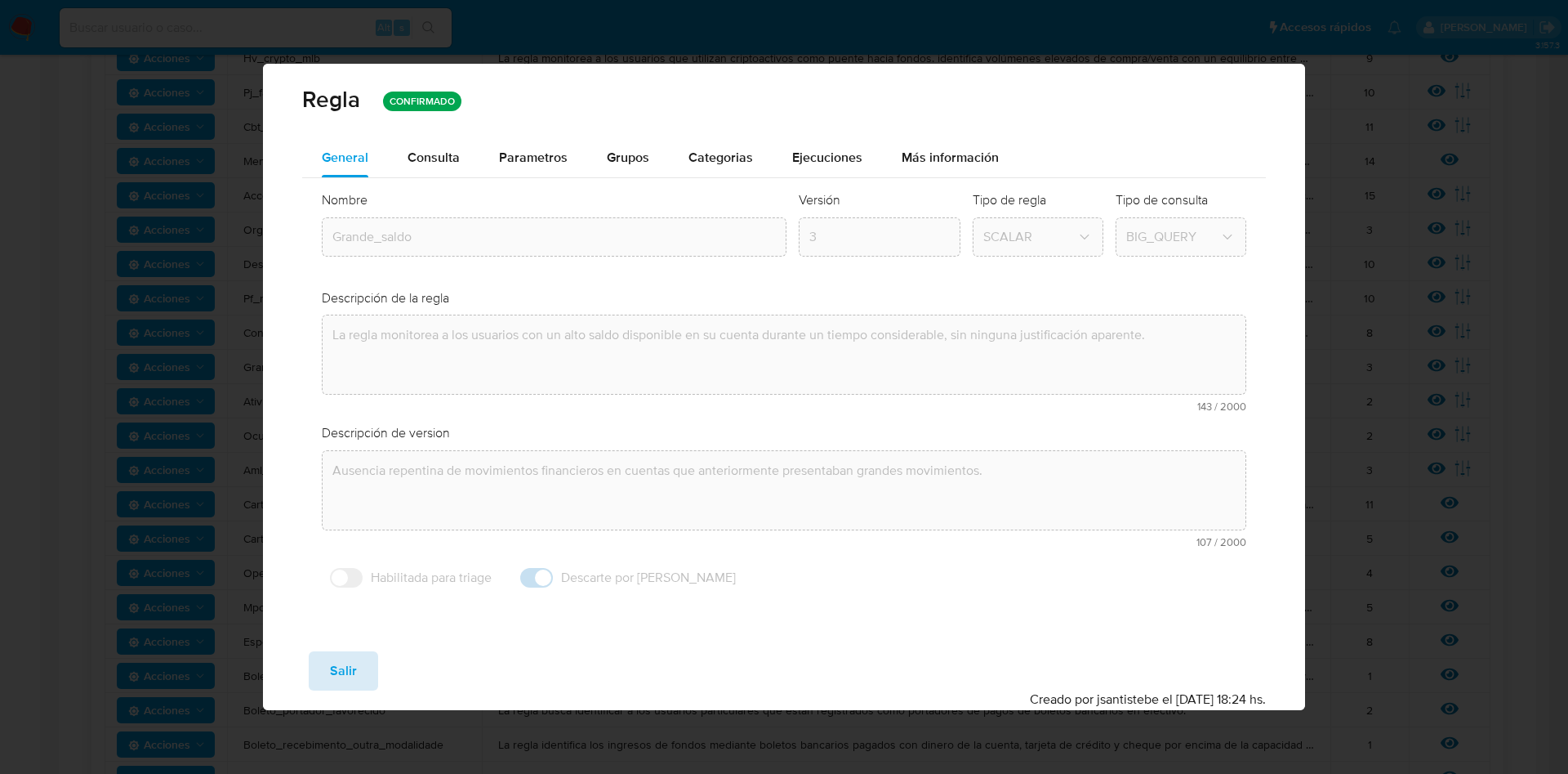
click at [348, 664] on span "Salir" at bounding box center [344, 671] width 27 height 36
type input "1"
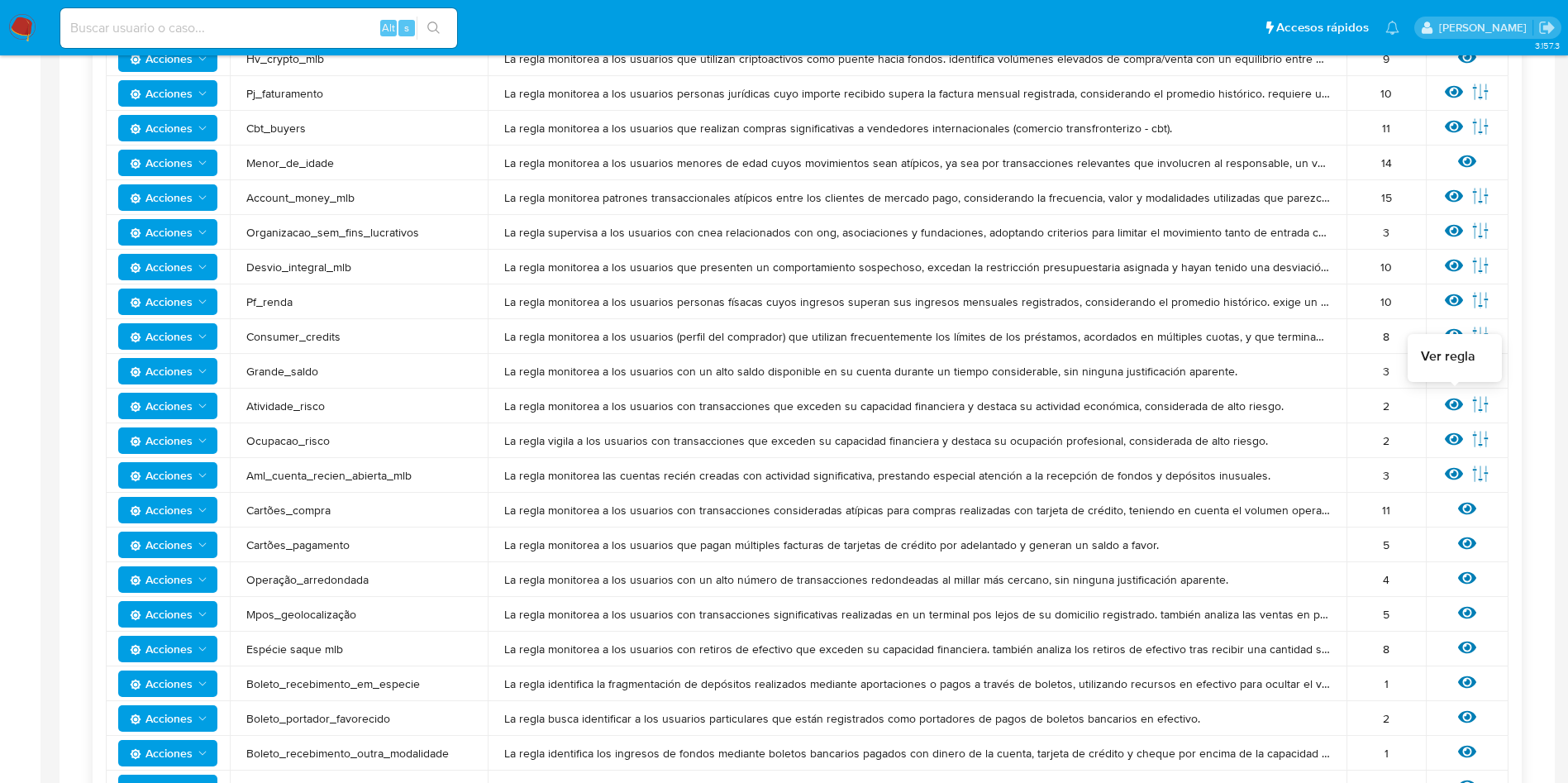
click at [1459, 403] on icon at bounding box center [1454, 405] width 19 height 13
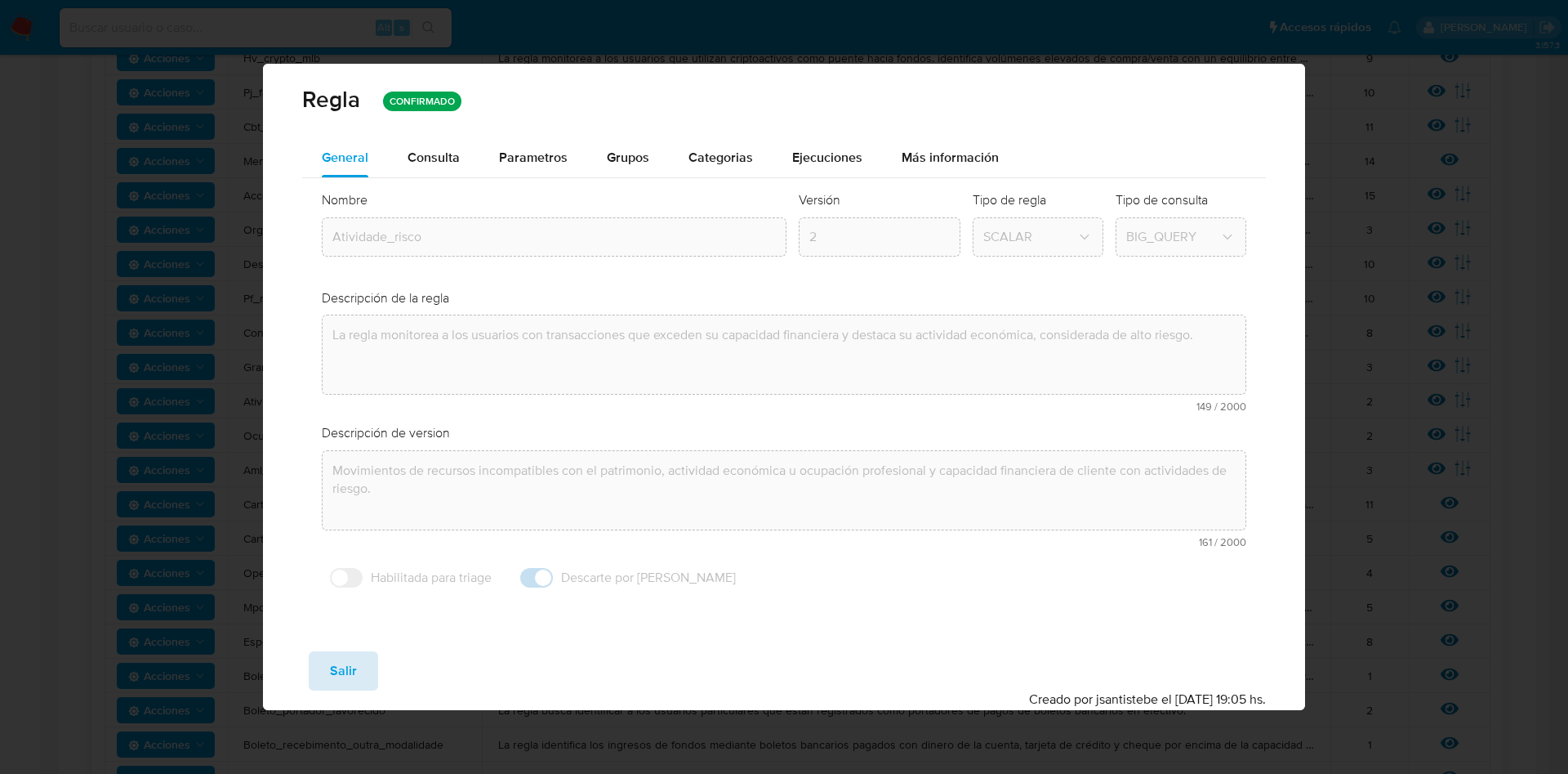
click at [339, 668] on span "Salir" at bounding box center [344, 671] width 27 height 36
type input "1"
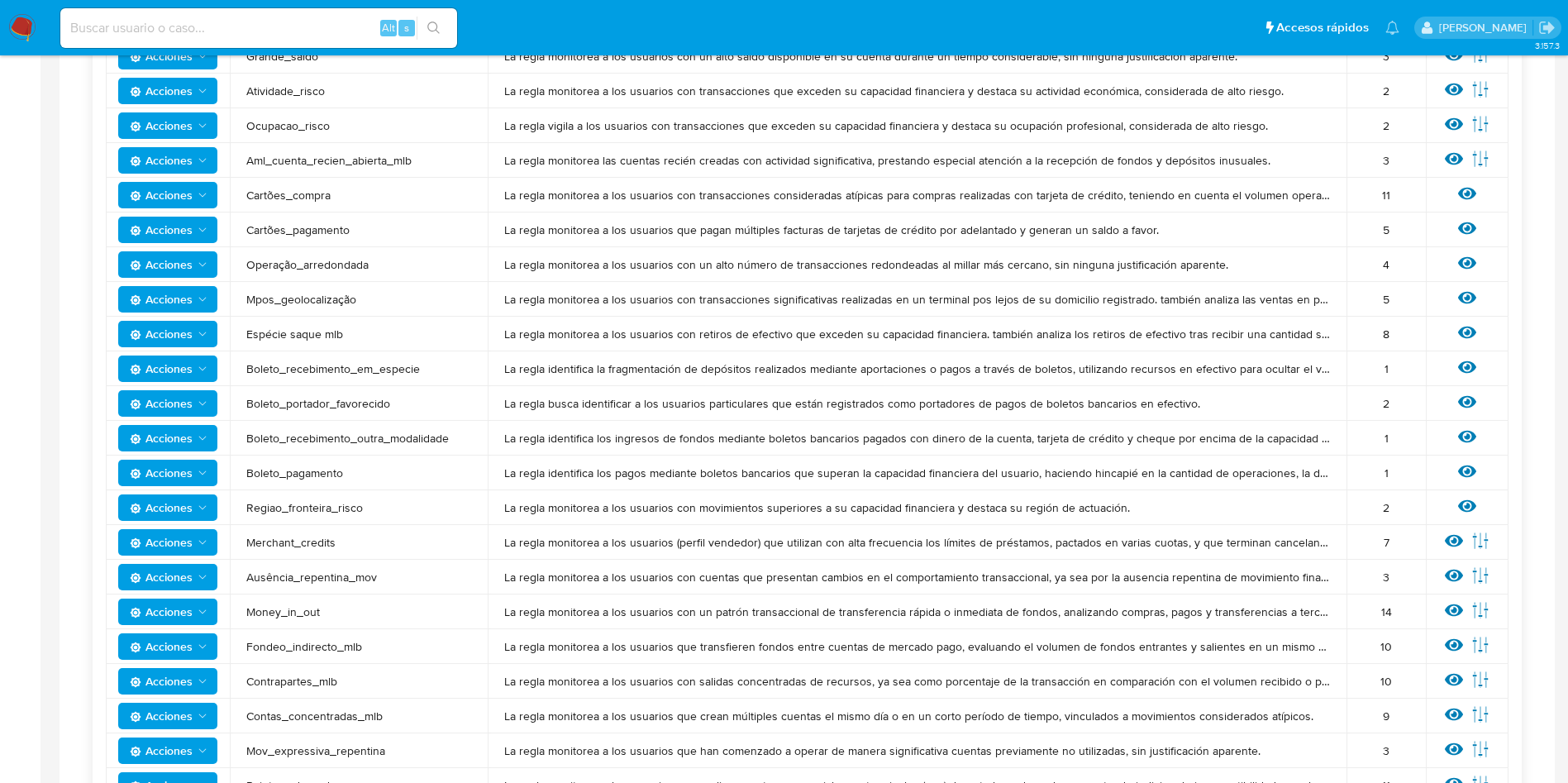
scroll to position [859, 0]
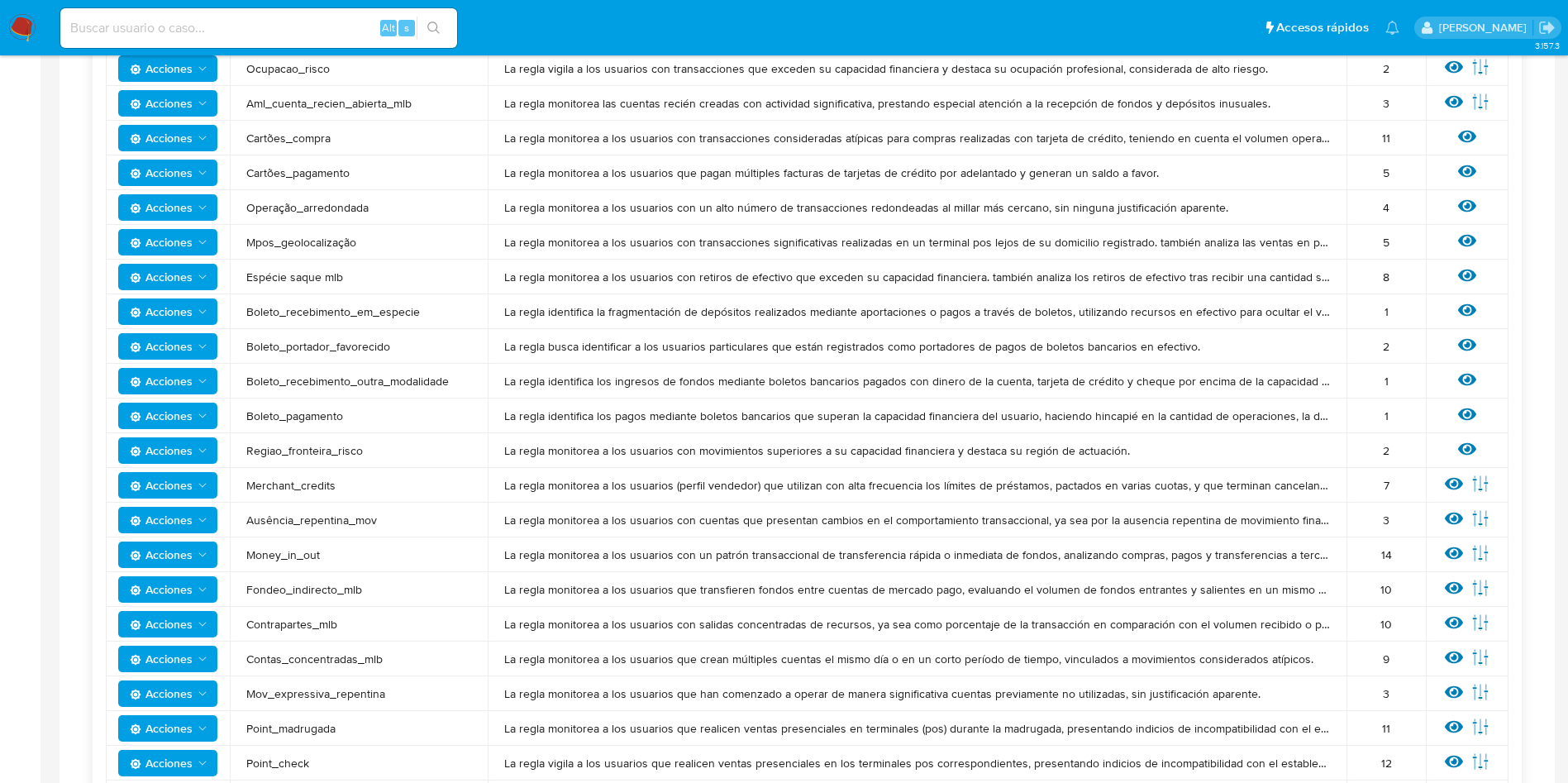
click at [1456, 481] on icon at bounding box center [1454, 484] width 19 height 13
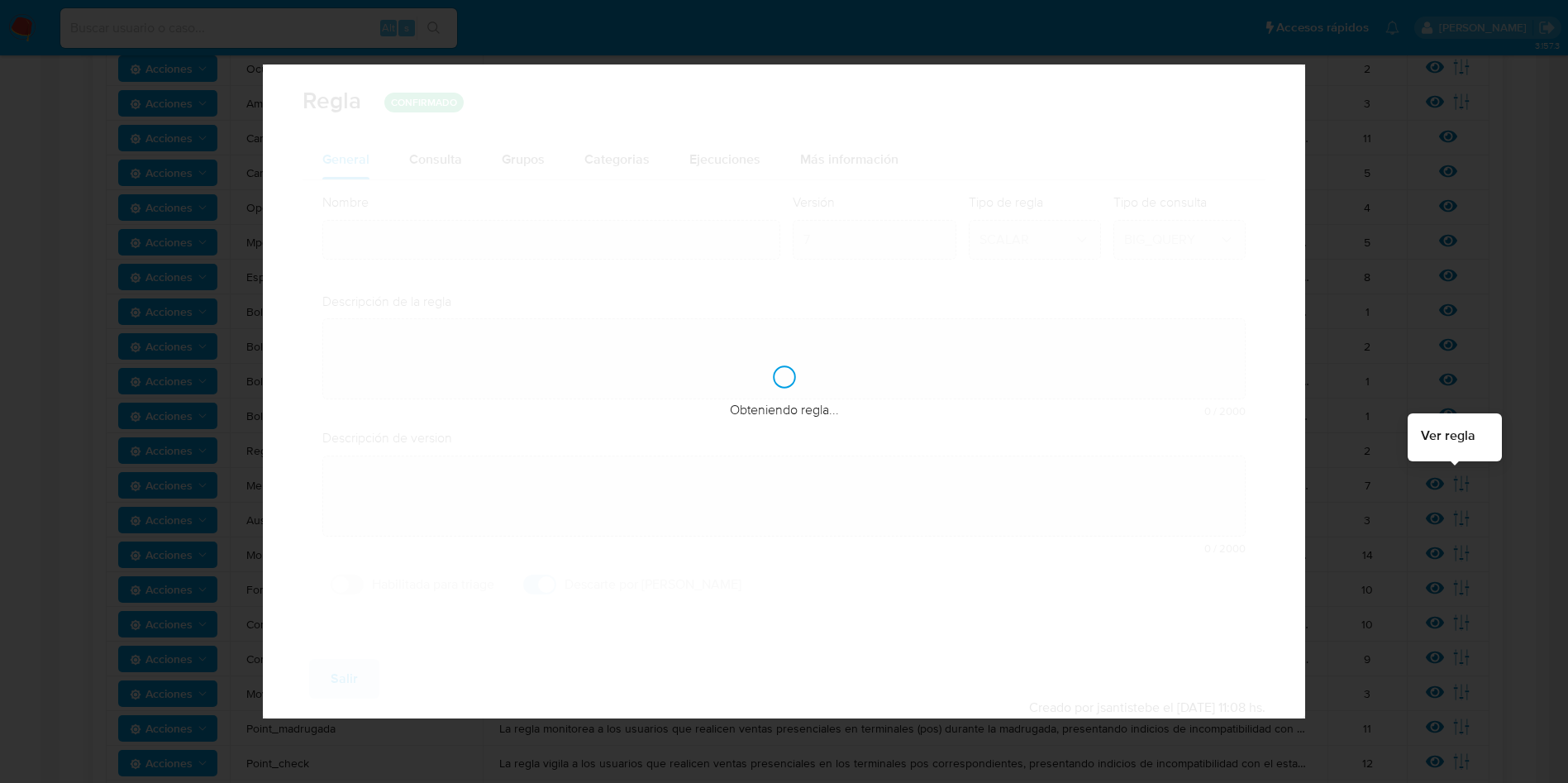
type input "Merchant_credits"
type textarea "La regla monitorea a los usuarios (perfil vendedor) que utilizan con alta frecu…"
type textarea "Monitoreo de usuarios con créditos merchant mayores a 6 meses, que reaizan liqu…"
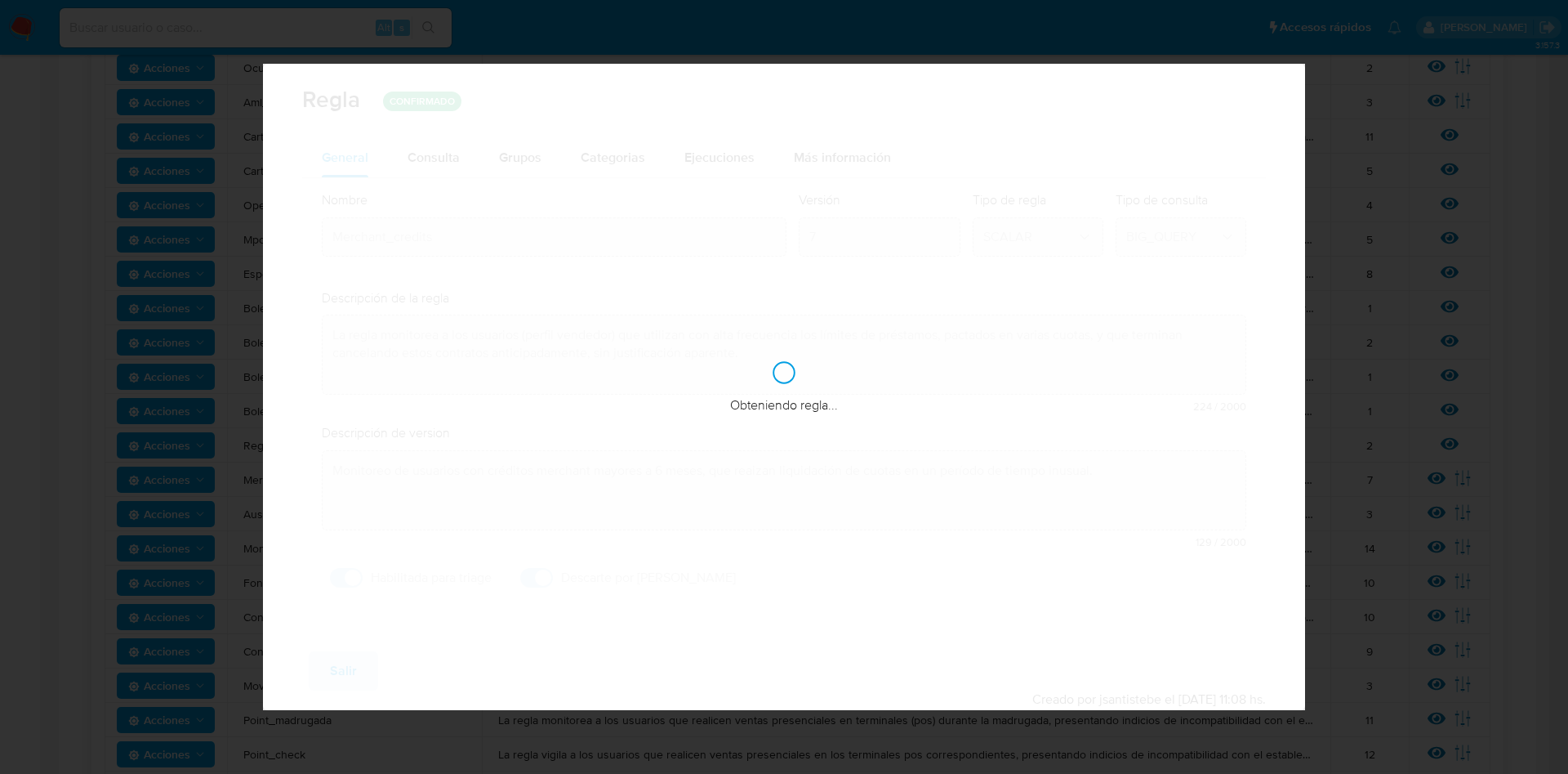
checkbox input "true"
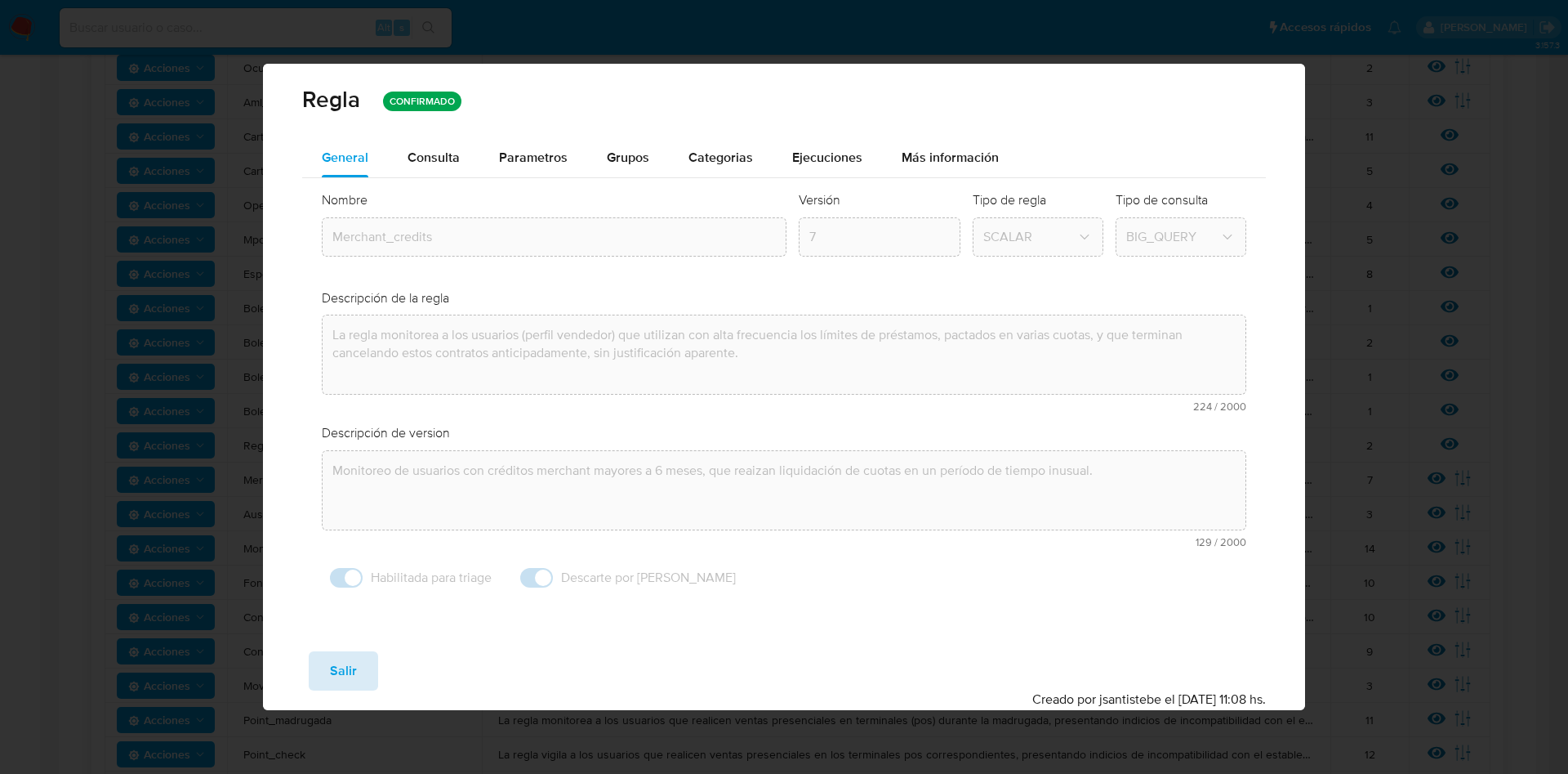
click at [334, 669] on span "Salir" at bounding box center [344, 671] width 27 height 36
type input "1"
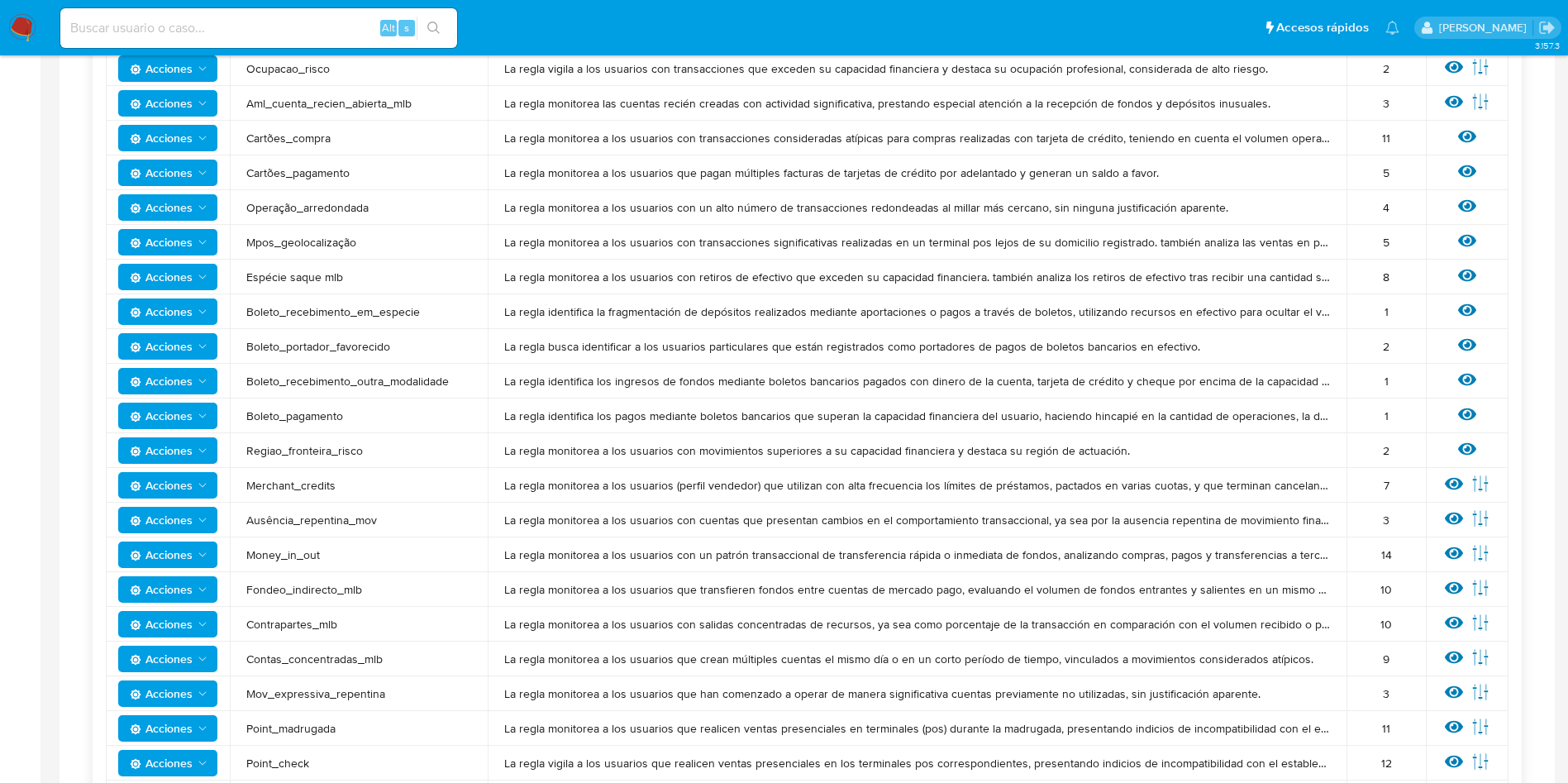
scroll to position [982, 0]
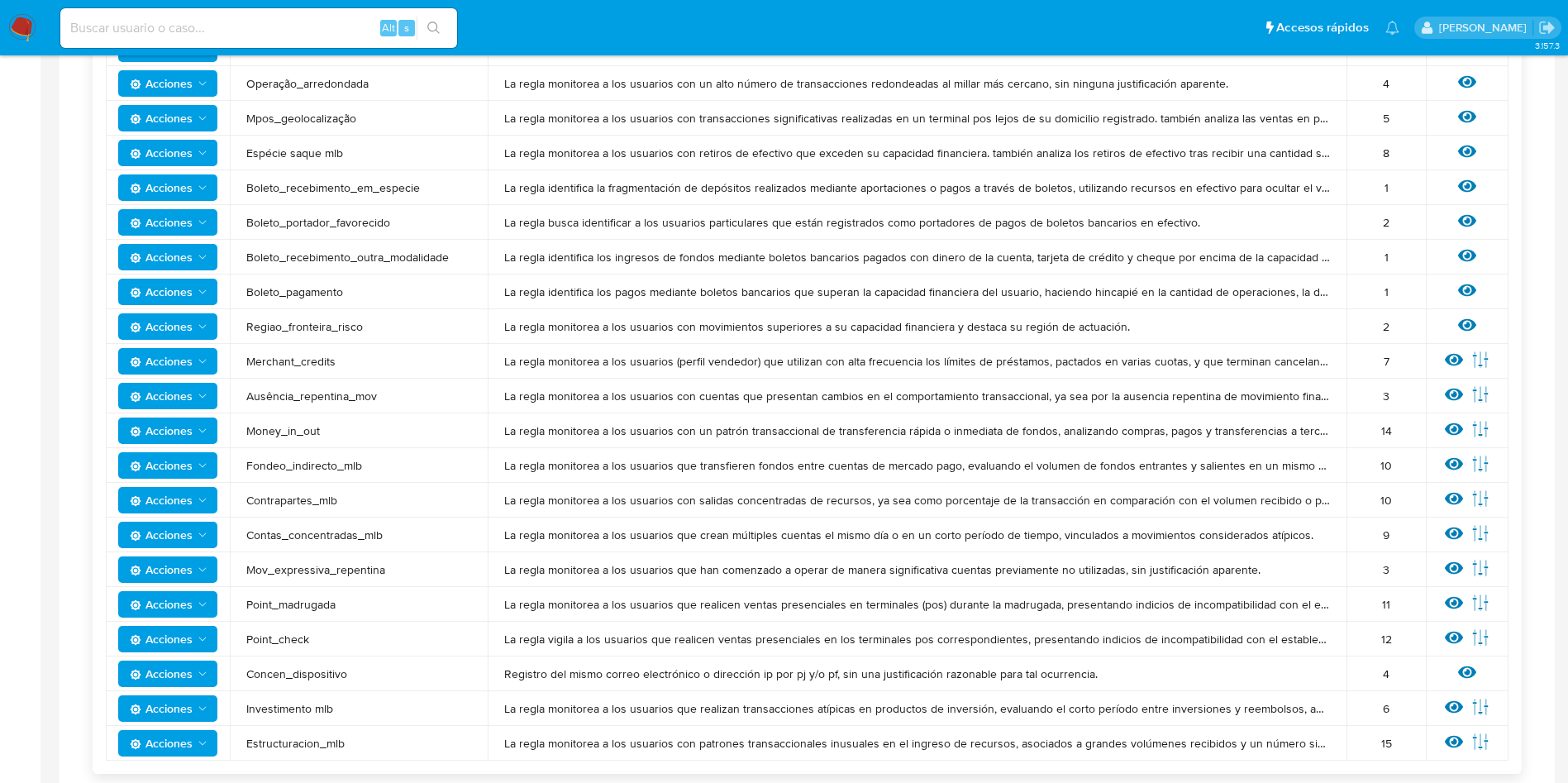
click at [1441, 431] on td "Ver regla Editar parámetros" at bounding box center [1467, 431] width 83 height 35
click at [1454, 427] on icon at bounding box center [1454, 429] width 19 height 13
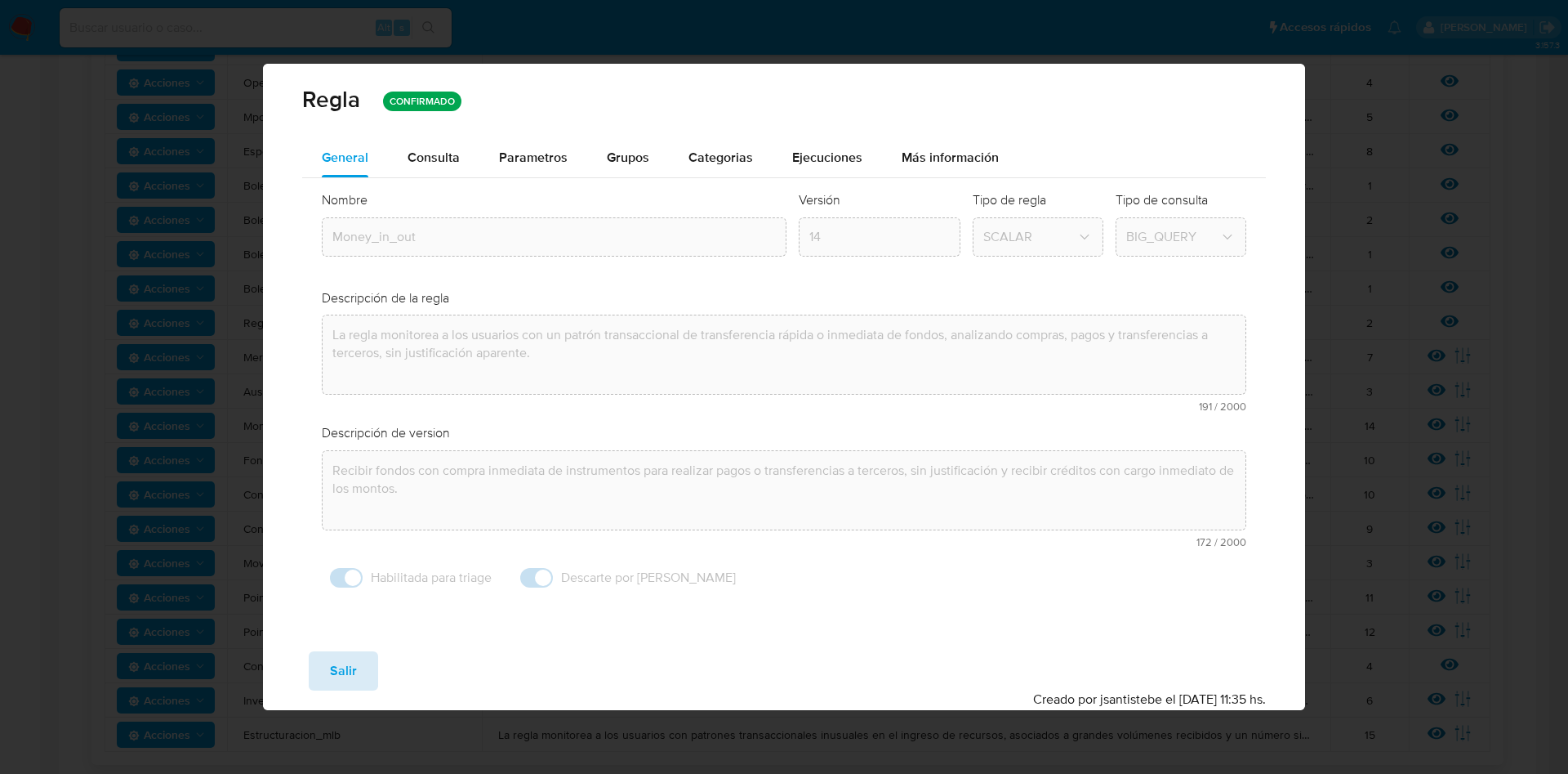
click at [336, 674] on span "Salir" at bounding box center [344, 671] width 27 height 36
type input "1"
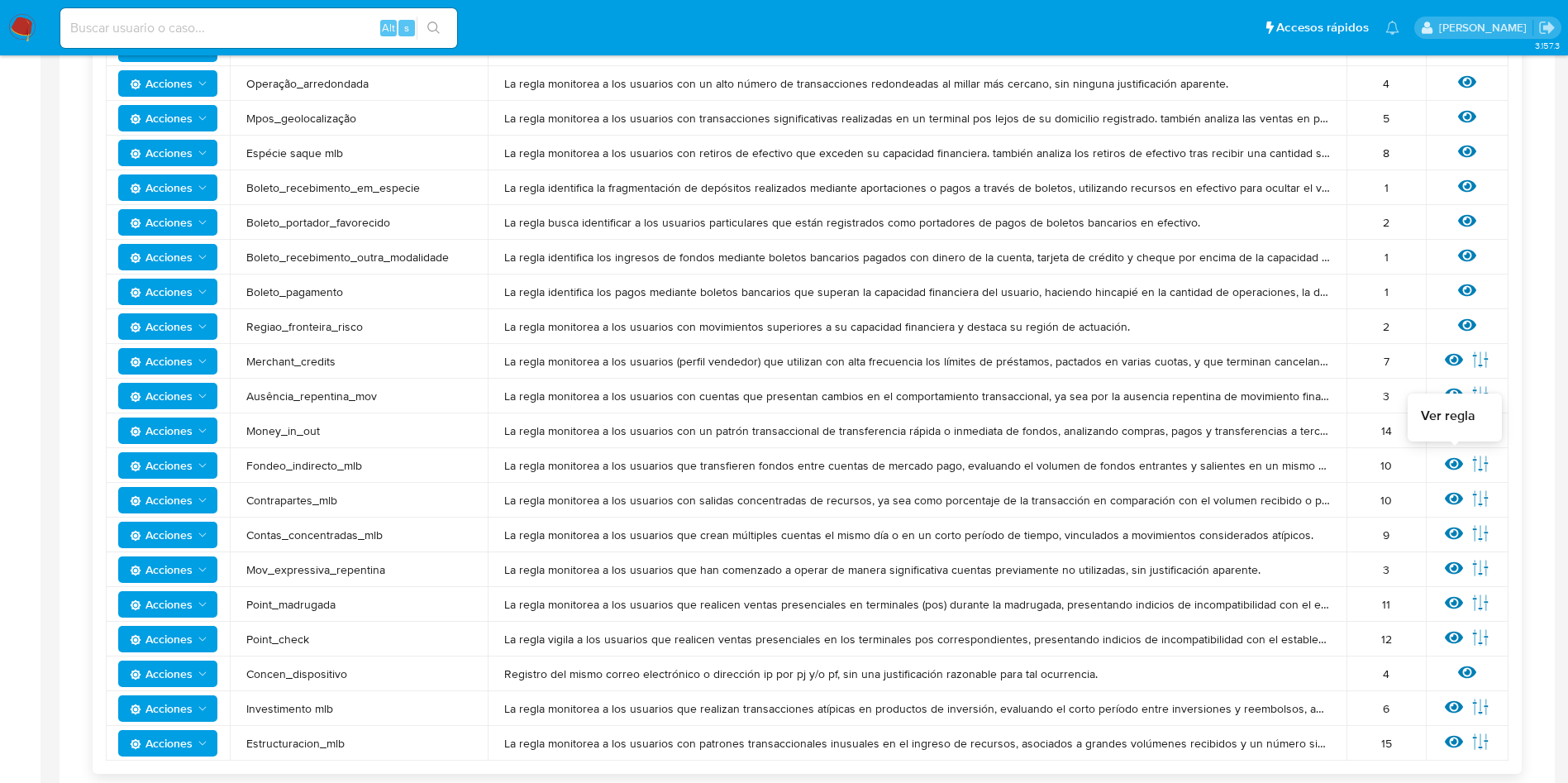
click at [1459, 467] on icon at bounding box center [1454, 463] width 19 height 13
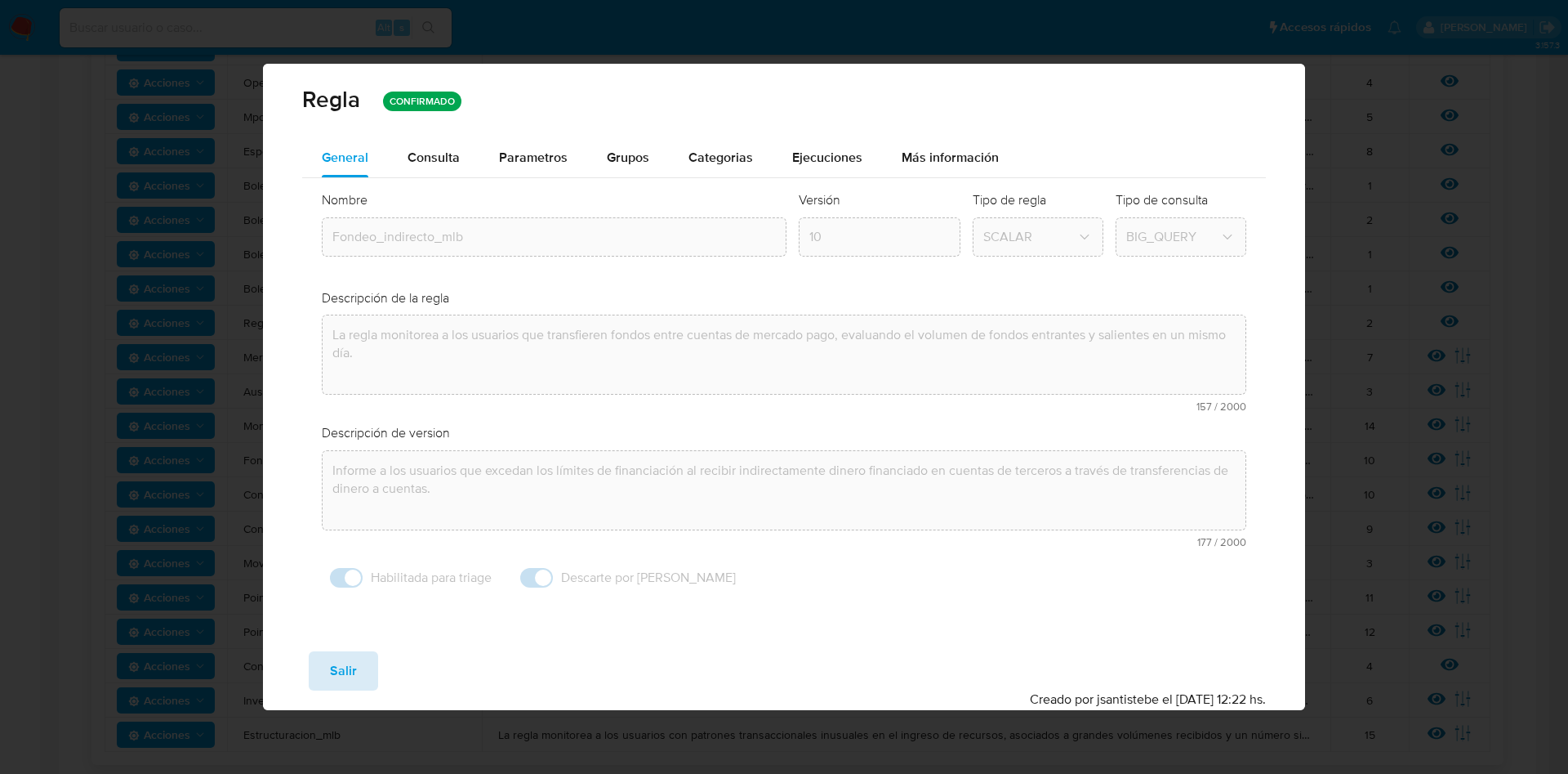
click at [342, 665] on span "Salir" at bounding box center [344, 671] width 27 height 36
type input "1"
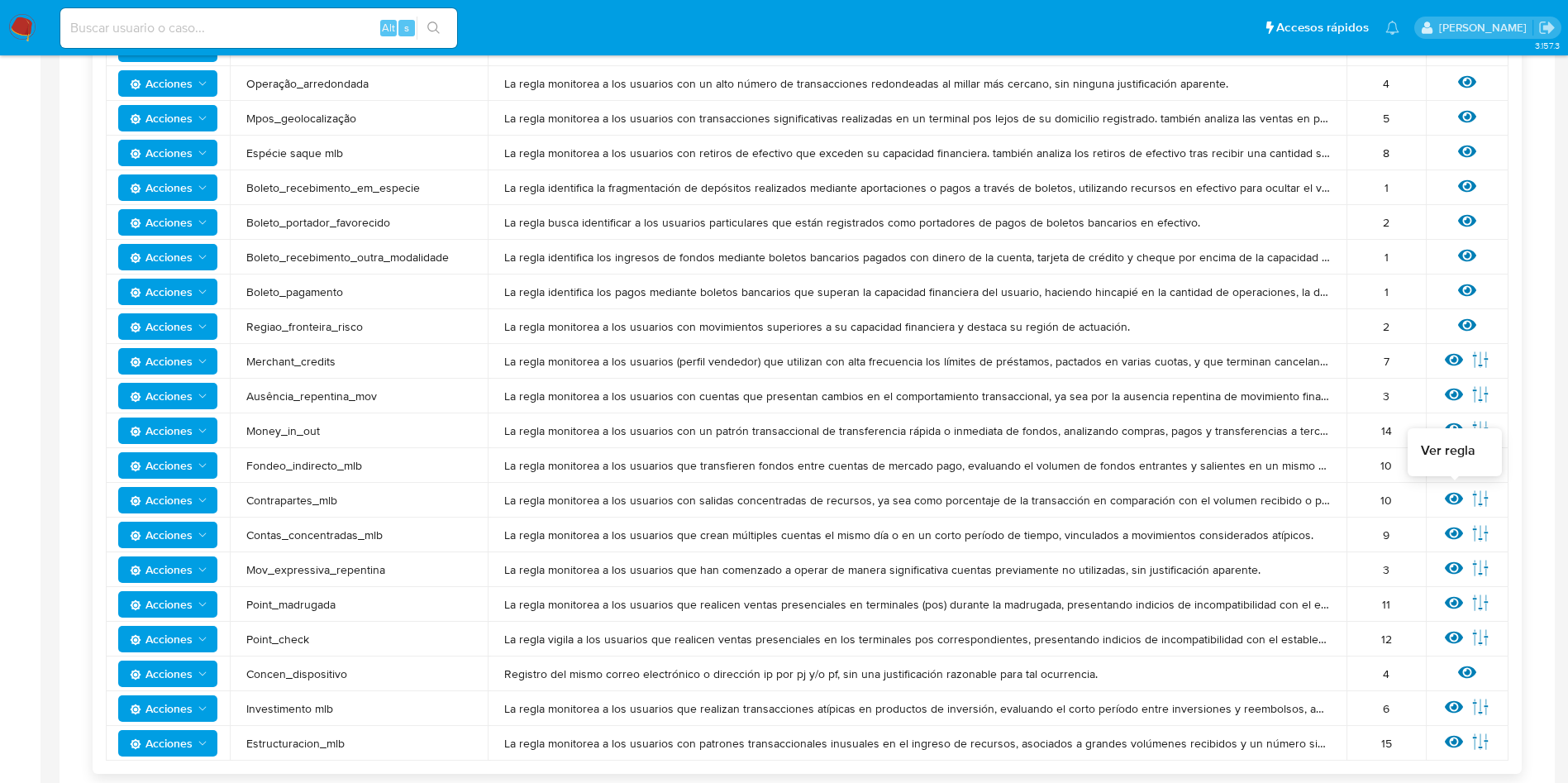
click at [1461, 495] on icon at bounding box center [1454, 499] width 19 height 19
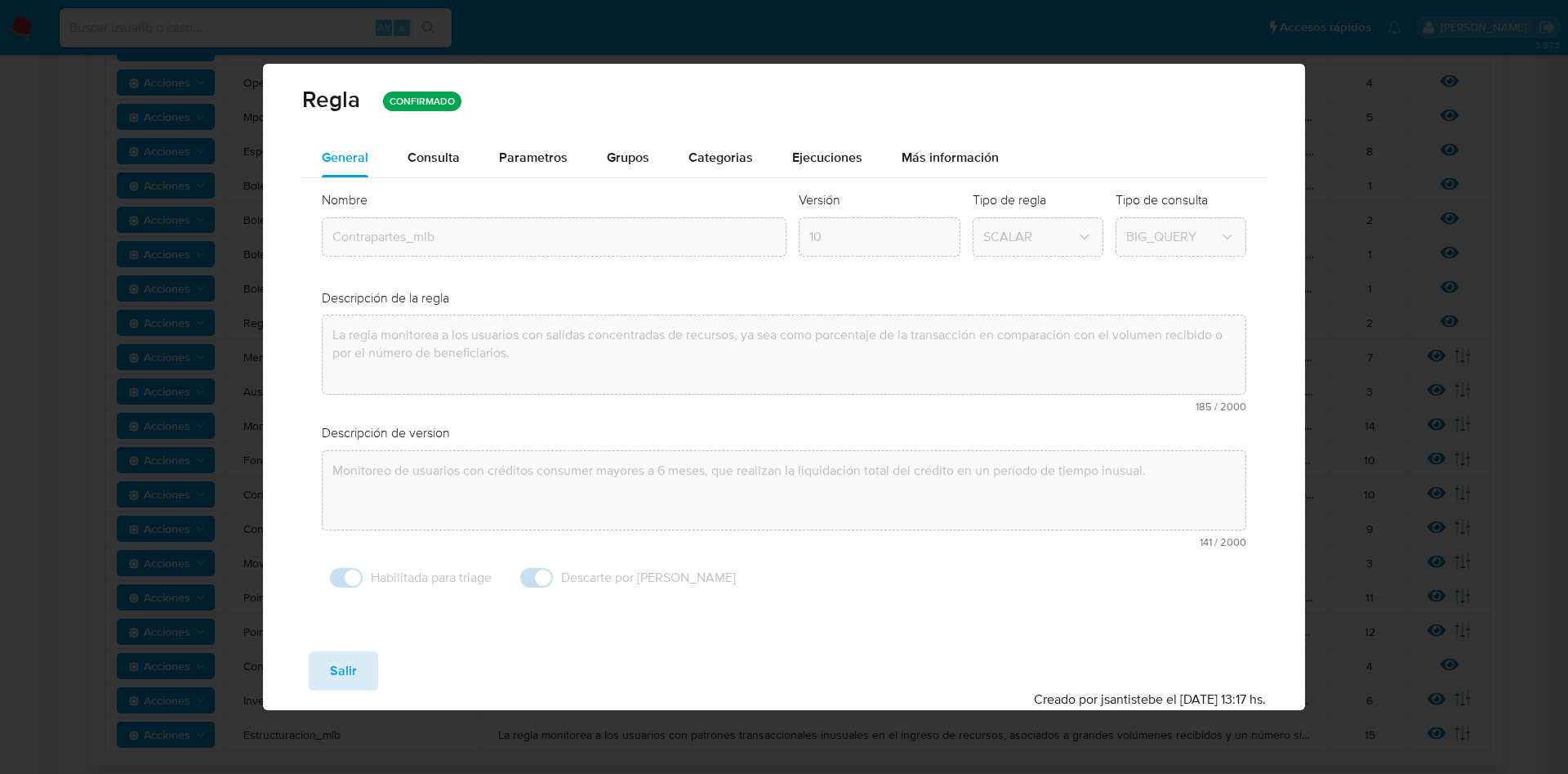
click at [341, 670] on span "Salir" at bounding box center [344, 671] width 27 height 36
type input "1"
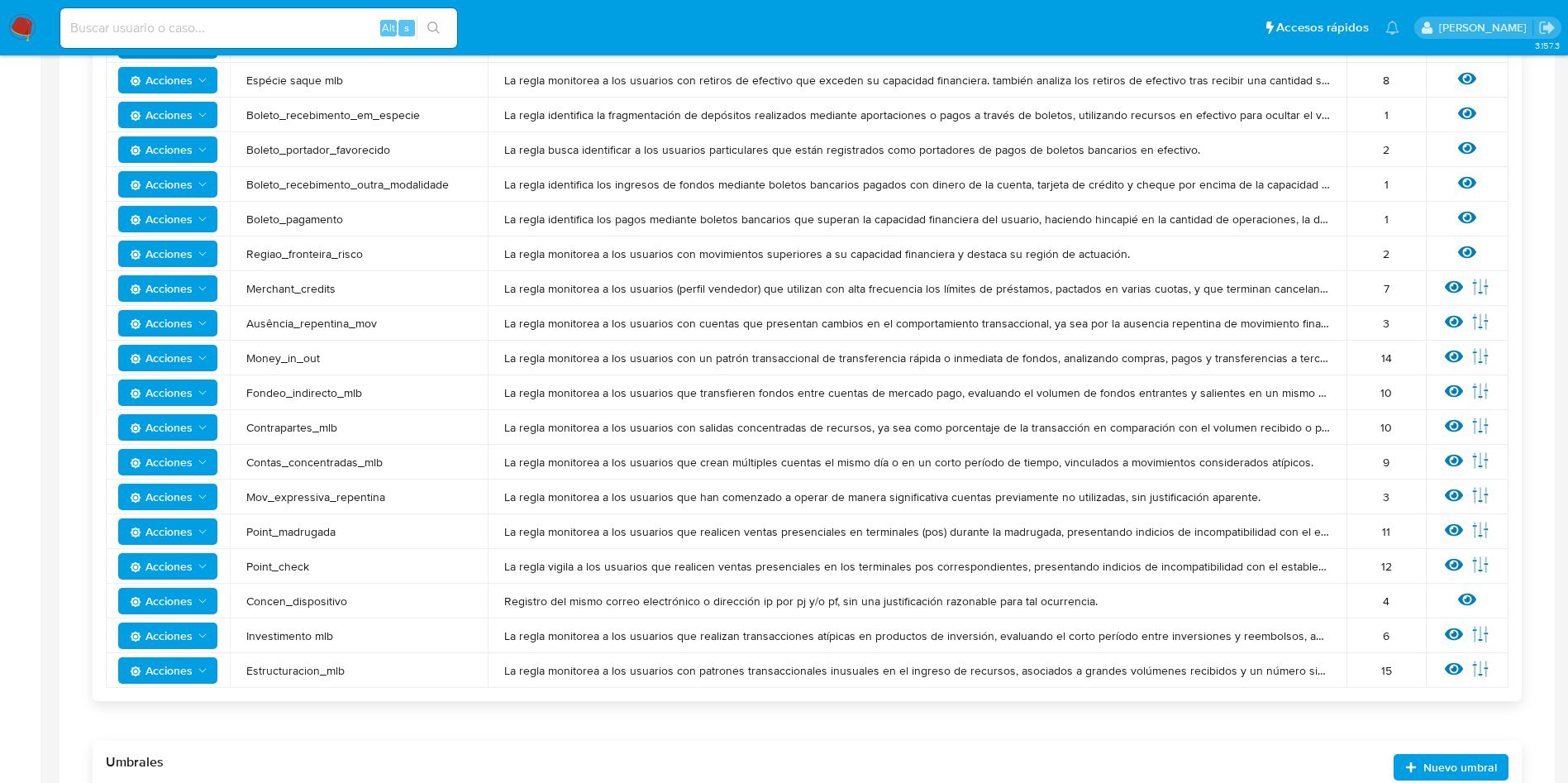
scroll to position [1107, 0]
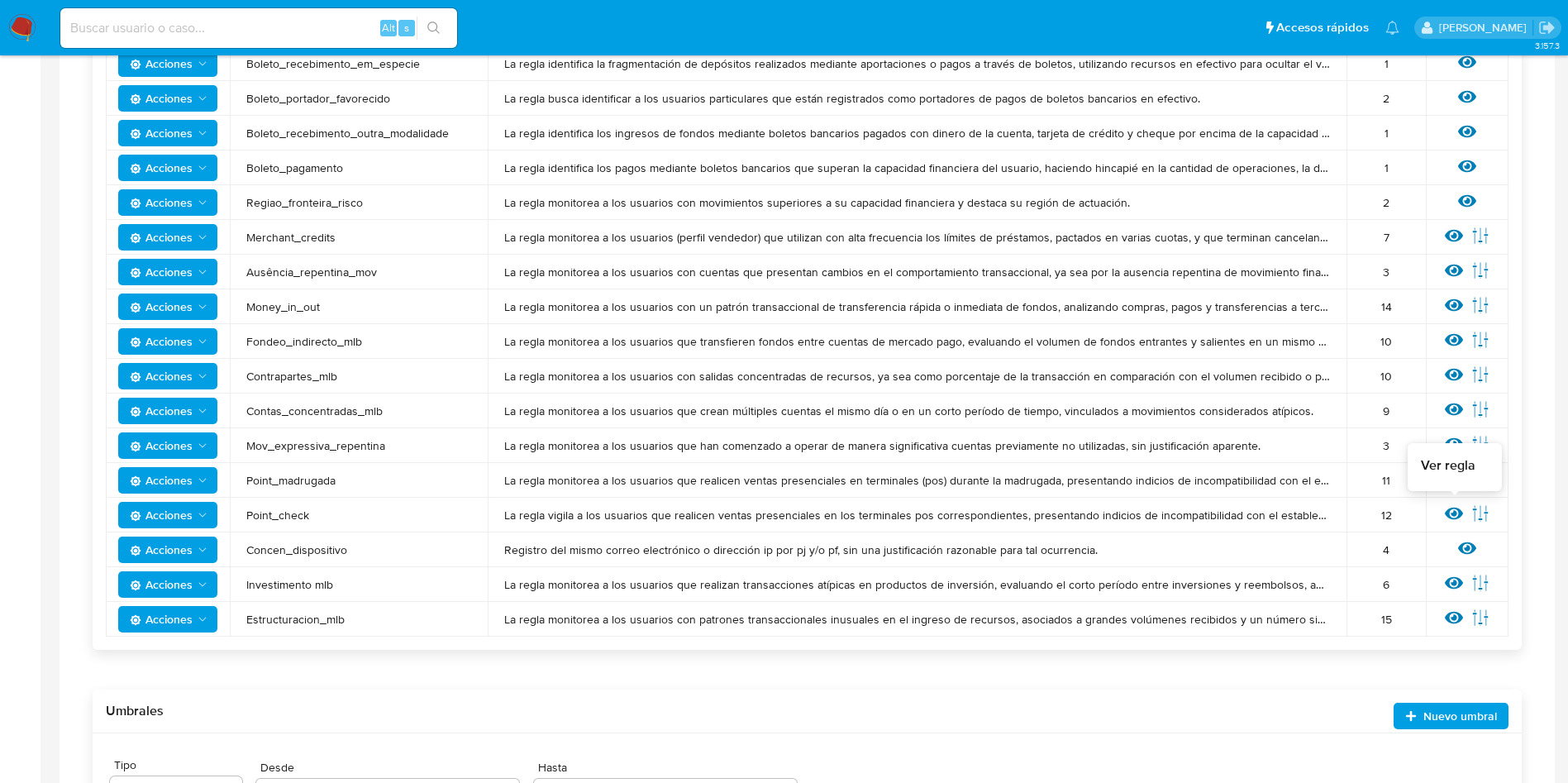
click at [1453, 514] on icon at bounding box center [1454, 513] width 19 height 13
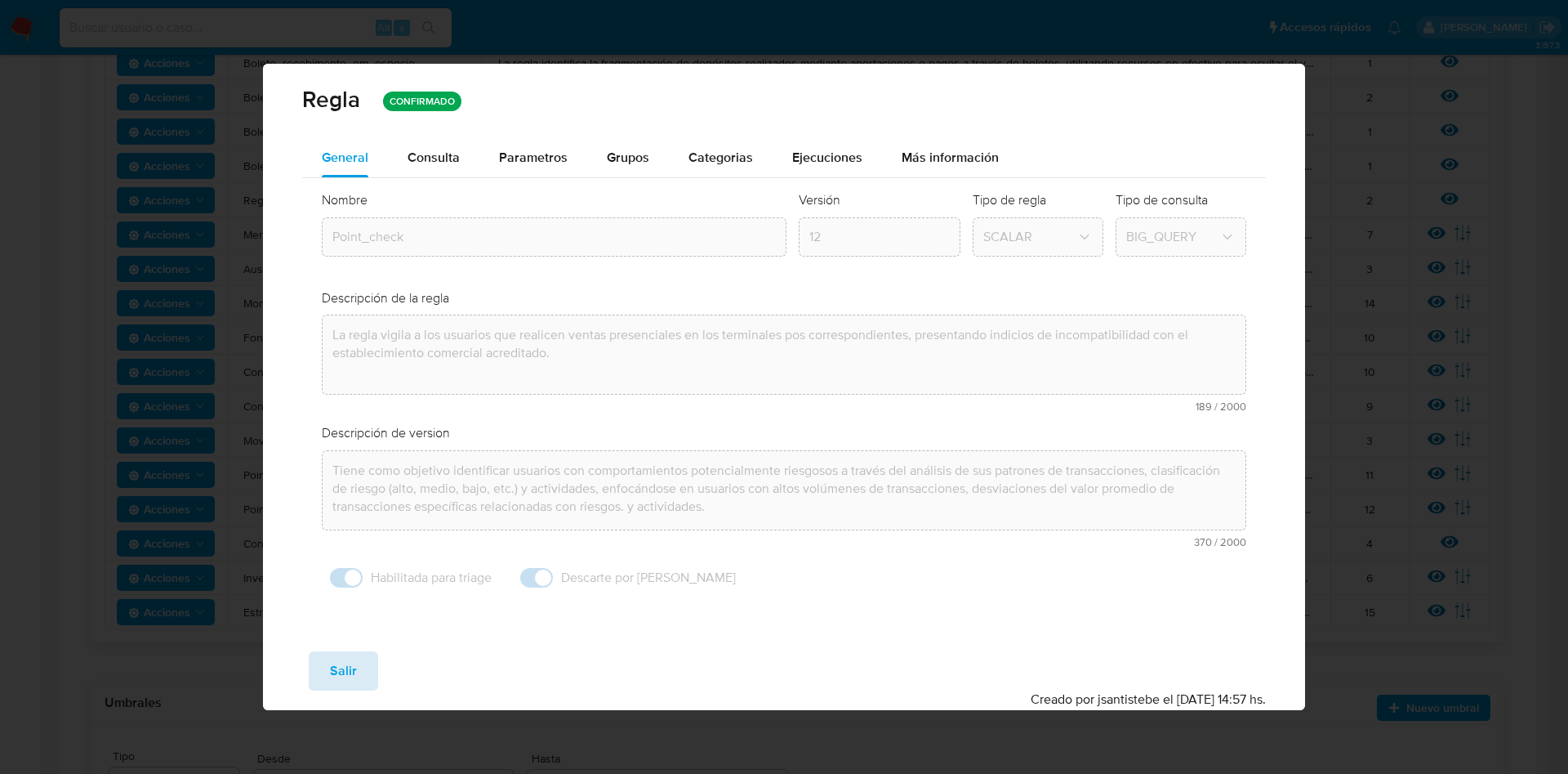
click at [352, 674] on span "Salir" at bounding box center [344, 671] width 27 height 36
type input "1"
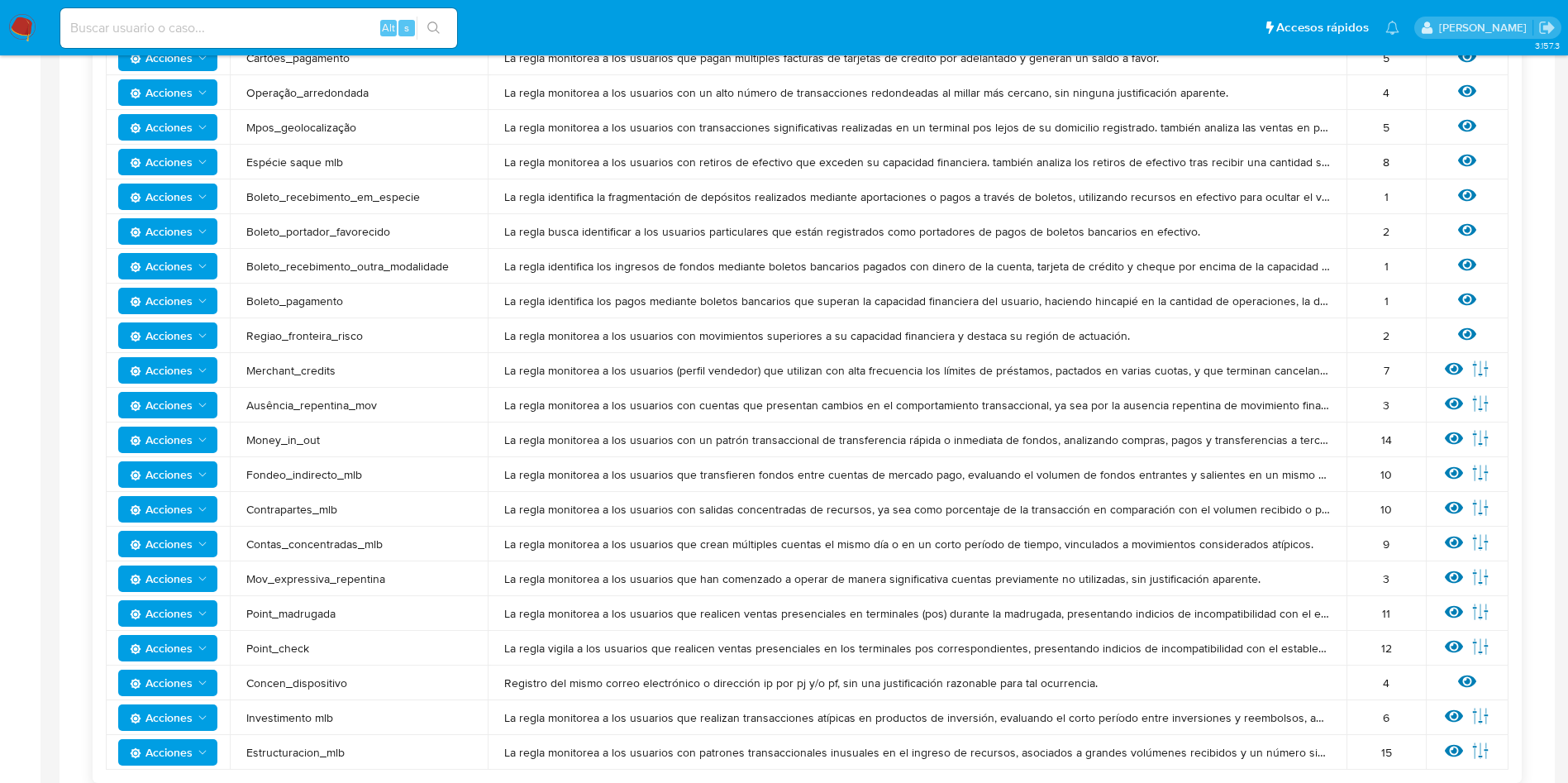
scroll to position [1115, 0]
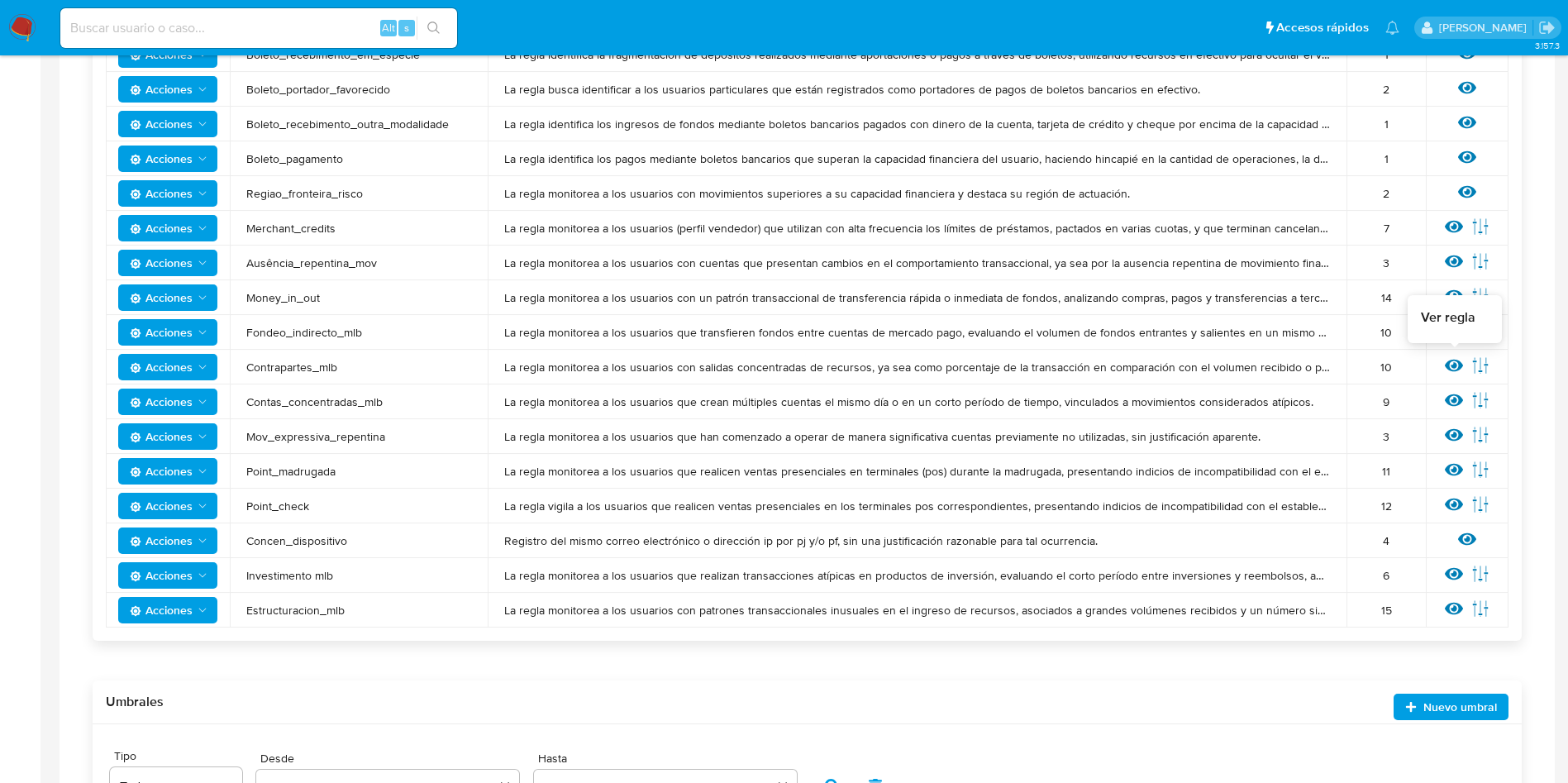
click at [1450, 362] on icon at bounding box center [1454, 366] width 19 height 13
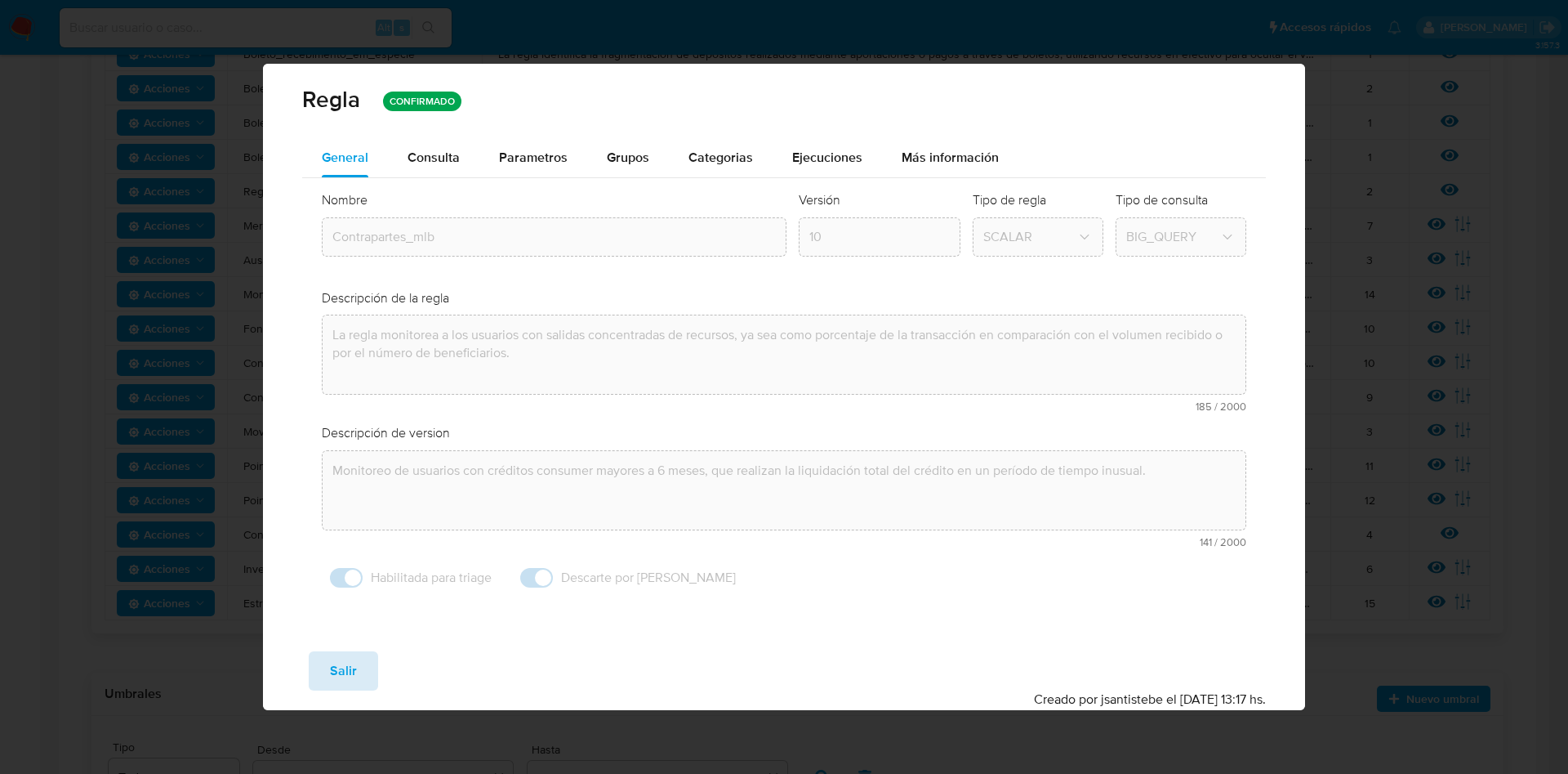
click at [339, 668] on span "Salir" at bounding box center [344, 671] width 27 height 36
type input "1"
